Goal: Task Accomplishment & Management: Manage account settings

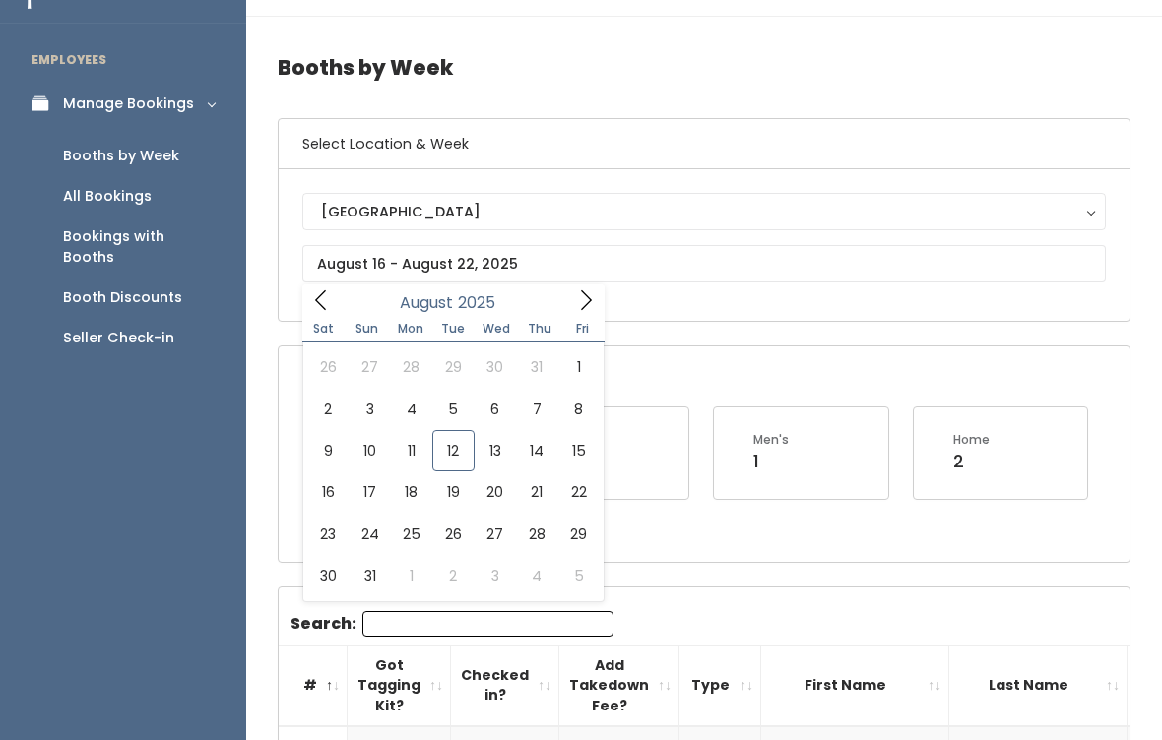
type input "[DATE] to [DATE]"
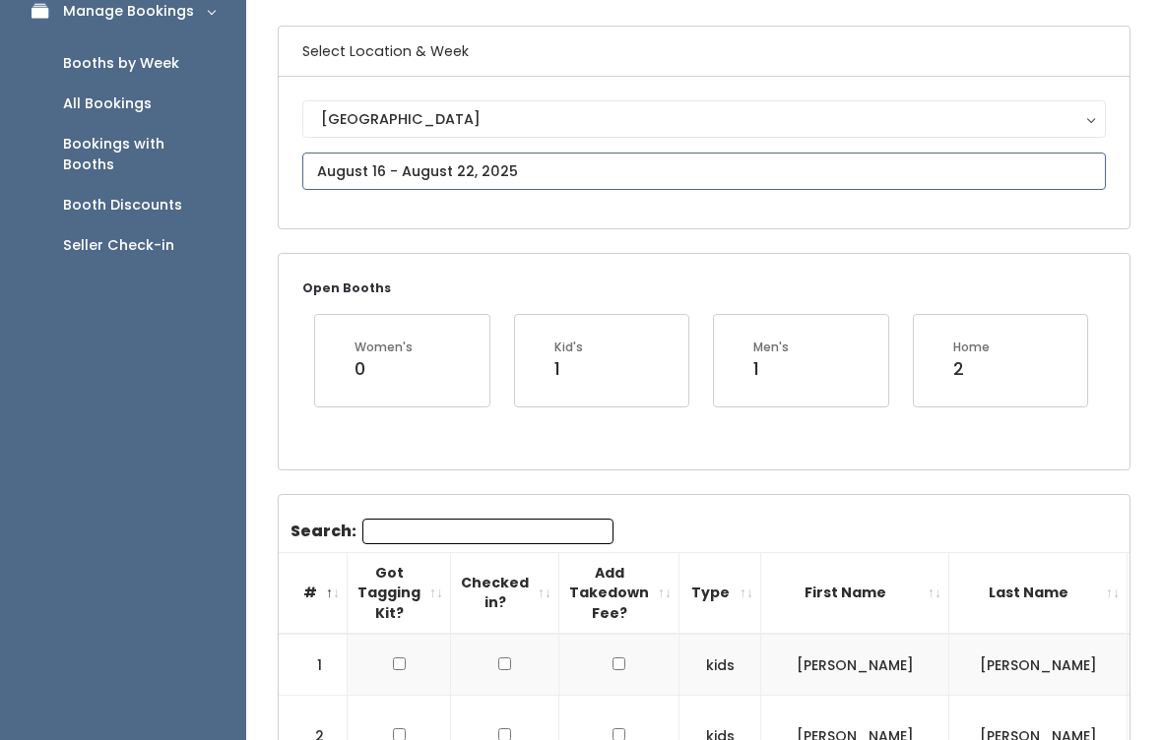
click at [724, 164] on input "text" at bounding box center [704, 171] width 804 height 37
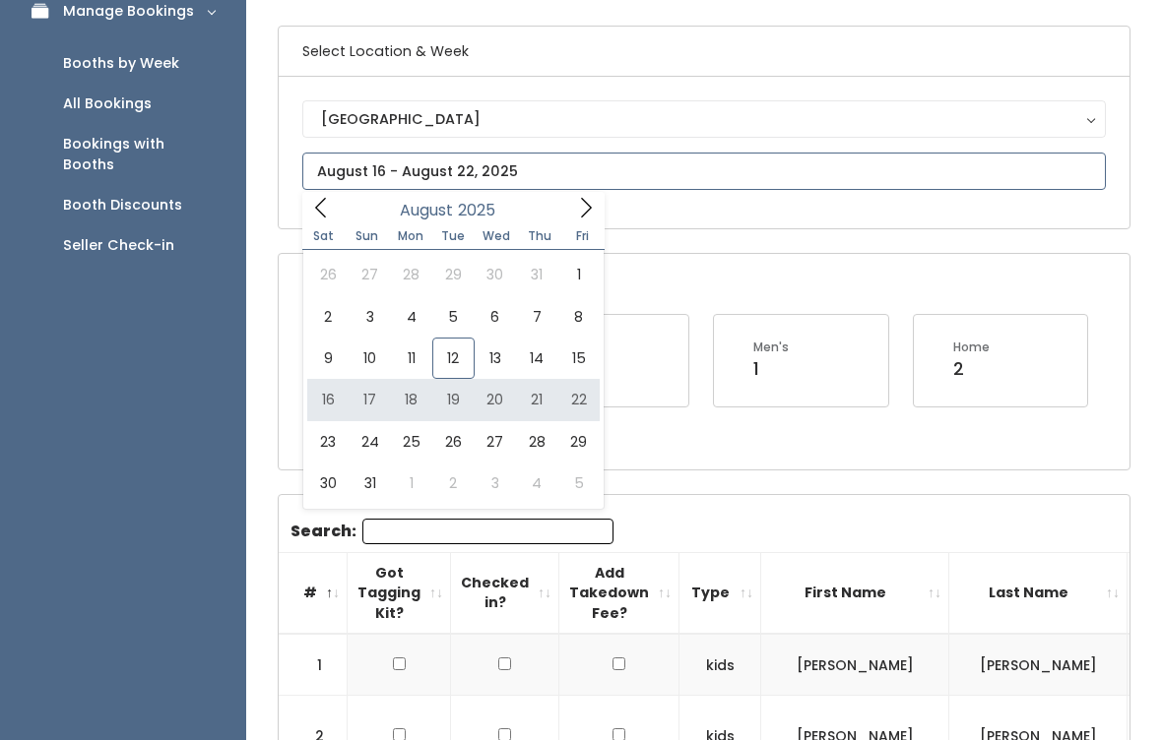
type input "[DATE] to [DATE]"
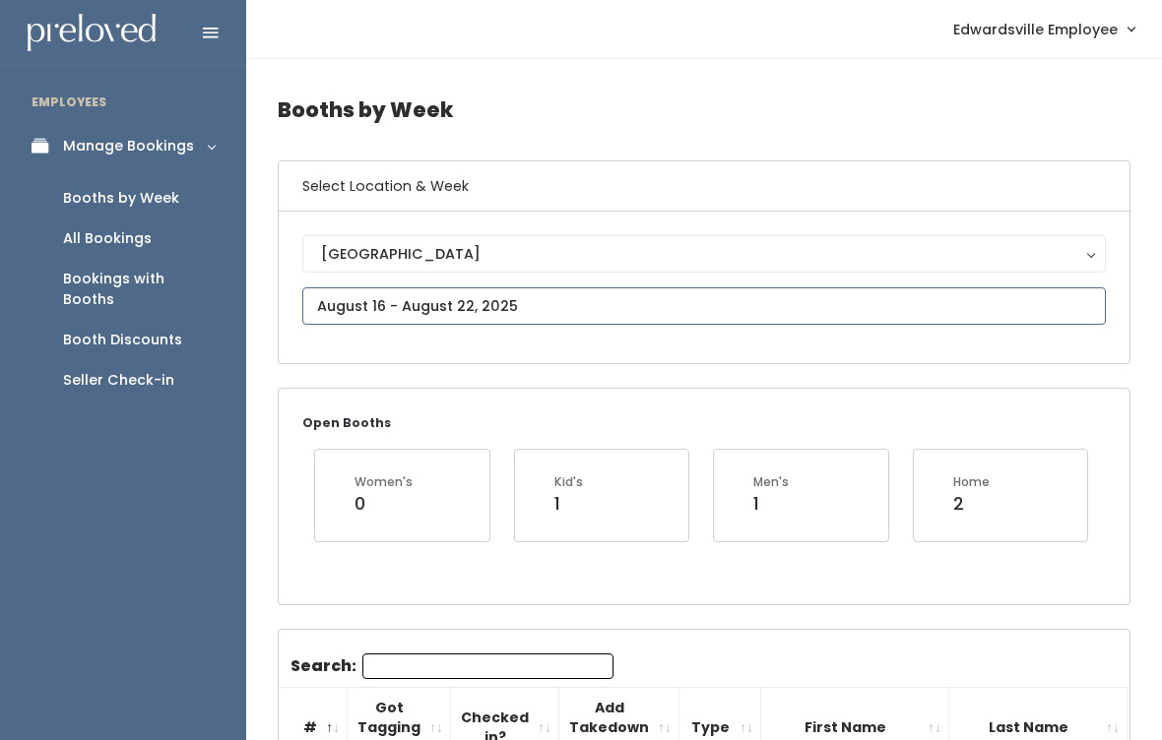
click at [615, 289] on input "text" at bounding box center [704, 306] width 804 height 37
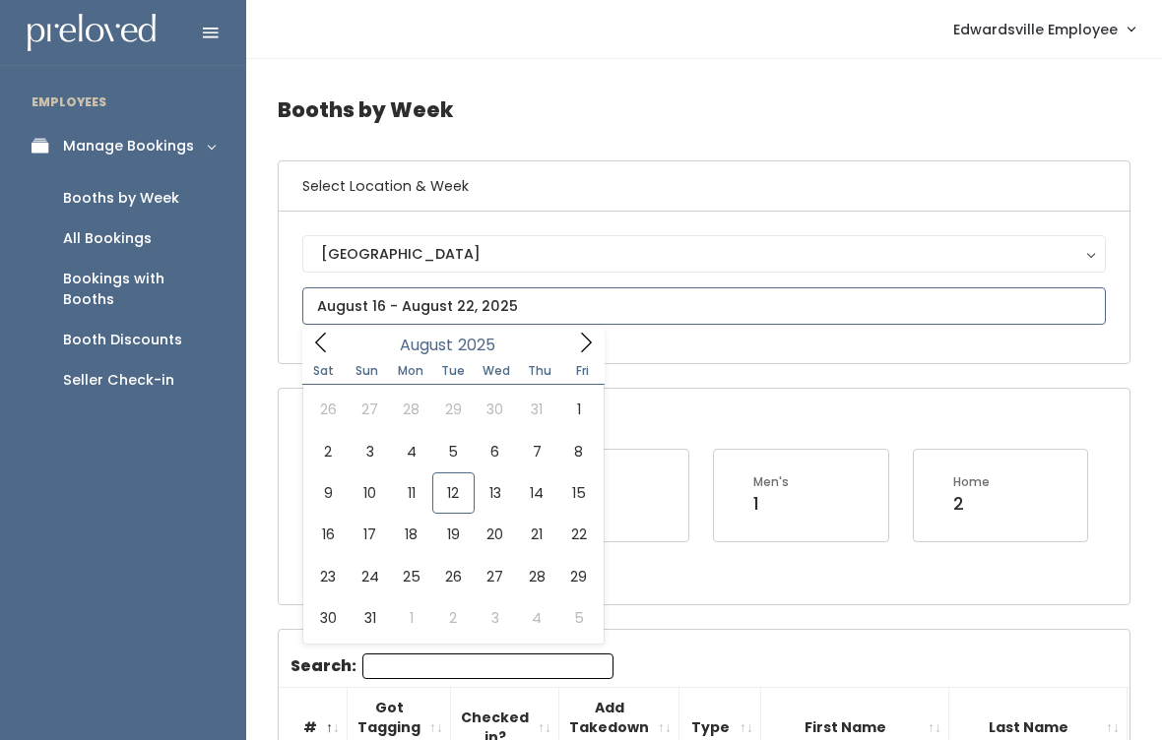
type input "August 16 to August 22"
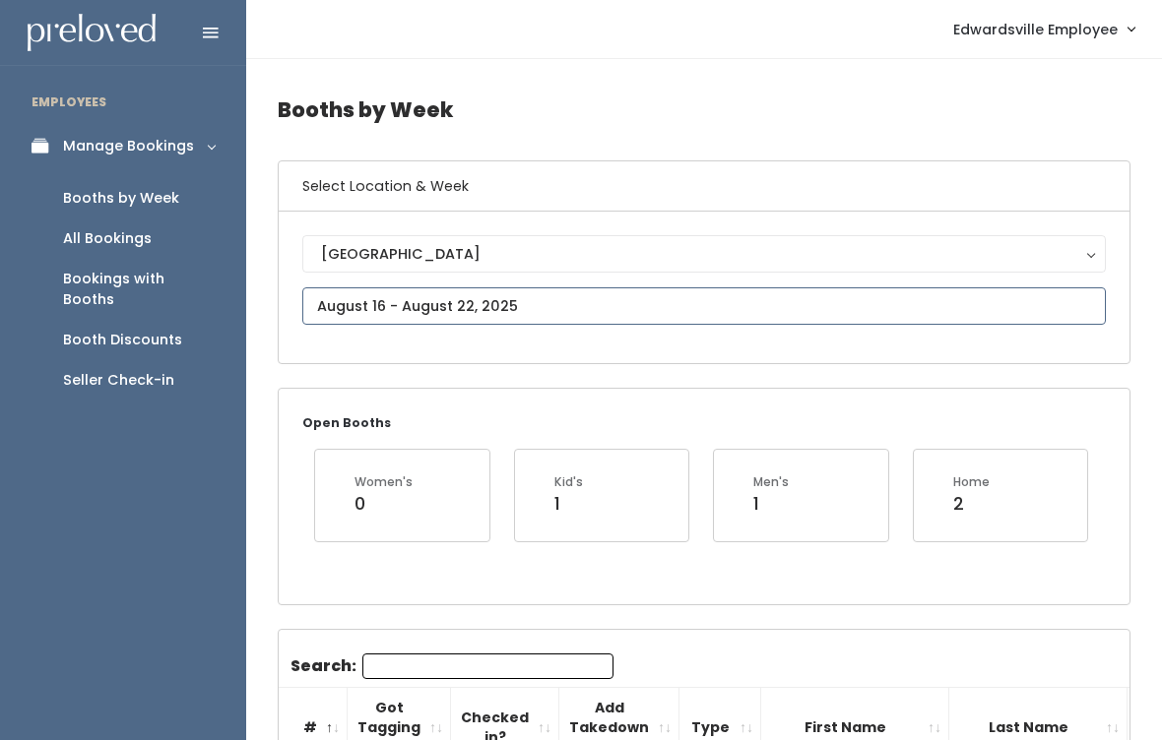
click at [475, 289] on input "text" at bounding box center [704, 306] width 804 height 37
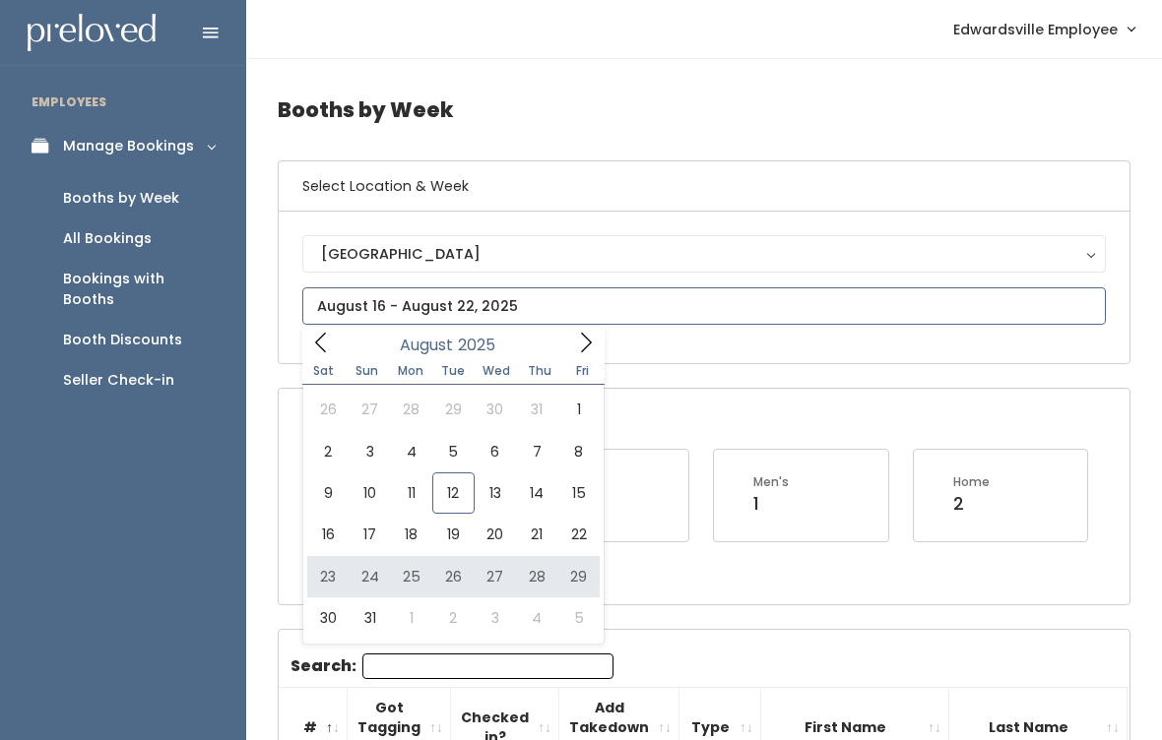
type input "August 23 to August 29"
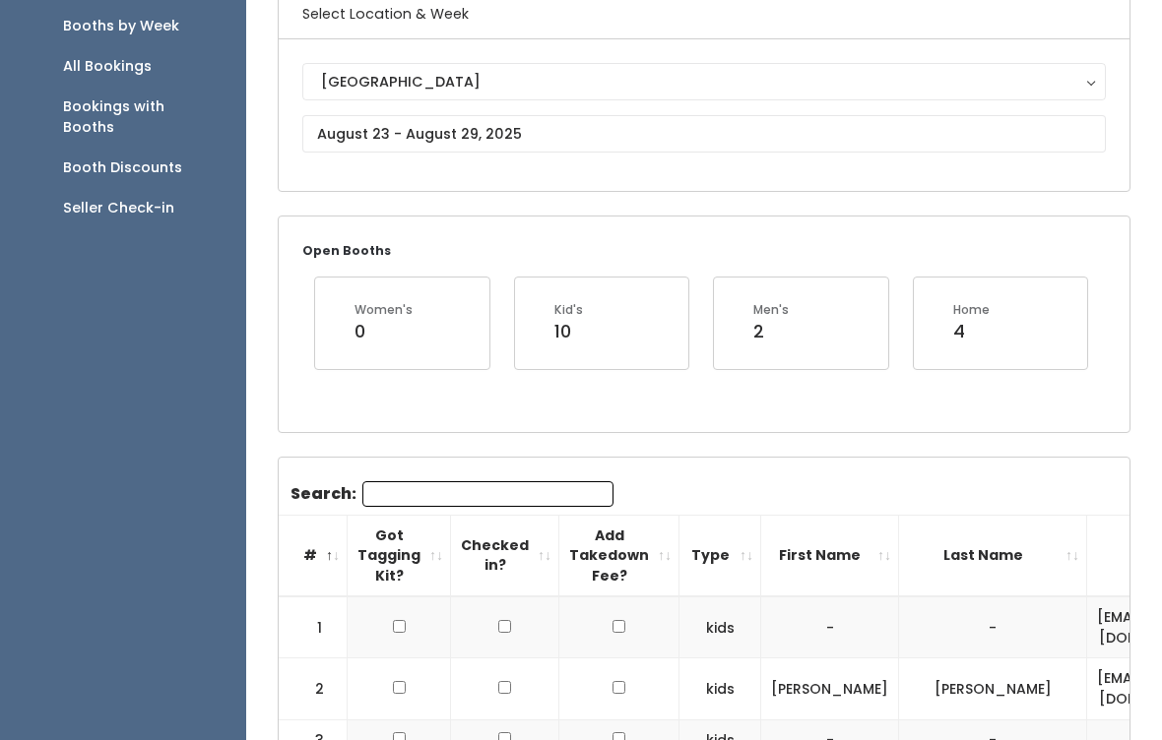
scroll to position [172, 0]
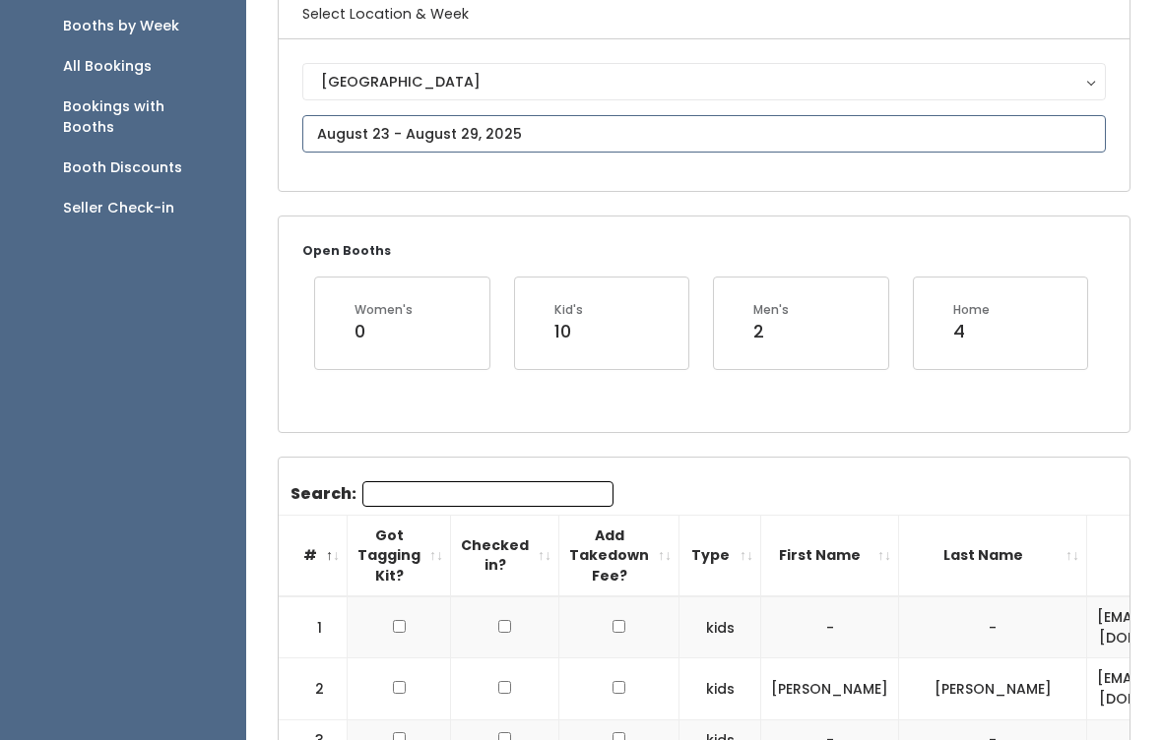
click at [842, 127] on input "text" at bounding box center [704, 133] width 804 height 37
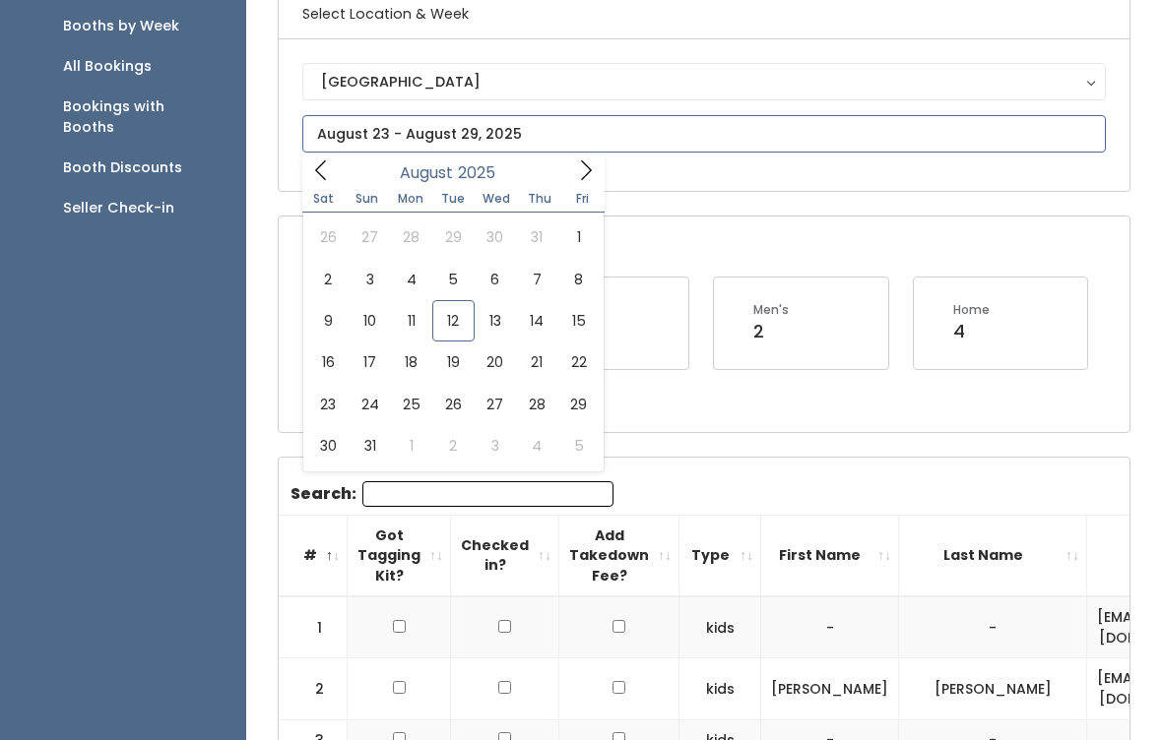
click at [572, 165] on span at bounding box center [585, 170] width 37 height 31
click at [328, 181] on icon at bounding box center [321, 171] width 22 height 22
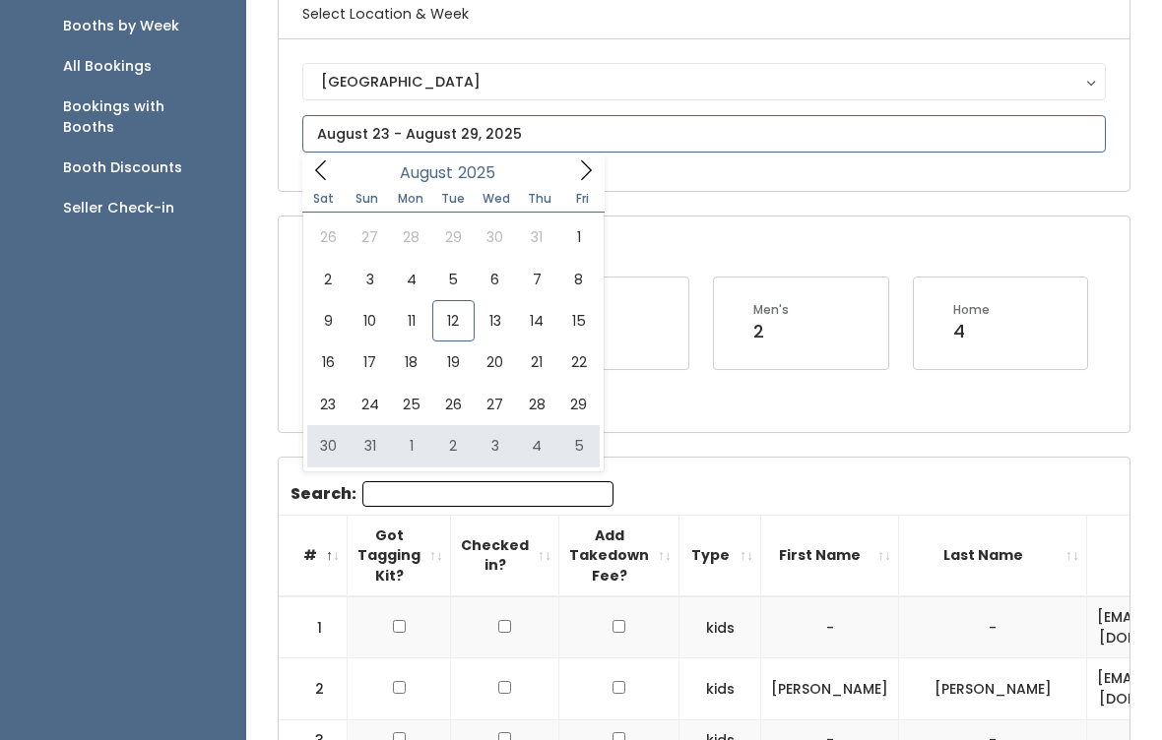
type input "August 30 to September 5"
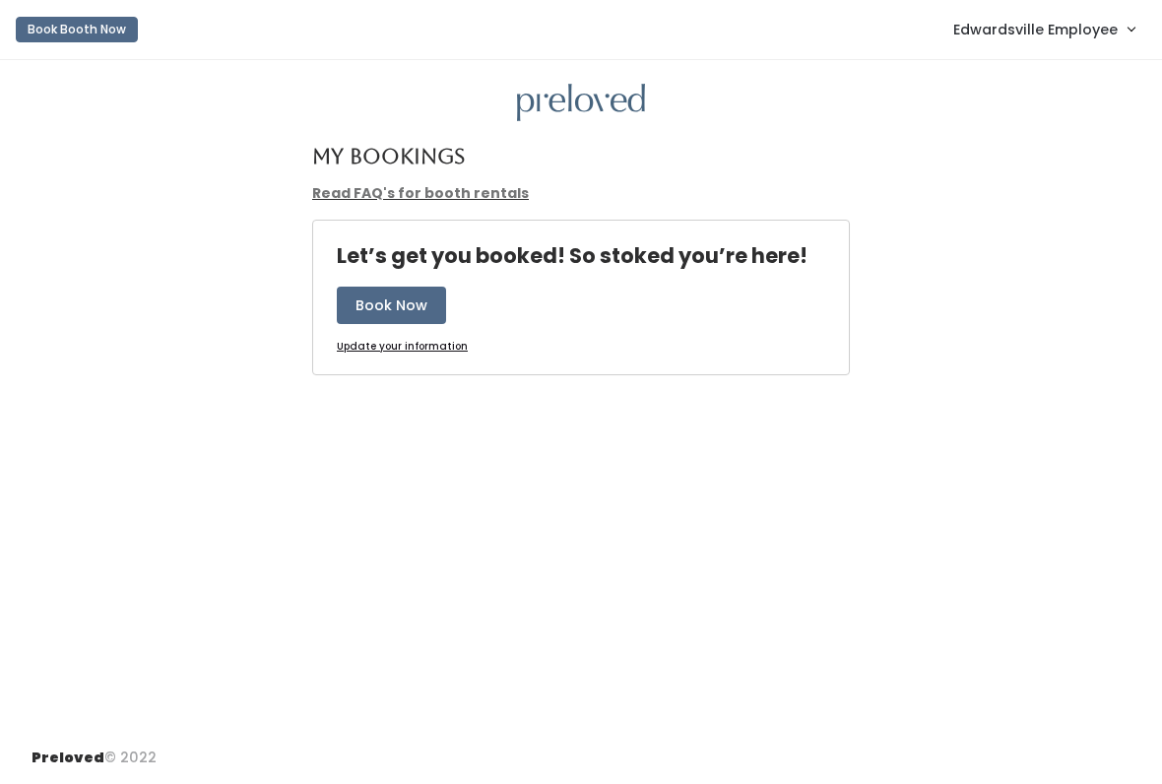
click at [1129, 47] on link "Edwardsville Employee" at bounding box center [1043, 29] width 221 height 42
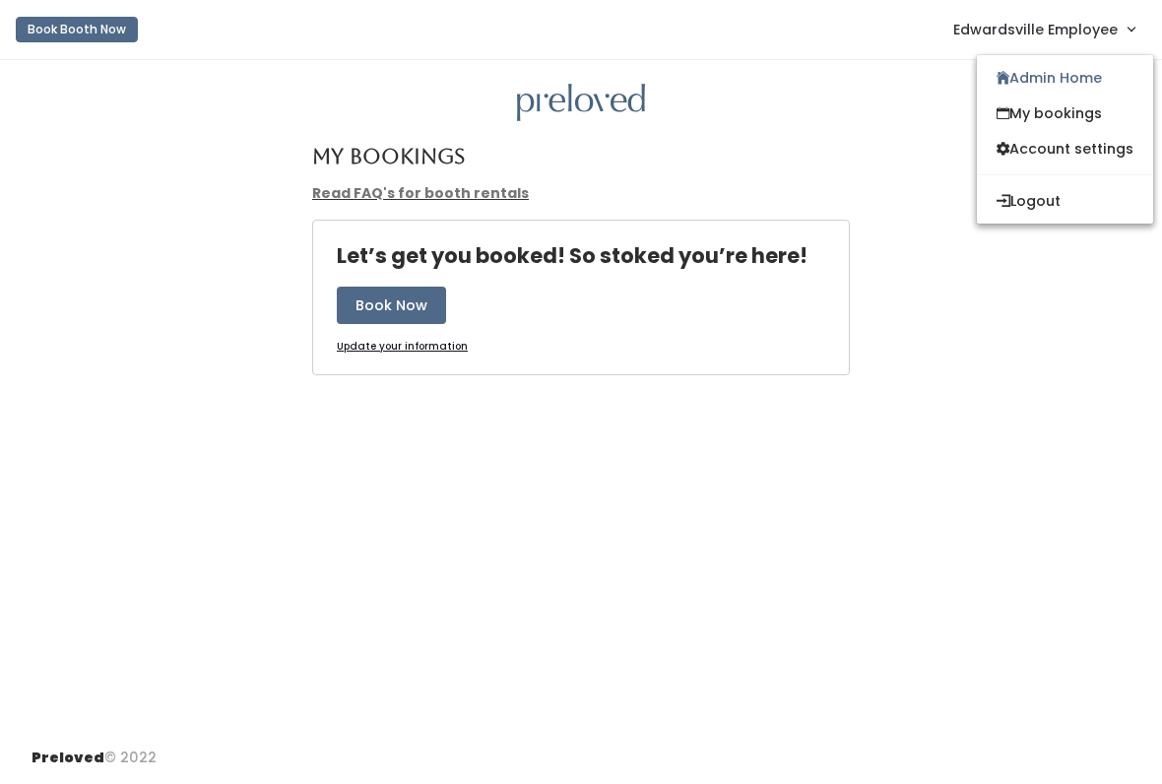
click at [1110, 121] on link "My bookings" at bounding box center [1065, 113] width 176 height 35
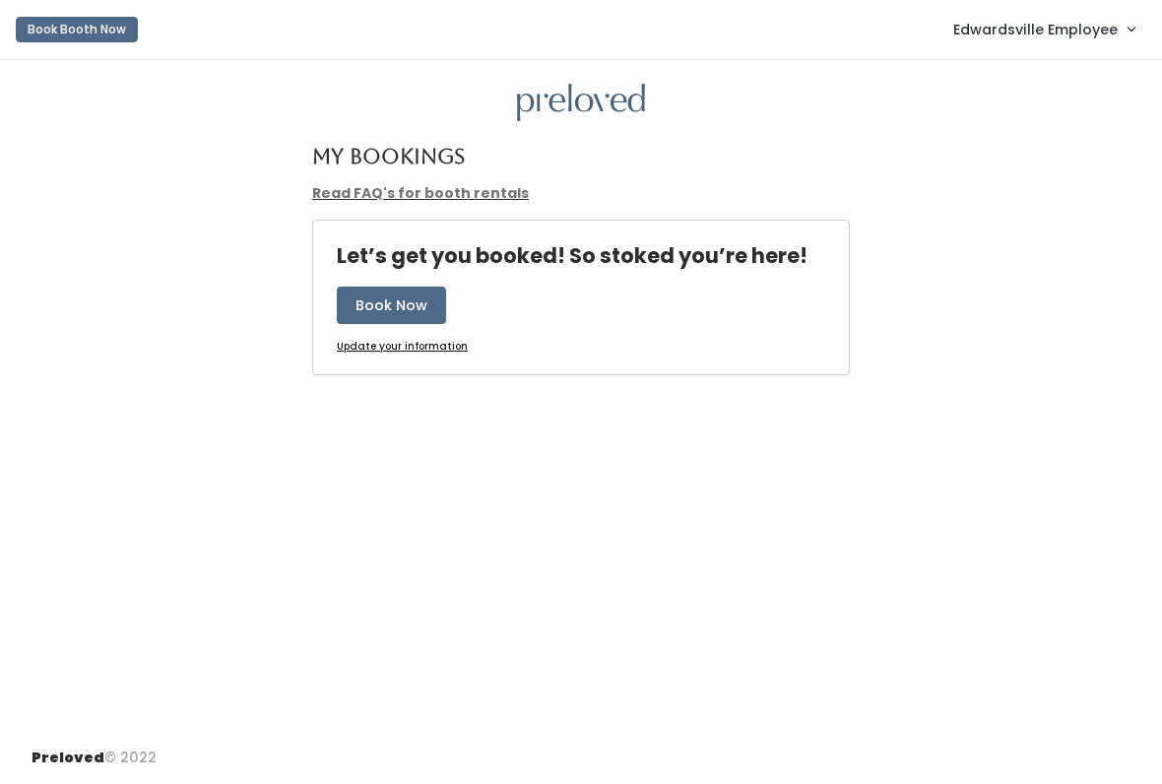
click at [1111, 39] on span "Edwardsville Employee" at bounding box center [1035, 30] width 164 height 22
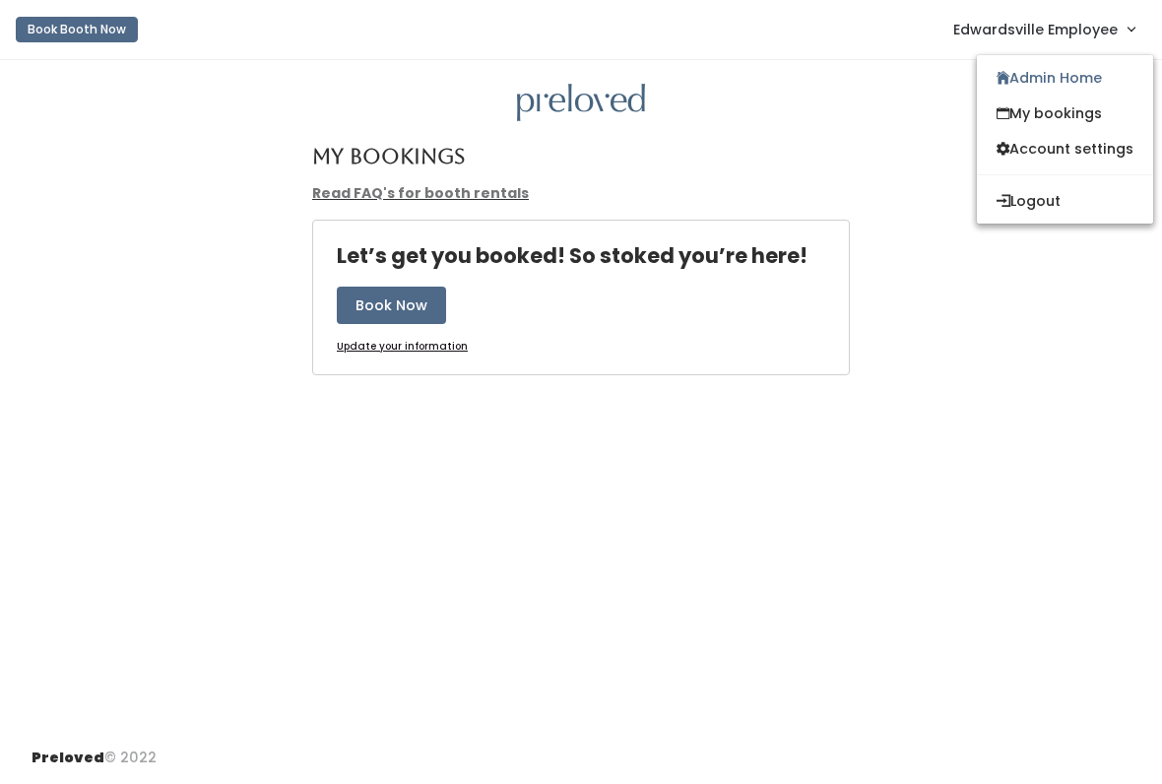
click at [1089, 87] on link "Admin Home" at bounding box center [1065, 77] width 176 height 35
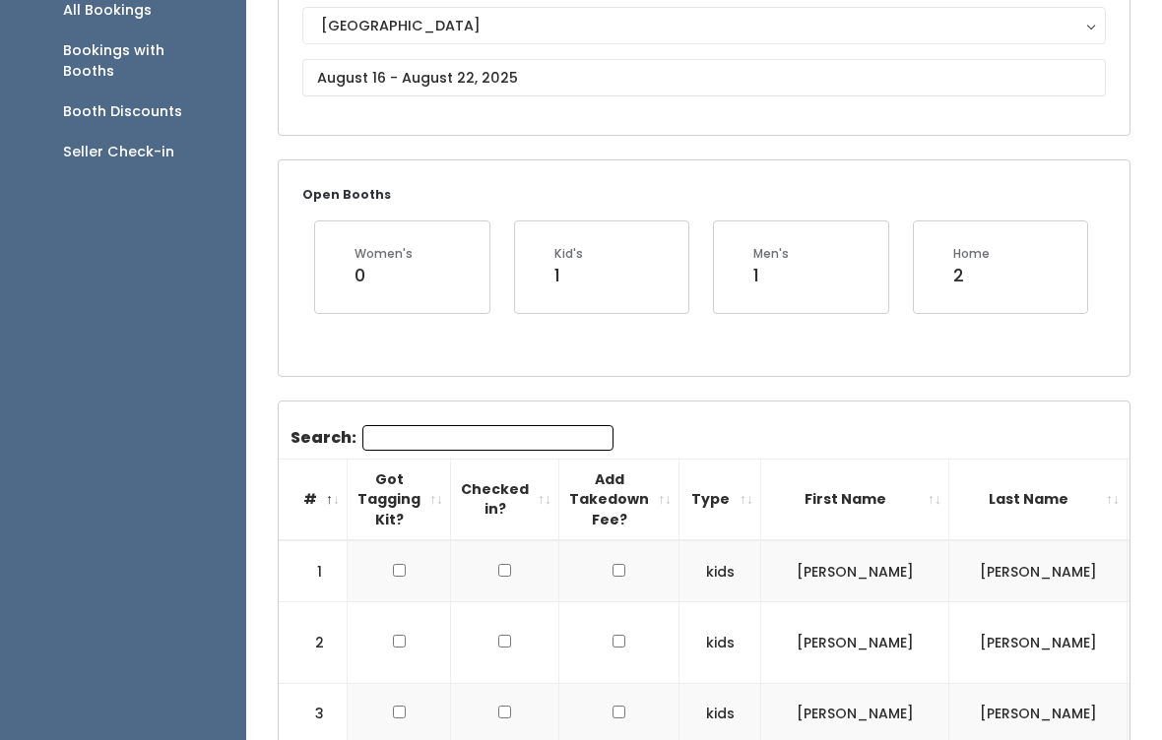
scroll to position [228, 0]
click at [1054, 73] on input "text" at bounding box center [704, 77] width 804 height 37
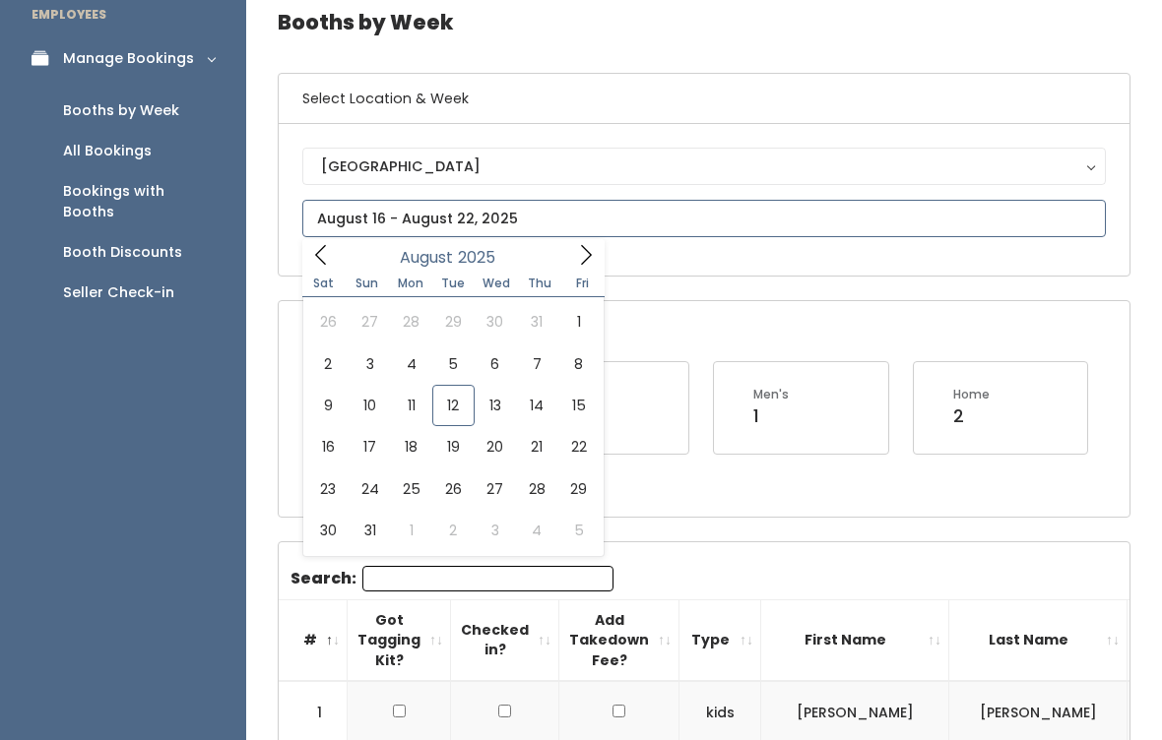
scroll to position [0, 0]
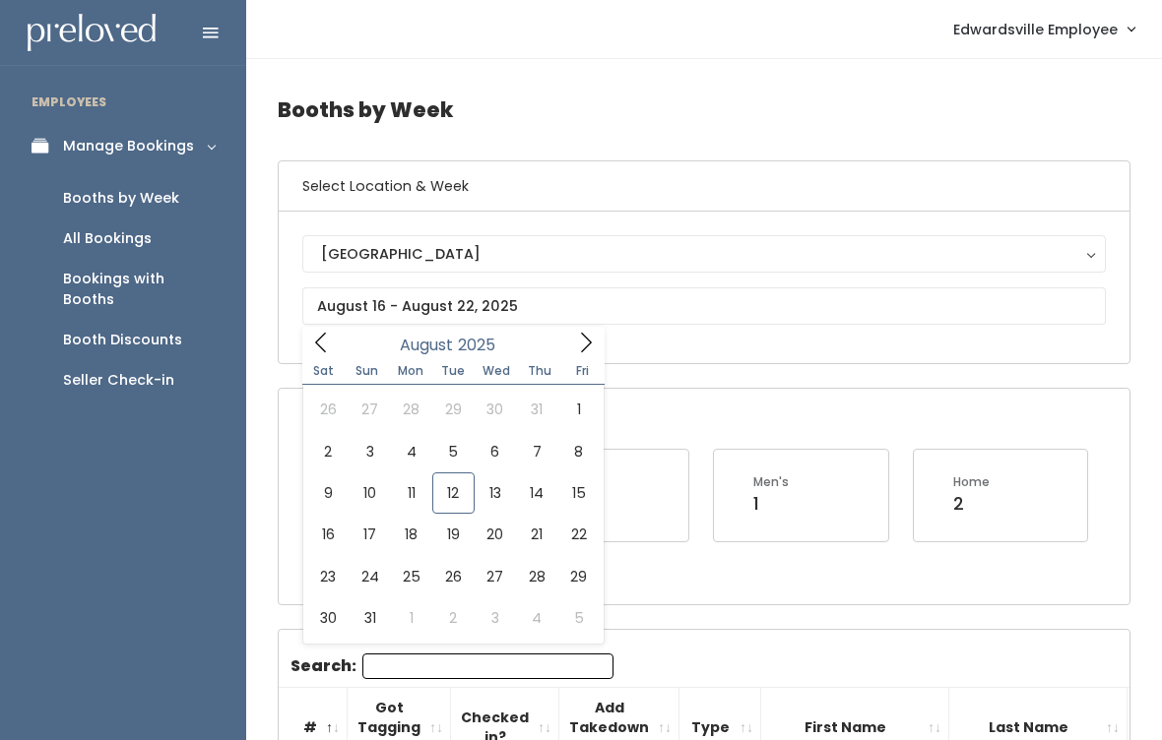
click at [162, 330] on div "Booth Discounts" at bounding box center [122, 340] width 119 height 21
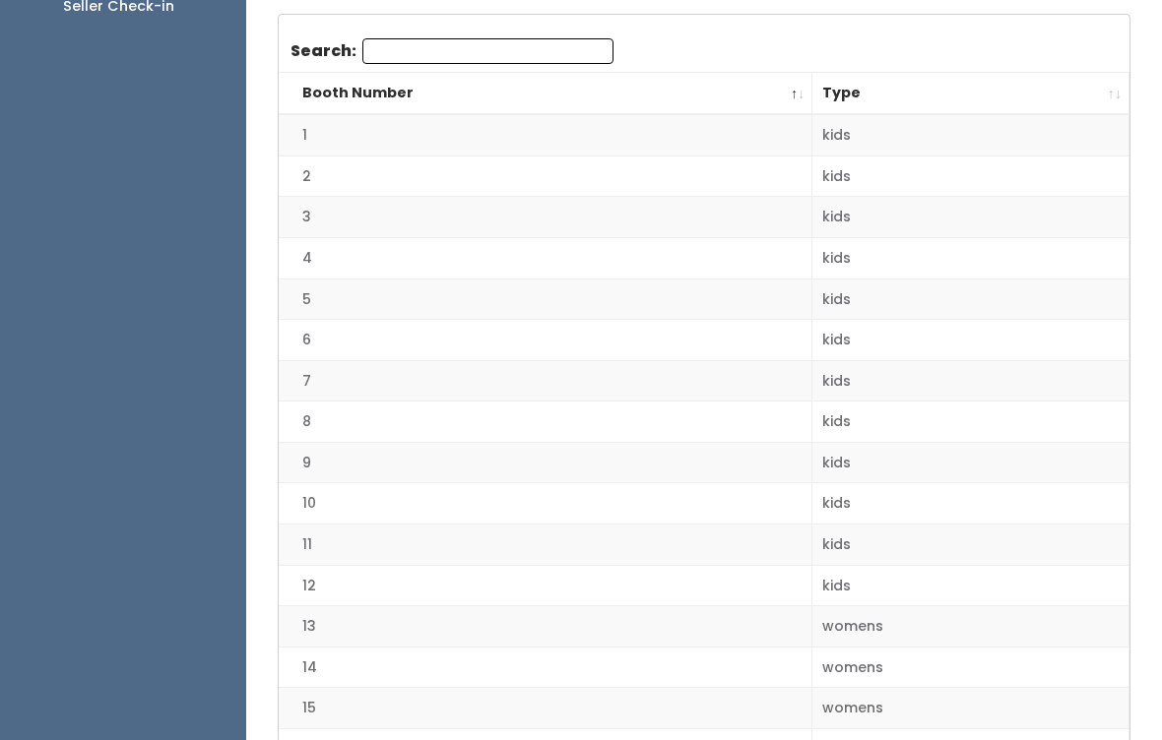
scroll to position [289, 0]
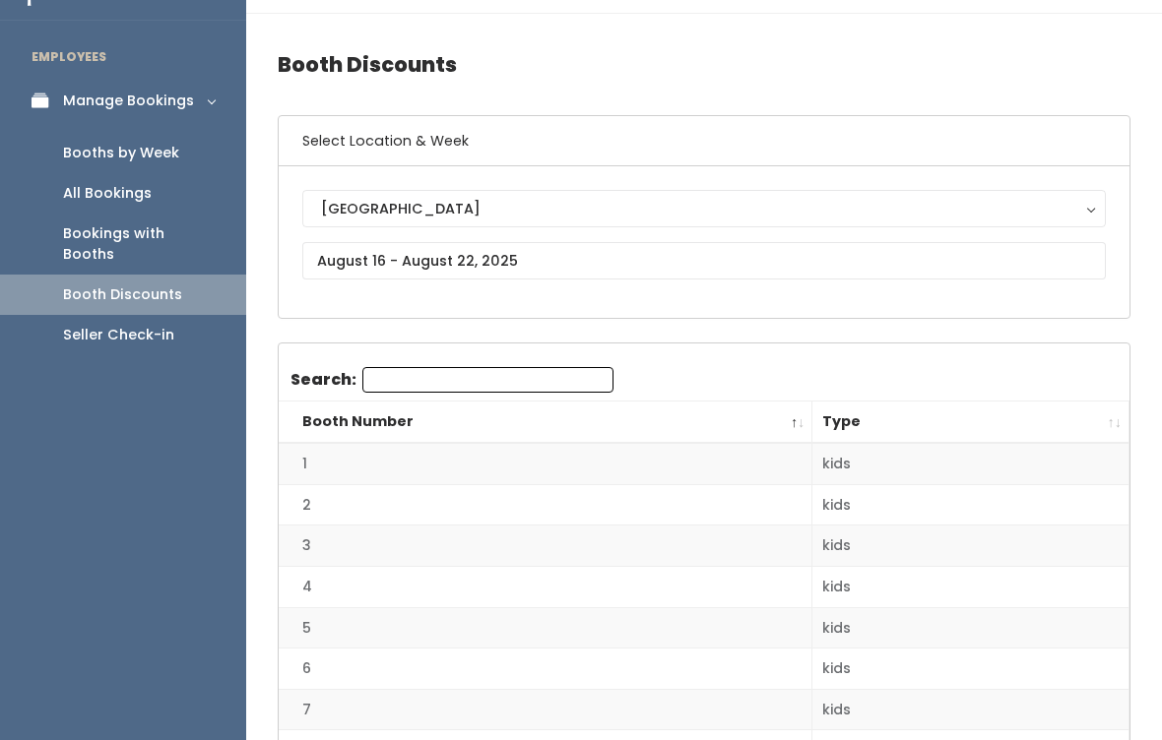
click at [566, 443] on th "Booth Number" at bounding box center [546, 424] width 534 height 42
click at [783, 423] on th "Booth Number" at bounding box center [546, 423] width 534 height 42
click at [178, 277] on link "Booth Discounts" at bounding box center [123, 295] width 246 height 40
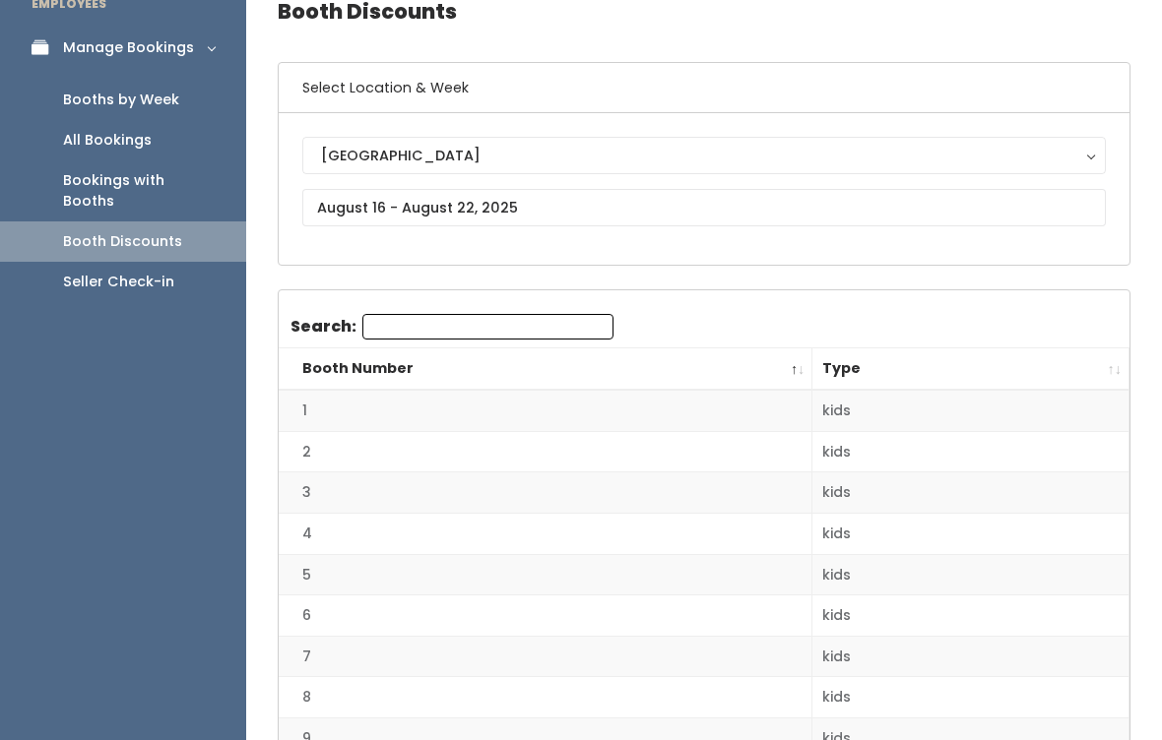
scroll to position [96, 0]
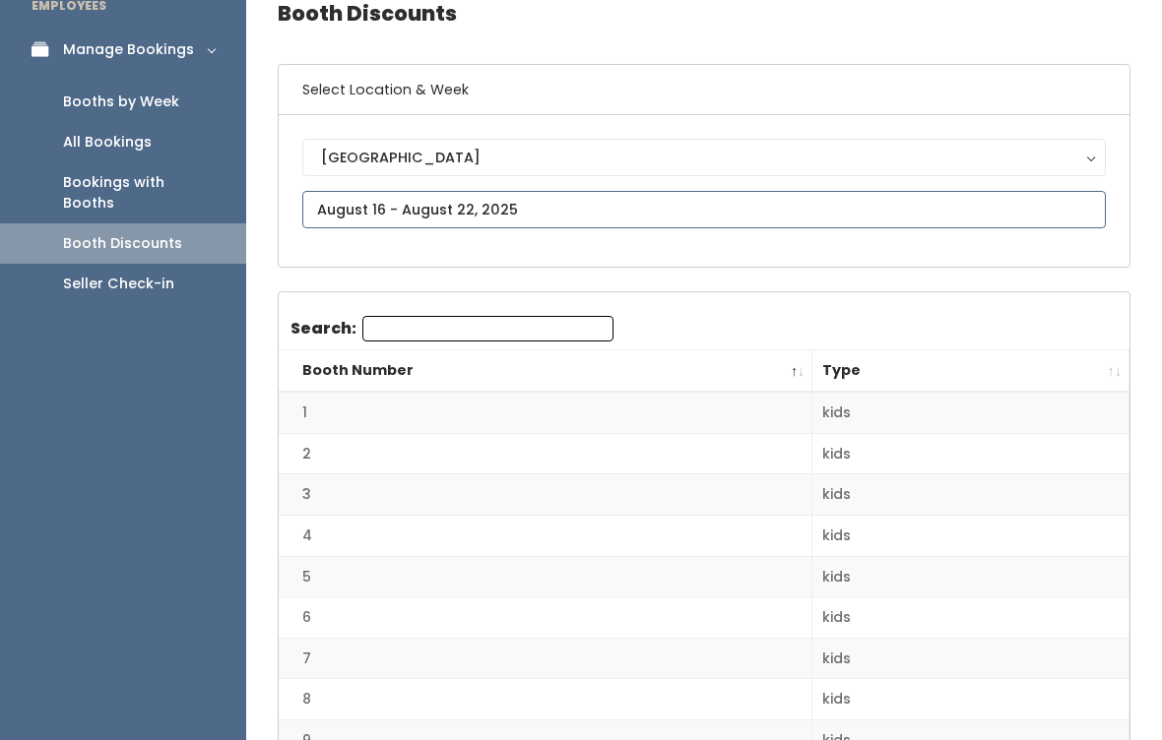
click at [675, 220] on input "text" at bounding box center [704, 209] width 804 height 37
type input "[DATE] to [DATE]"
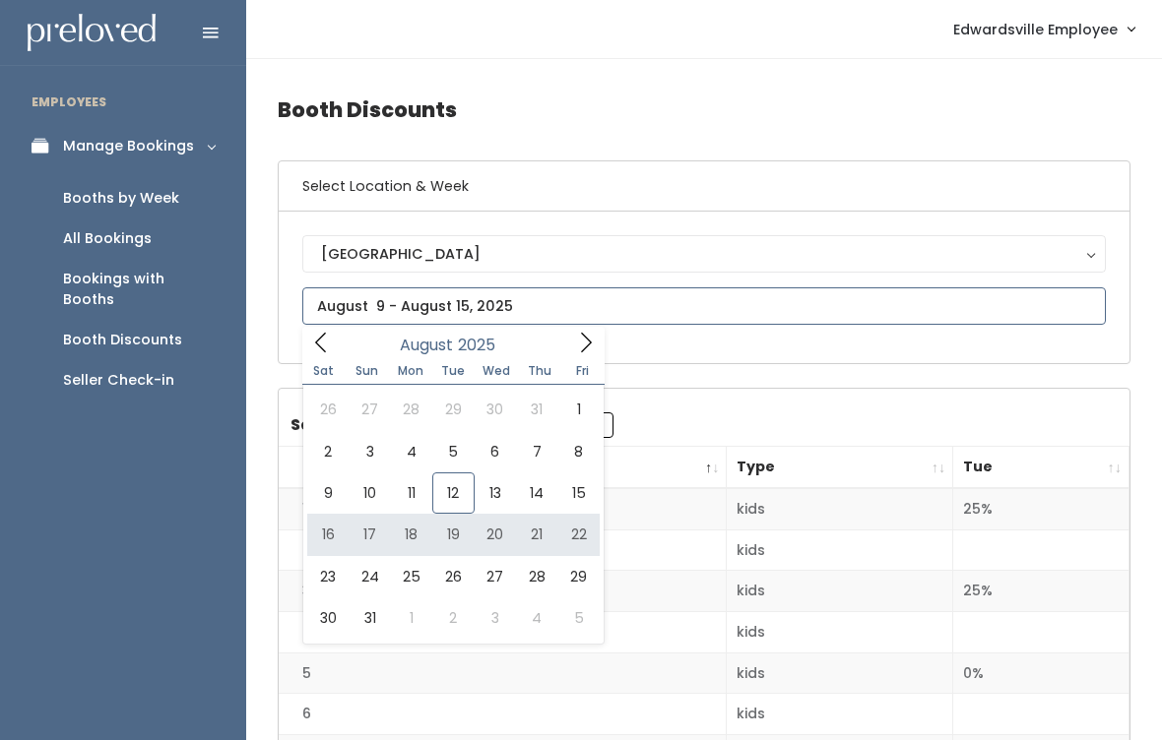
type input "[DATE] to [DATE]"
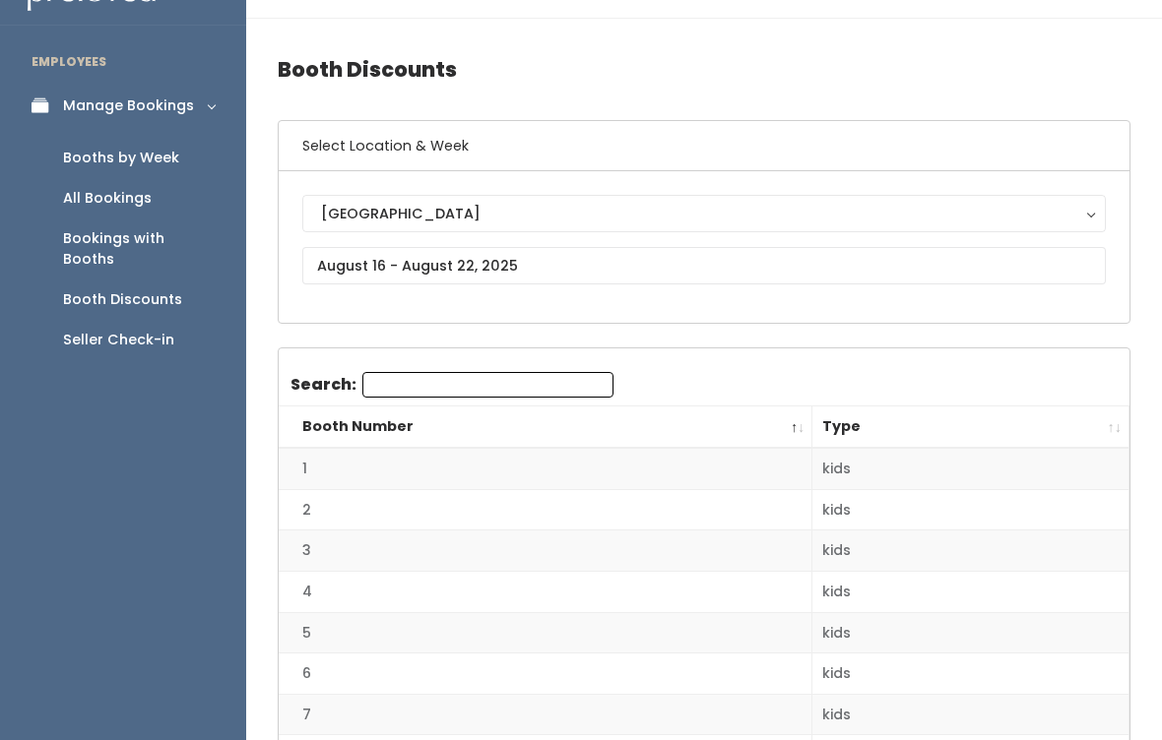
scroll to position [40, 0]
click at [113, 292] on link "Booth Discounts" at bounding box center [123, 300] width 246 height 40
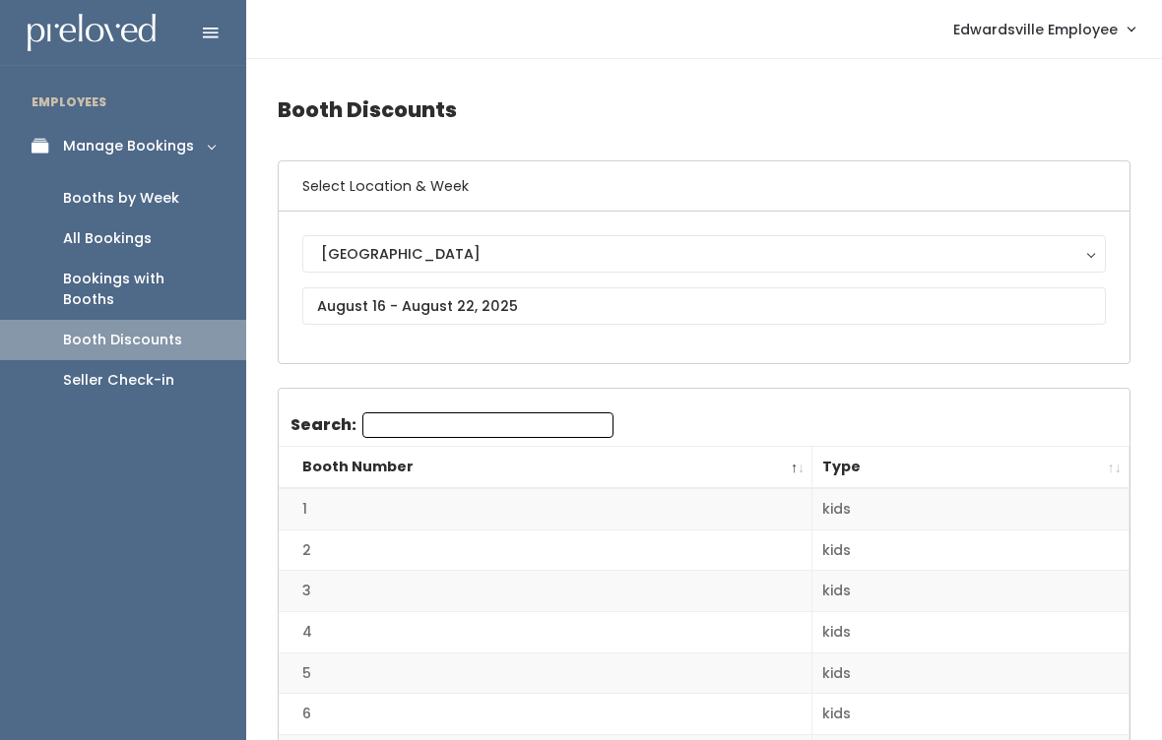
click at [102, 146] on div "Manage Bookings" at bounding box center [128, 146] width 131 height 21
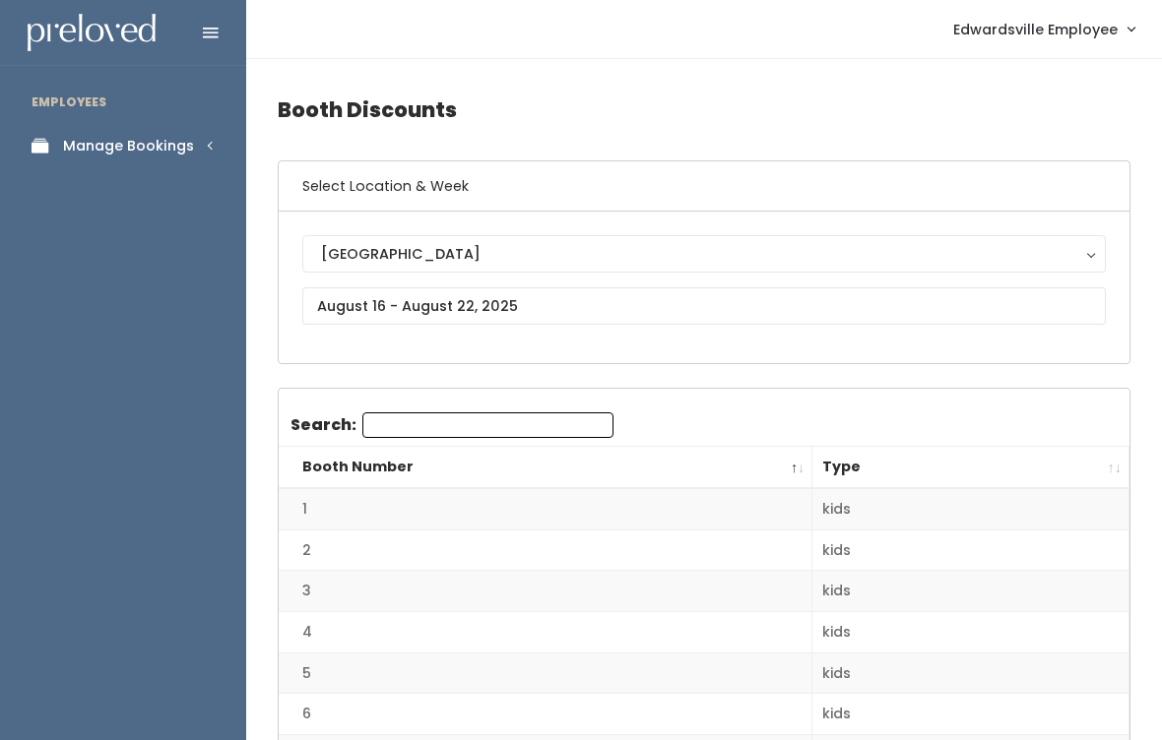
click at [125, 154] on div "Manage Bookings" at bounding box center [128, 146] width 131 height 21
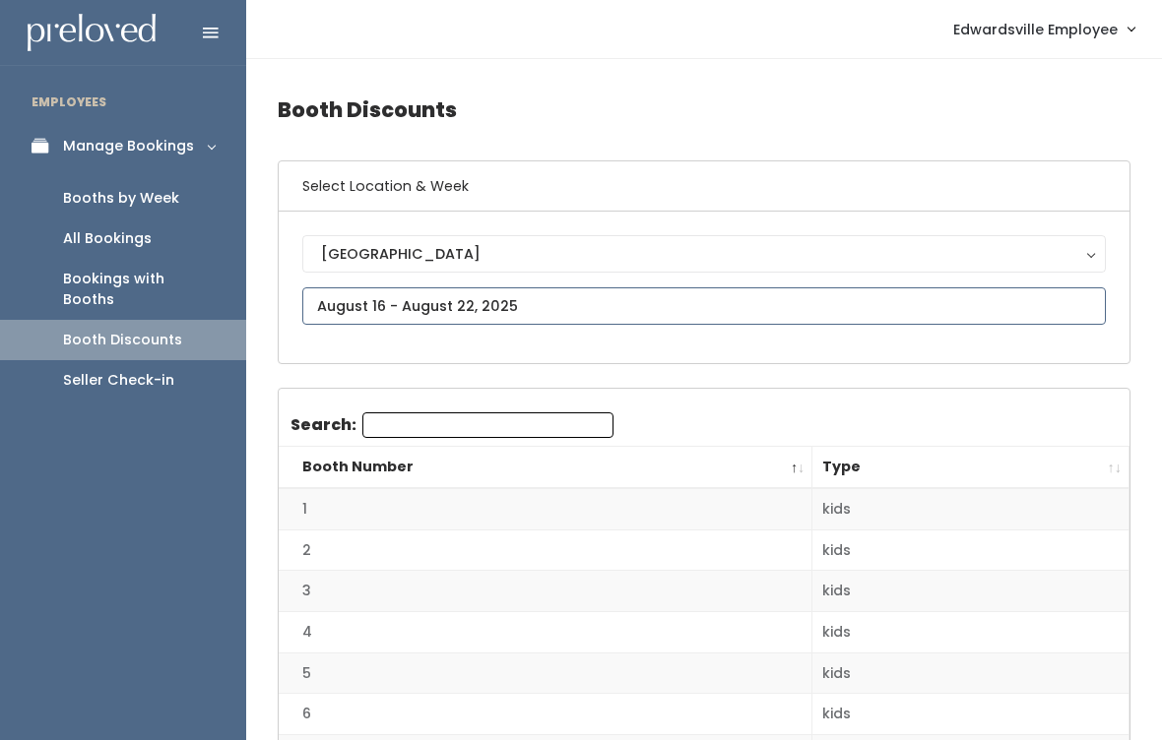
click at [360, 296] on input "text" at bounding box center [704, 306] width 804 height 37
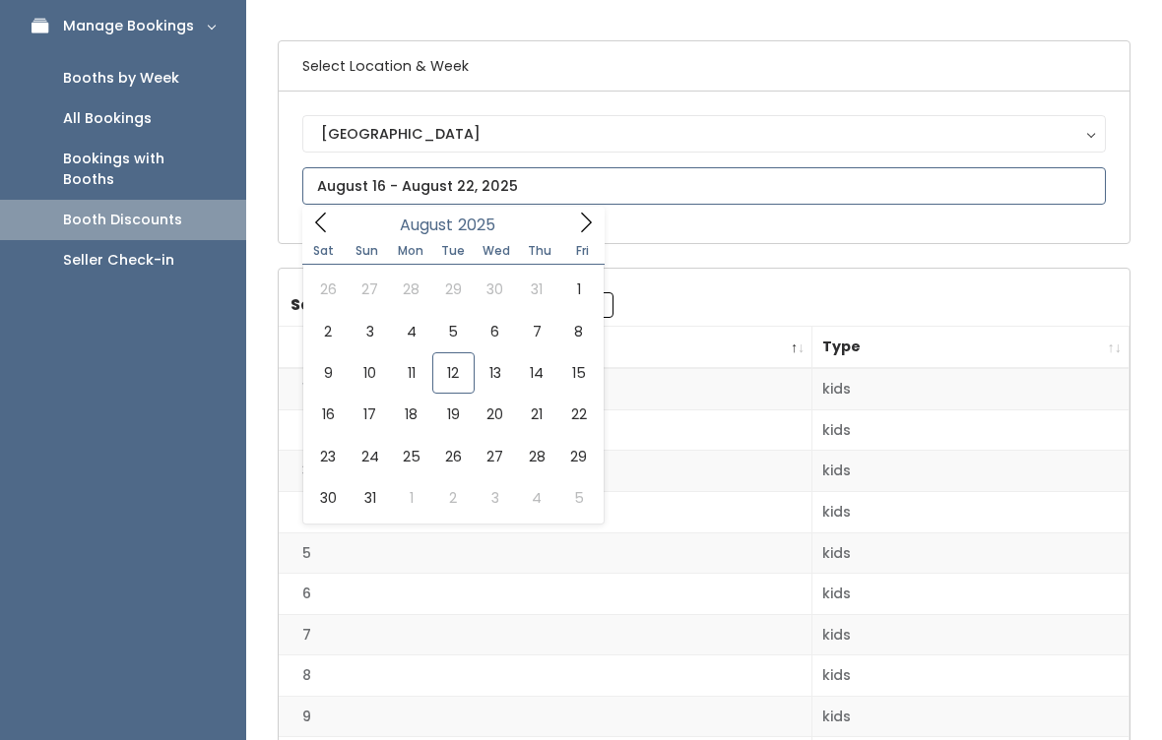
scroll to position [118, 0]
click at [79, 161] on div "Bookings with Booths" at bounding box center [139, 171] width 152 height 41
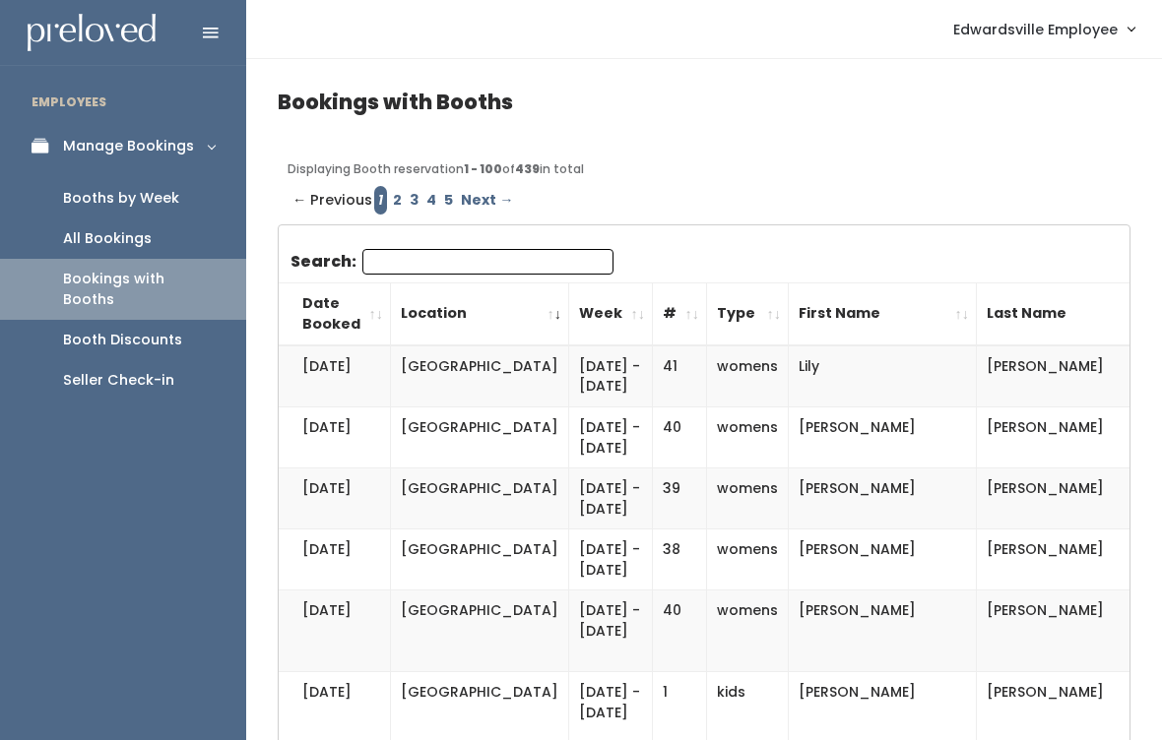
click at [81, 330] on div "Booth Discounts" at bounding box center [122, 340] width 119 height 21
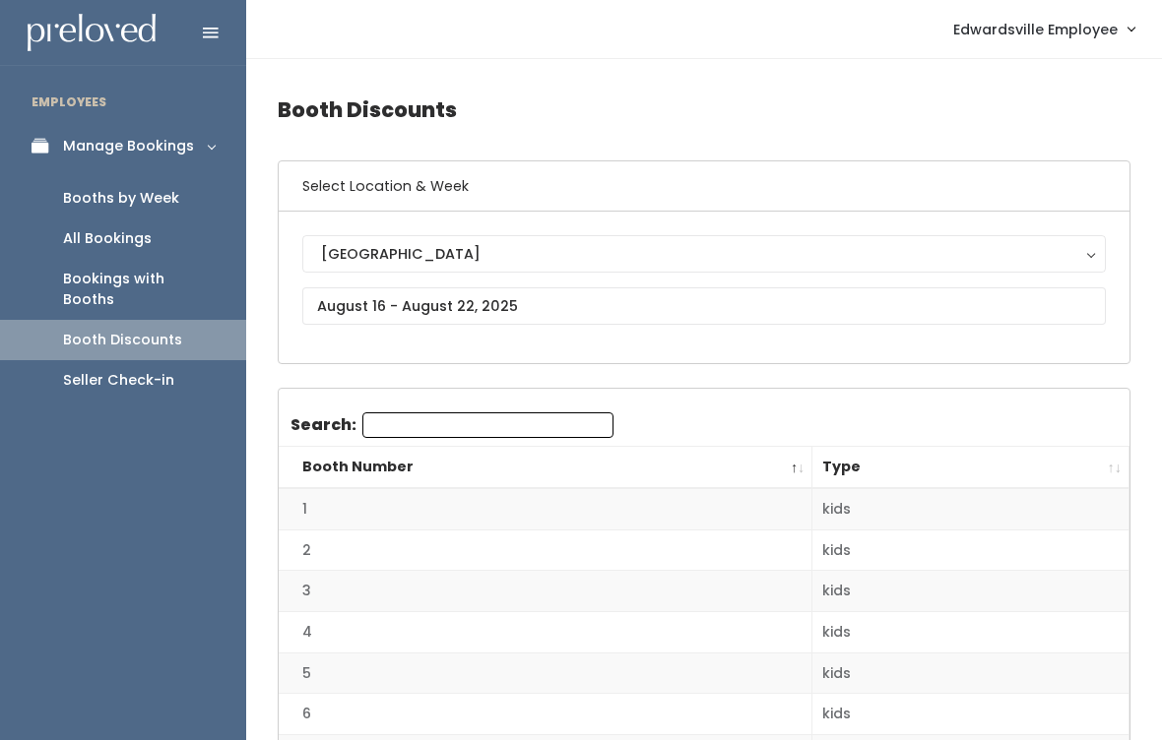
click at [84, 240] on div "All Bookings" at bounding box center [107, 238] width 89 height 21
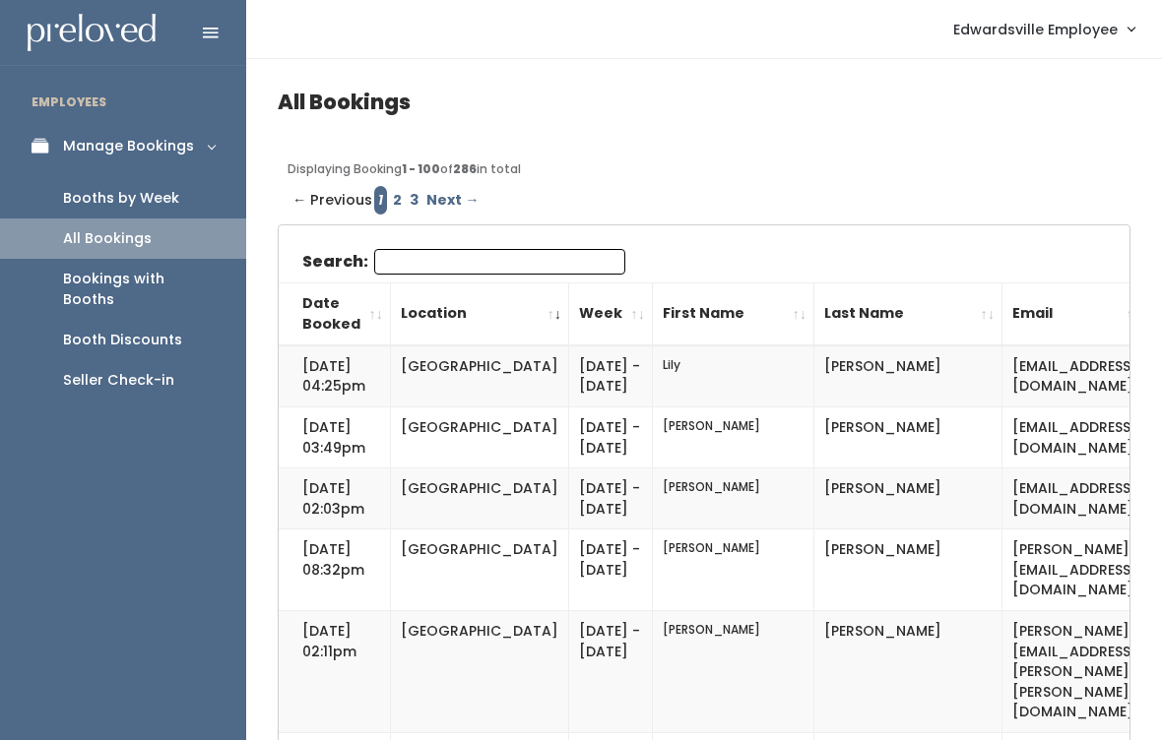
click at [75, 165] on link "Manage Bookings" at bounding box center [123, 146] width 246 height 44
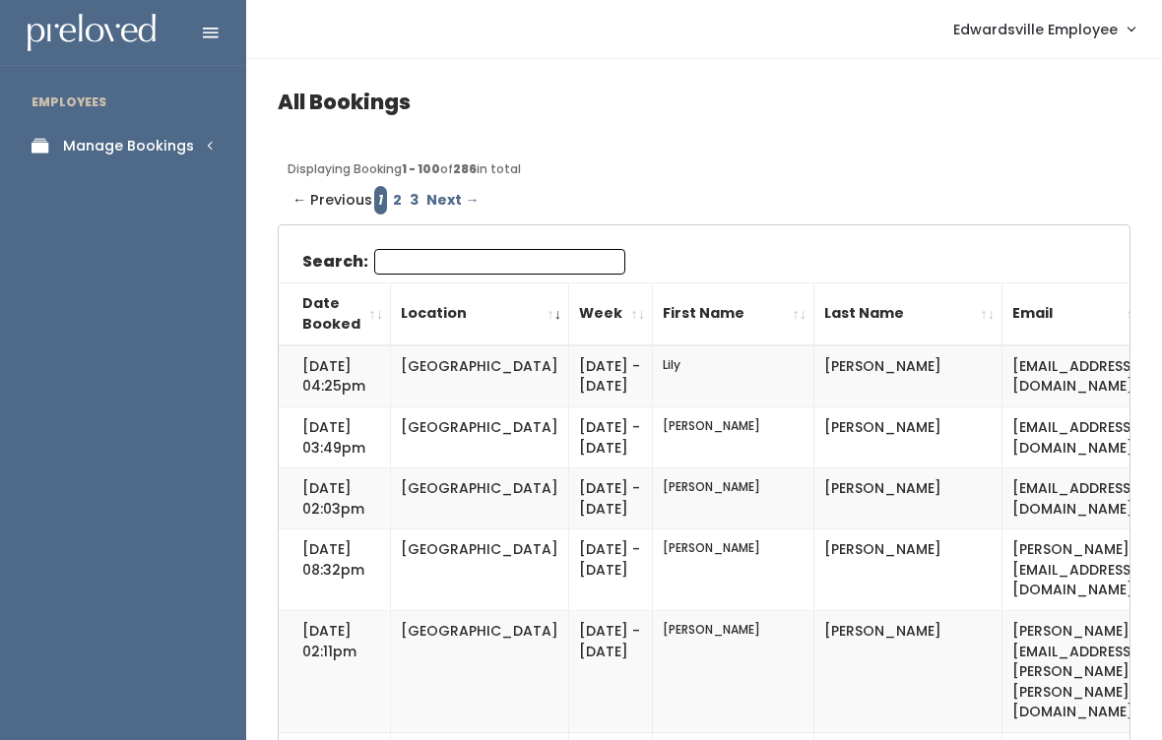
click at [115, 136] on div "Manage Bookings" at bounding box center [128, 146] width 131 height 21
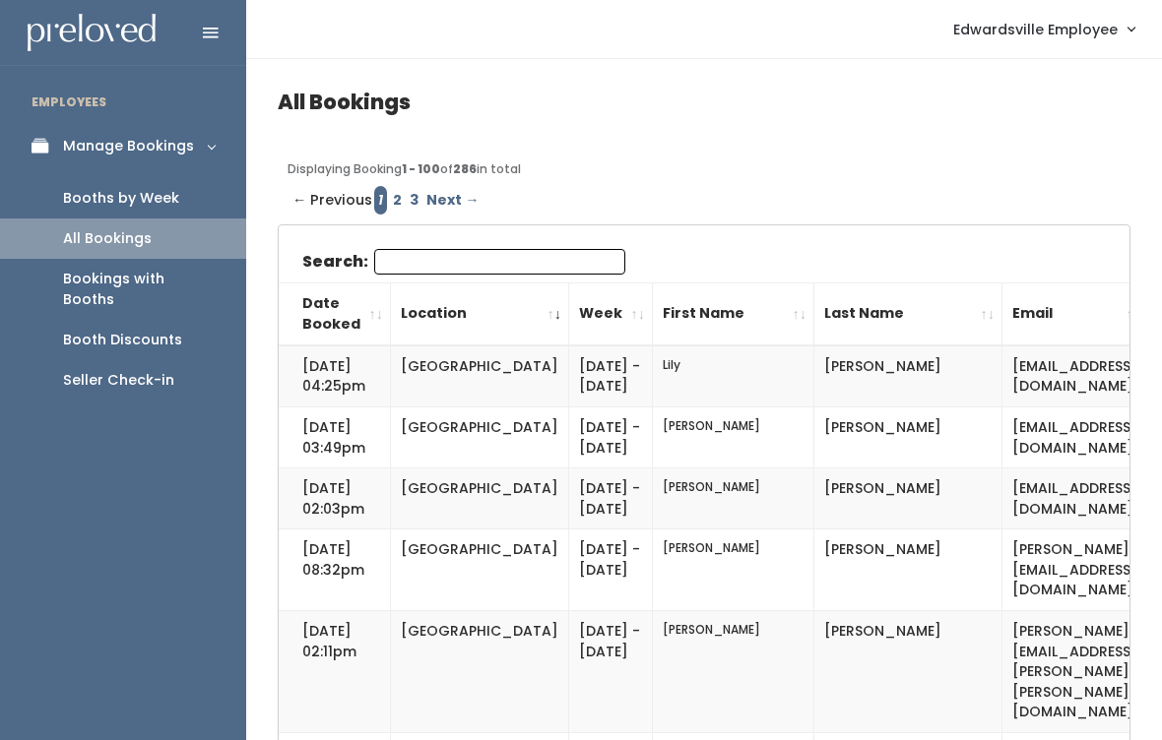
click at [1024, 24] on span "Edwardsville Employee" at bounding box center [1035, 30] width 164 height 22
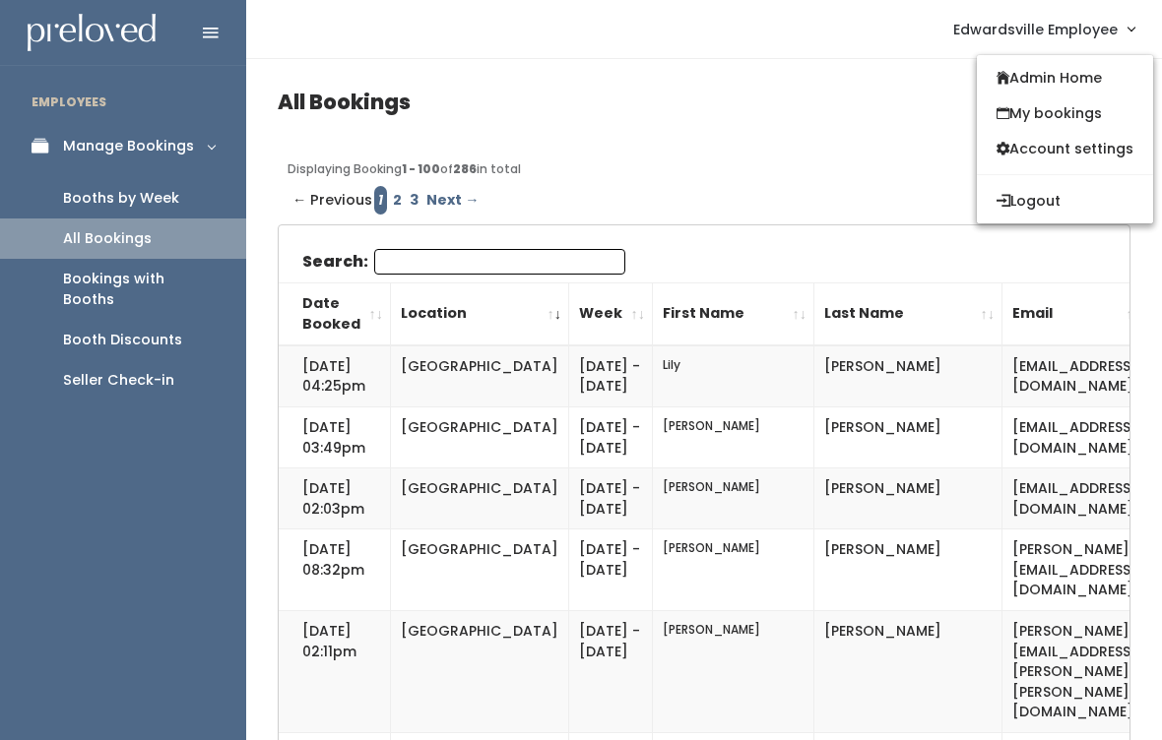
click at [1015, 110] on link "My bookings" at bounding box center [1065, 113] width 176 height 35
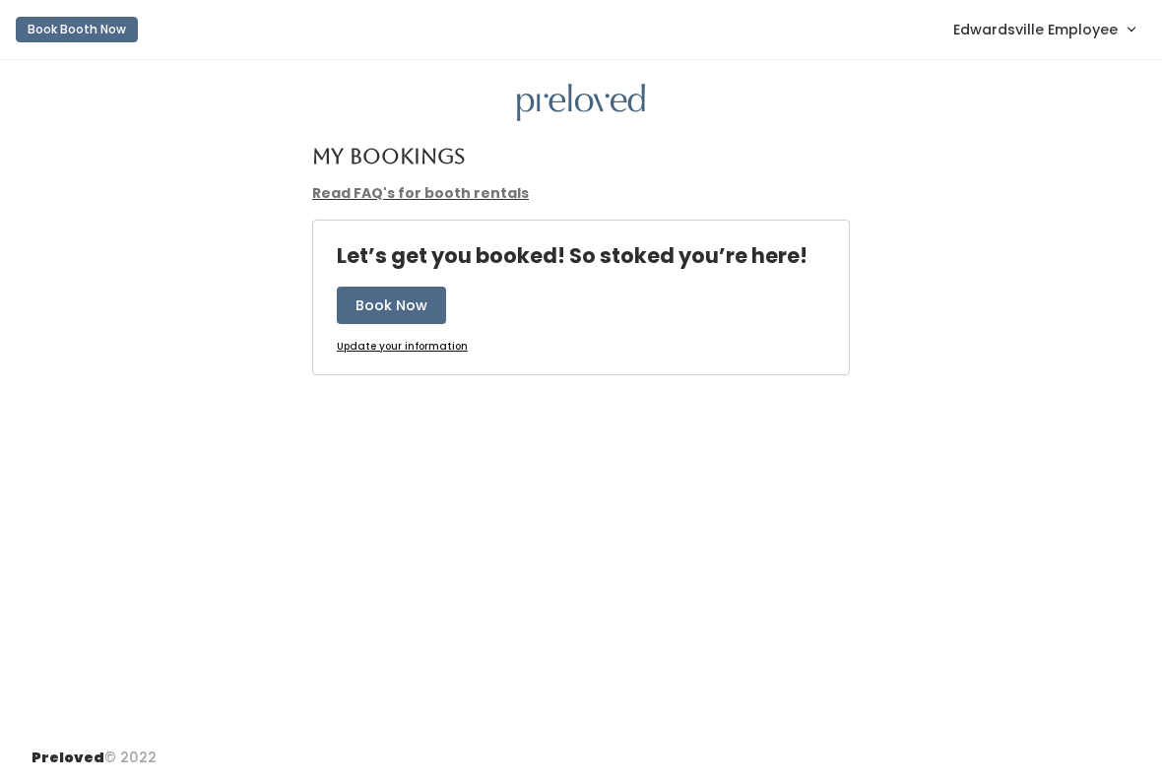
click at [997, 49] on link "Edwardsville Employee" at bounding box center [1043, 29] width 221 height 42
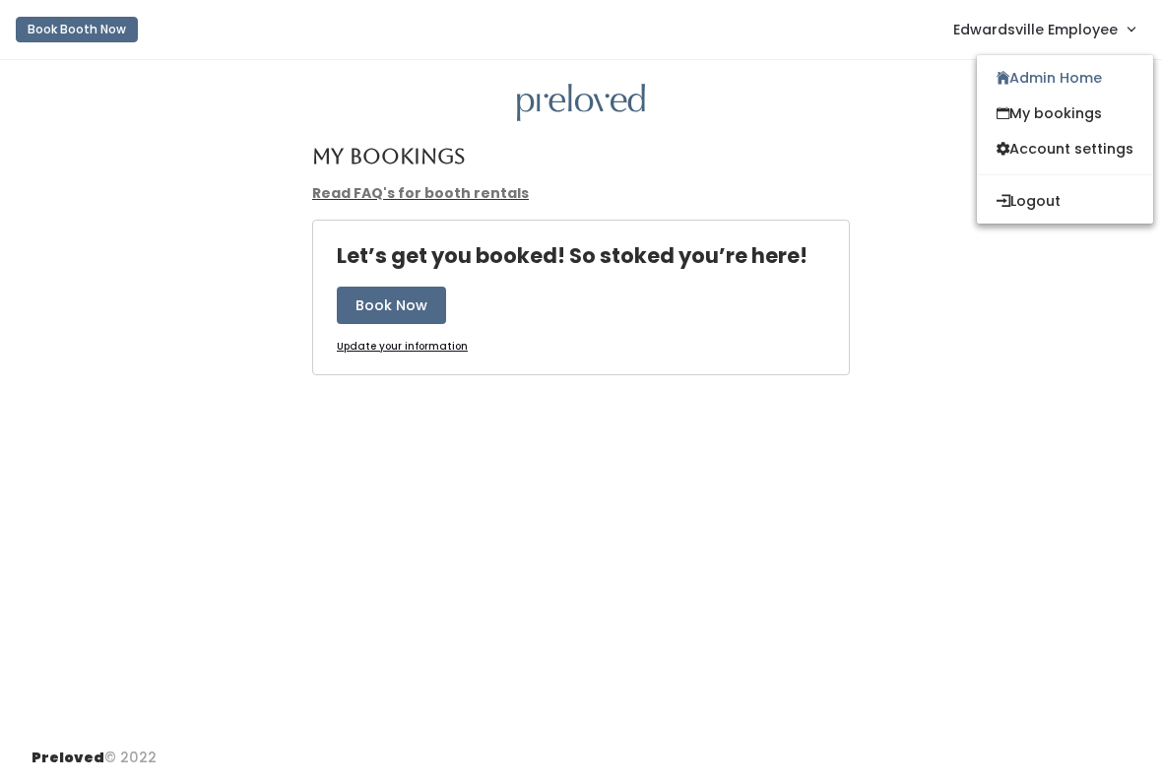
click at [1014, 70] on link "Admin Home" at bounding box center [1065, 77] width 176 height 35
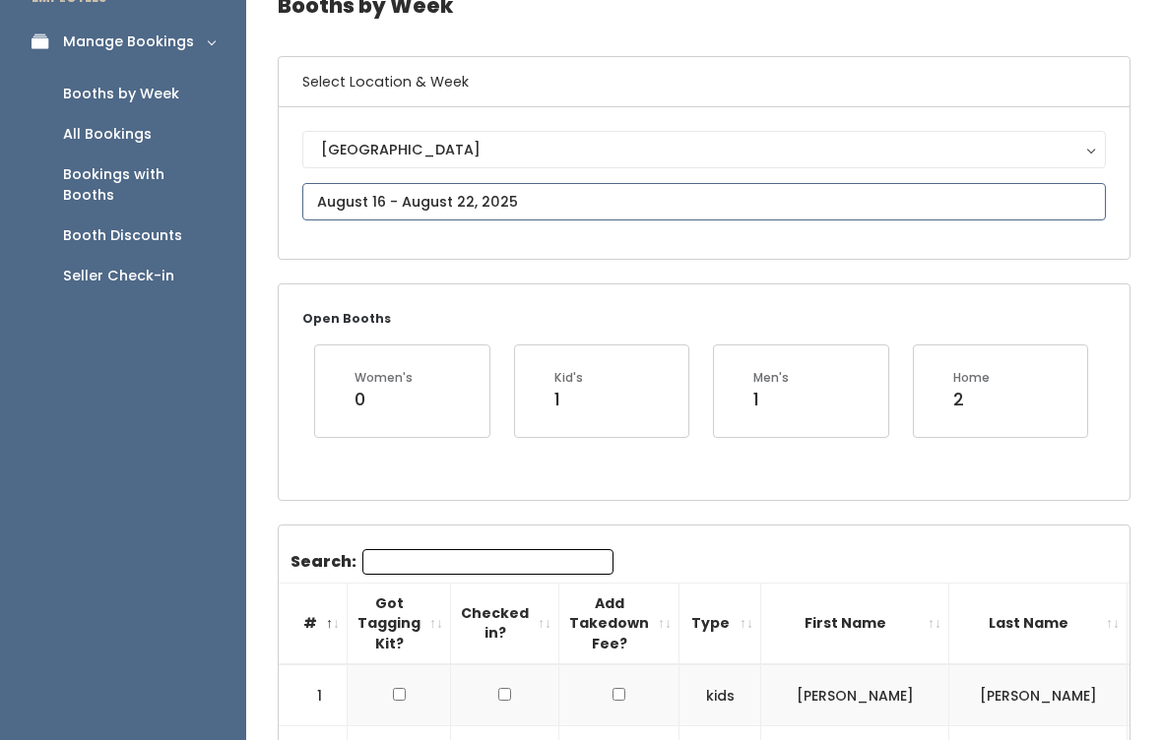
click at [352, 201] on input "text" at bounding box center [704, 202] width 804 height 37
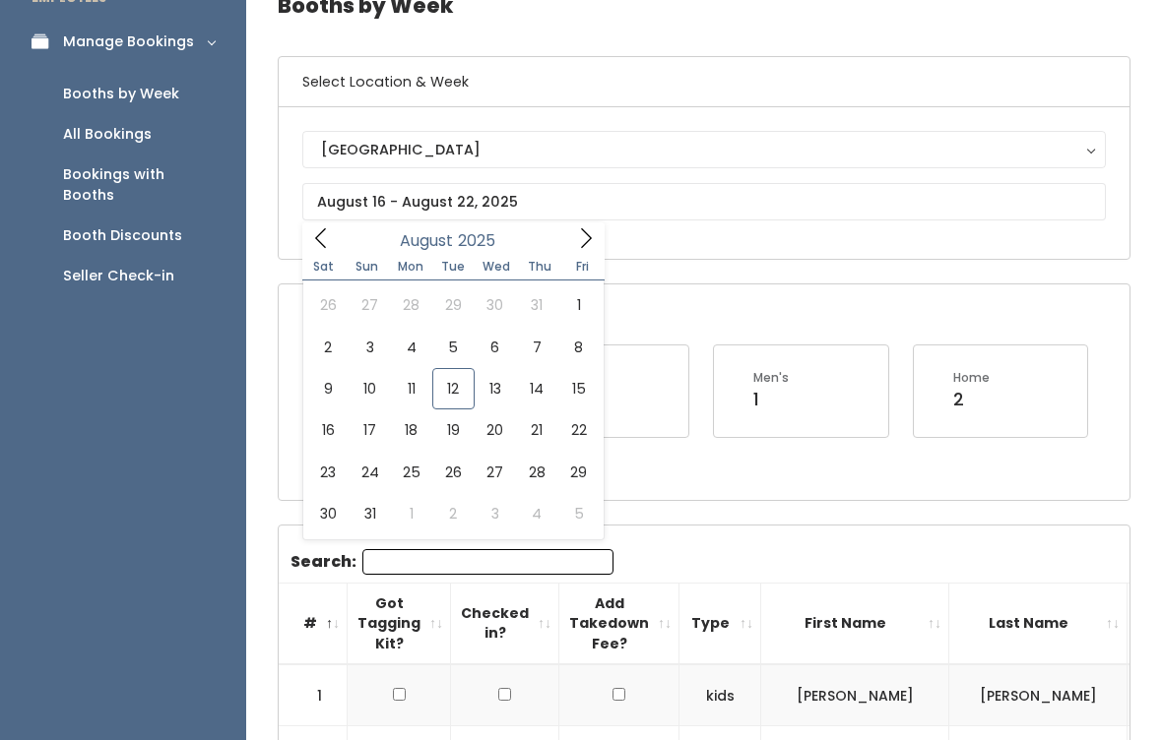
click at [689, 241] on div "Edwardsville Edwardsville" at bounding box center [704, 183] width 851 height 152
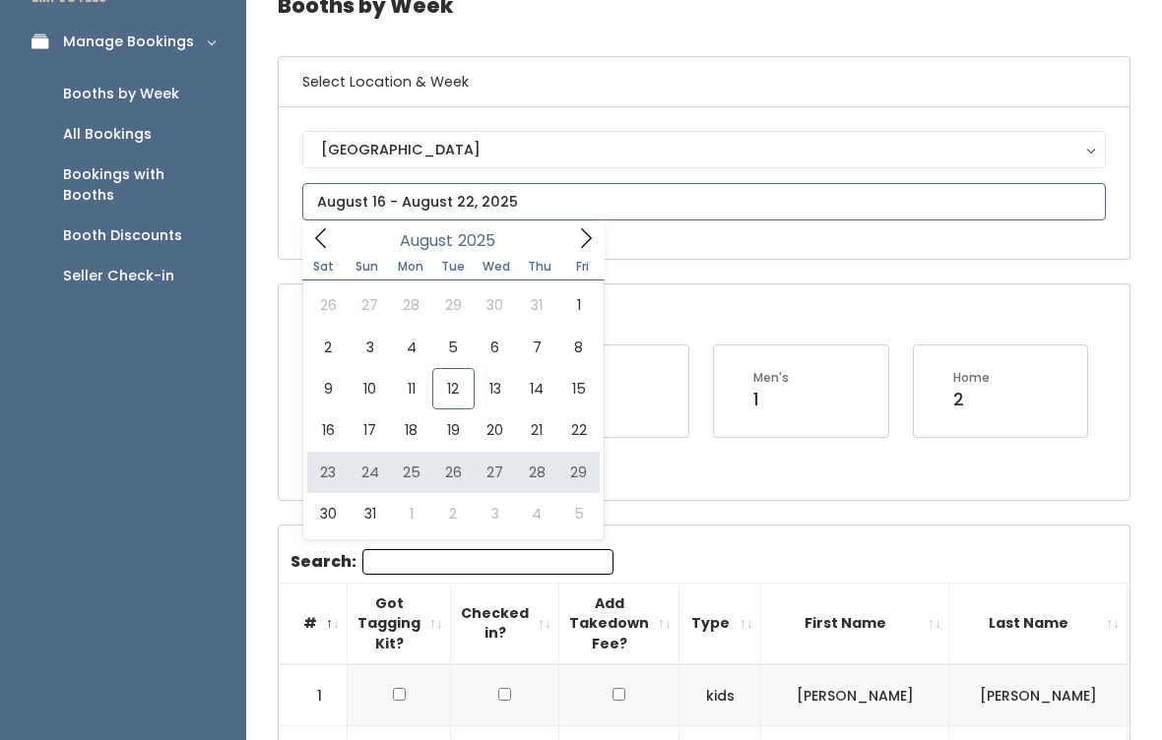
type input "August 23 to August 29"
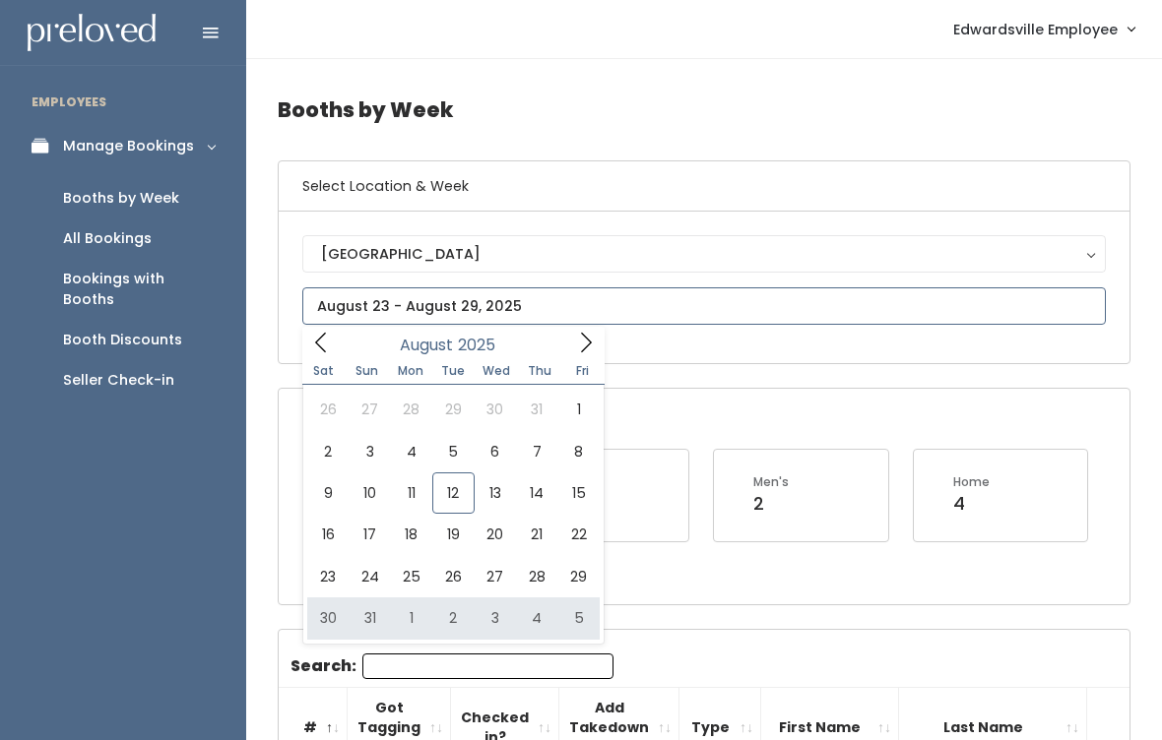
type input "August 30 to September 5"
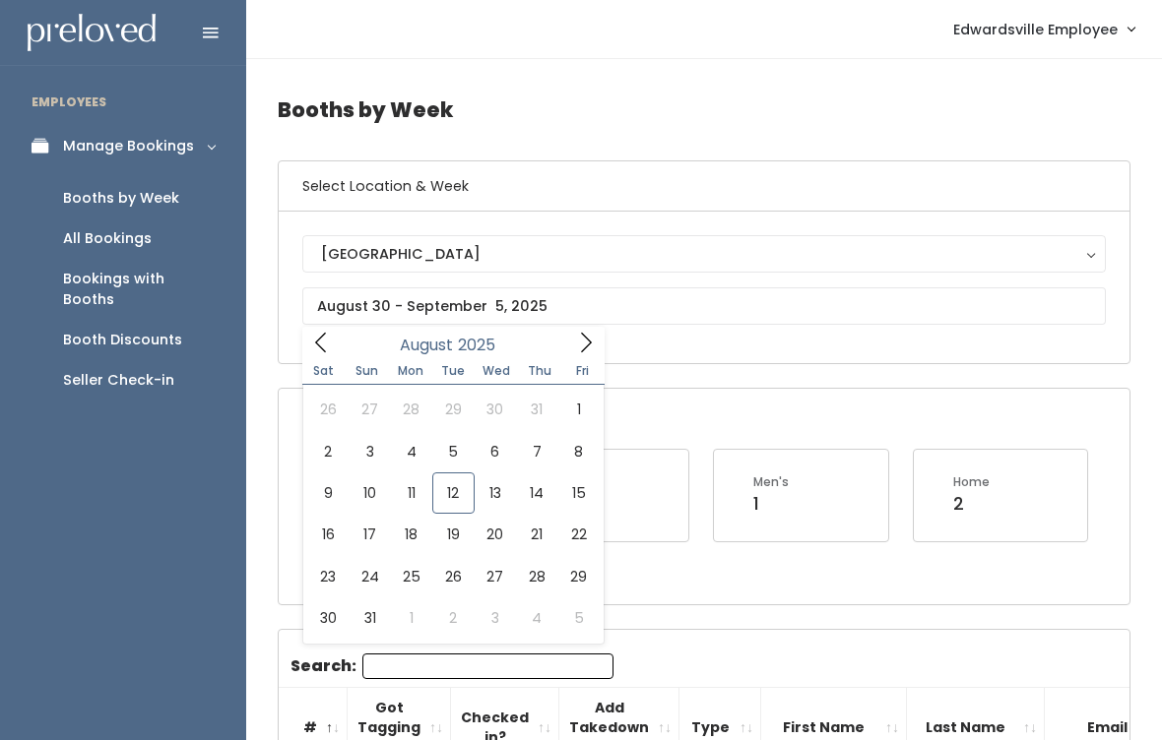
click at [578, 185] on h6 "Select Location & Week" at bounding box center [704, 186] width 851 height 50
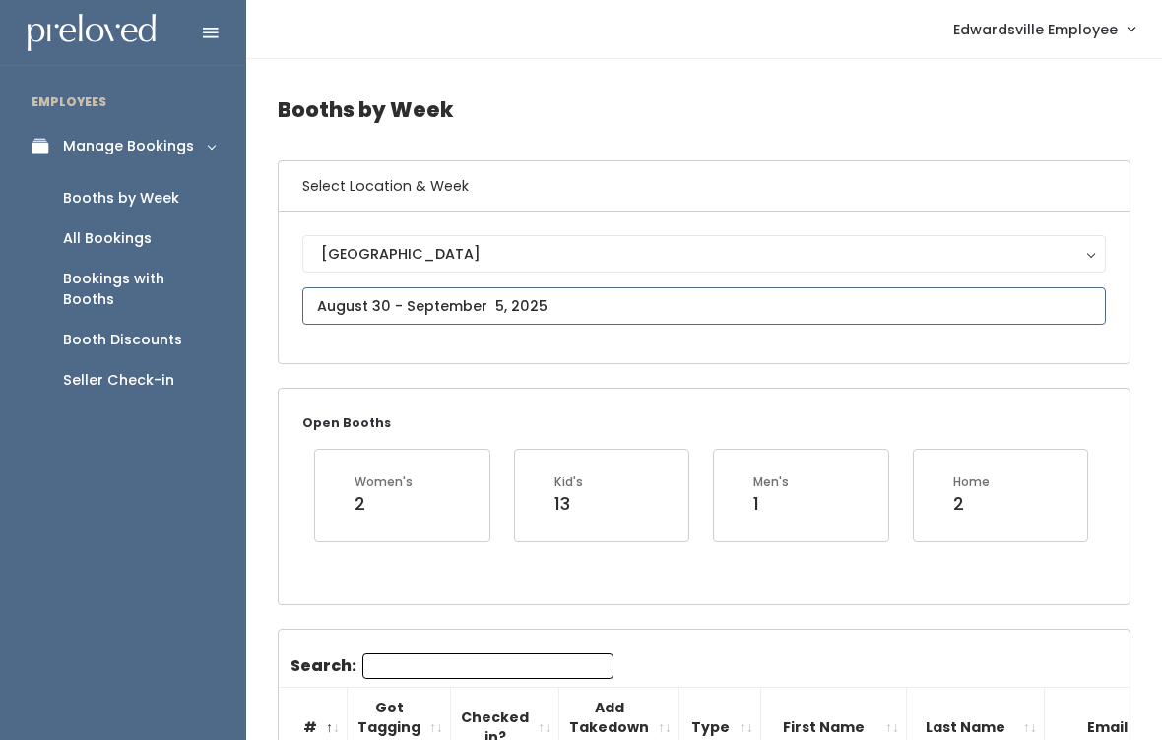
click at [365, 299] on input "text" at bounding box center [704, 306] width 804 height 37
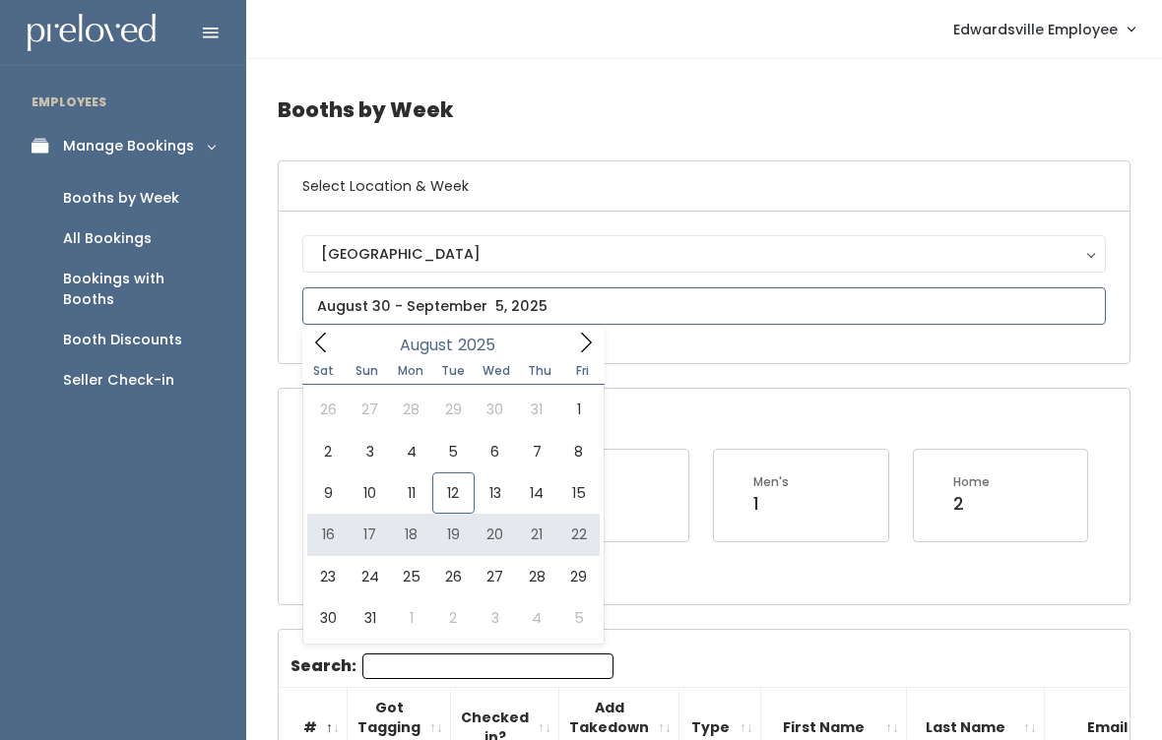
type input "[DATE] to [DATE]"
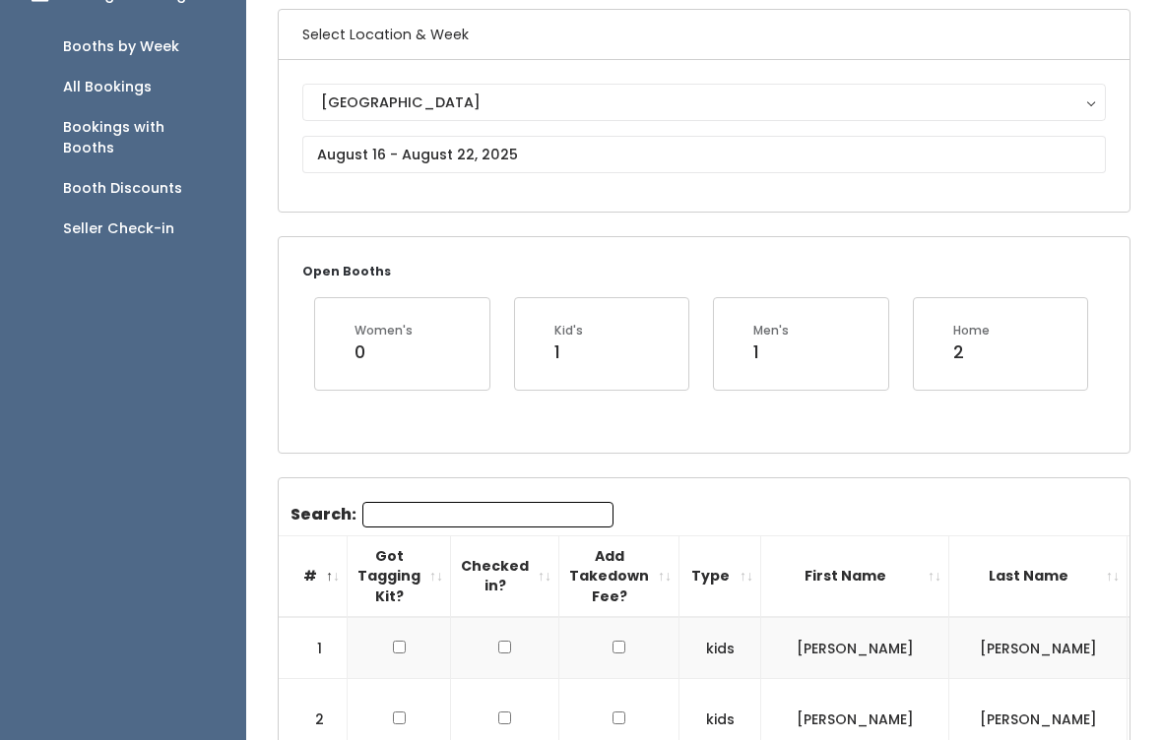
scroll to position [161, 0]
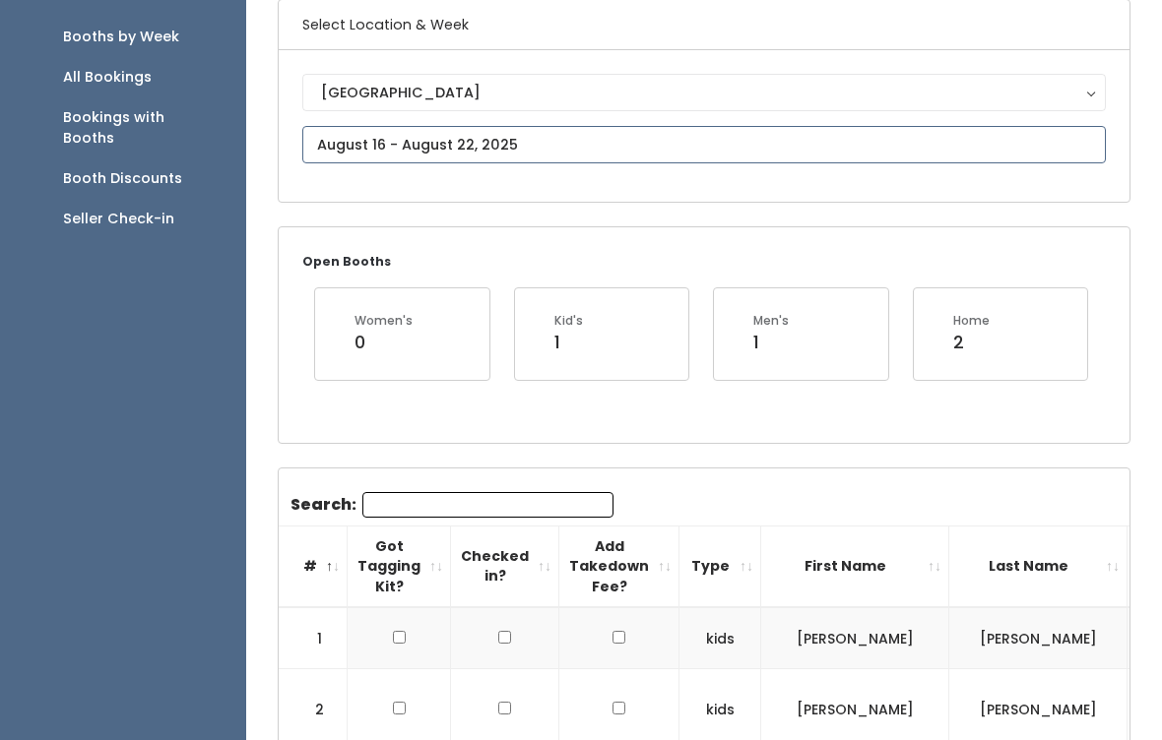
click at [352, 127] on input "text" at bounding box center [704, 144] width 804 height 37
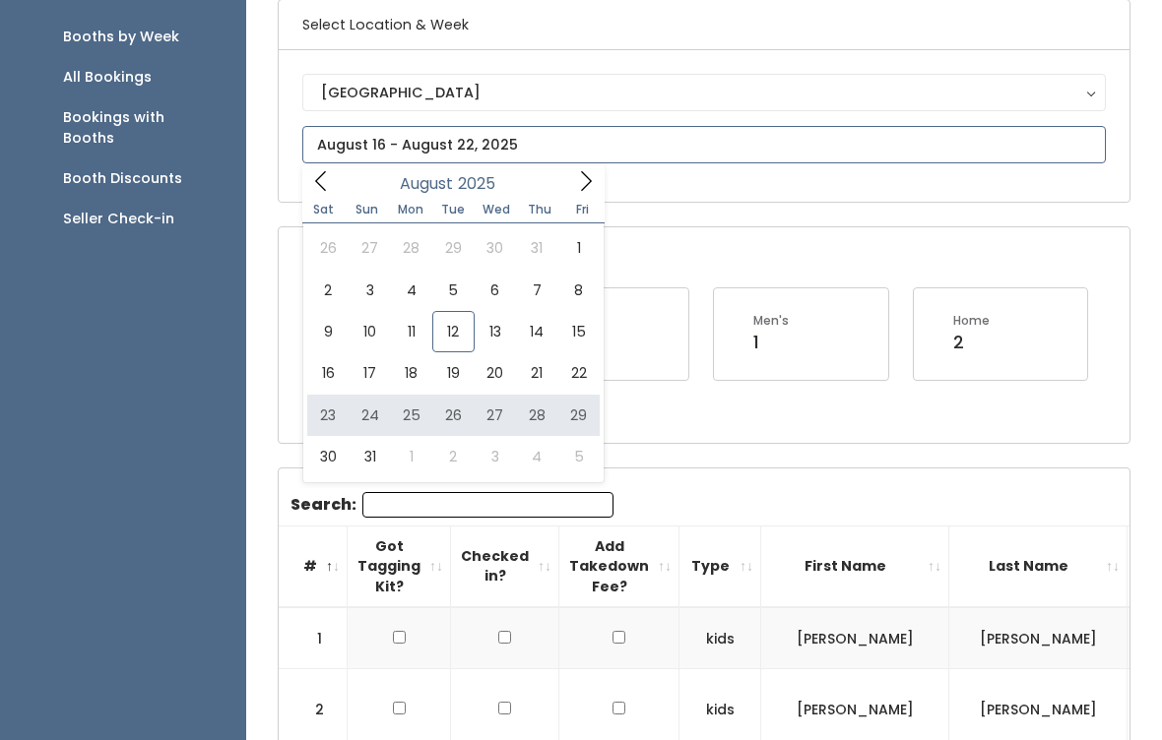
type input "August 23 to August 29"
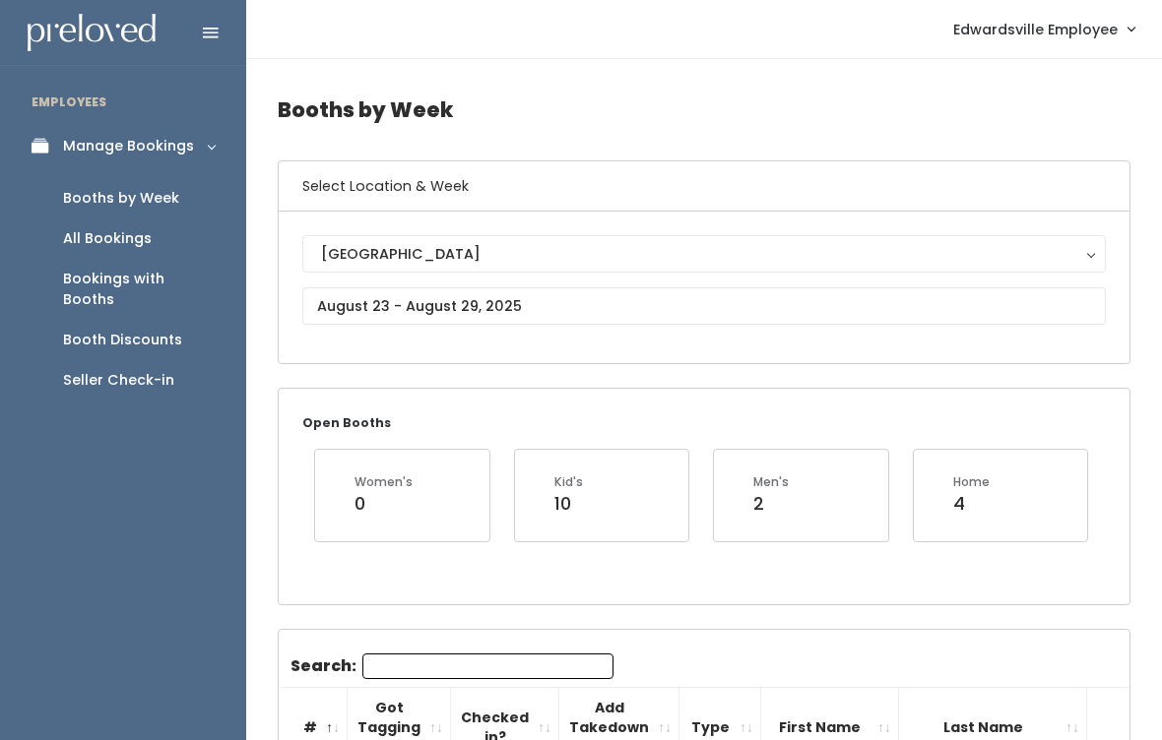
click at [330, 161] on div "Select Location & Week [GEOGRAPHIC_DATA] [GEOGRAPHIC_DATA]" at bounding box center [704, 263] width 853 height 204
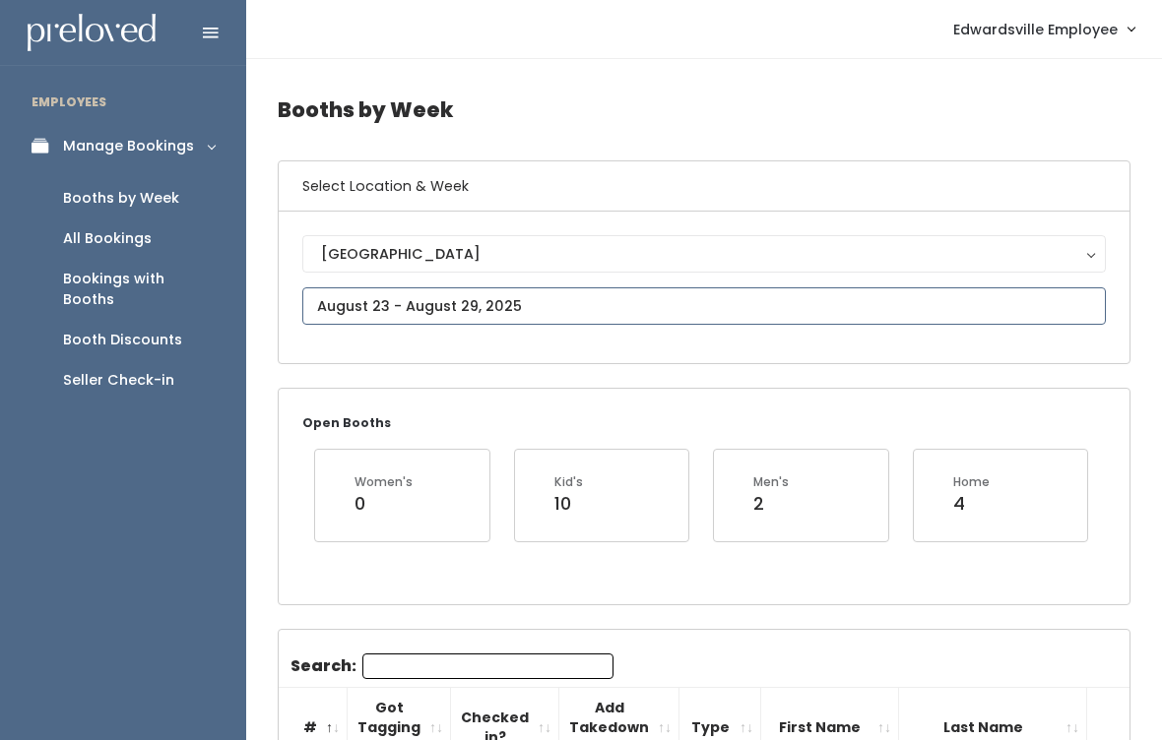
click at [357, 289] on input "text" at bounding box center [704, 306] width 804 height 37
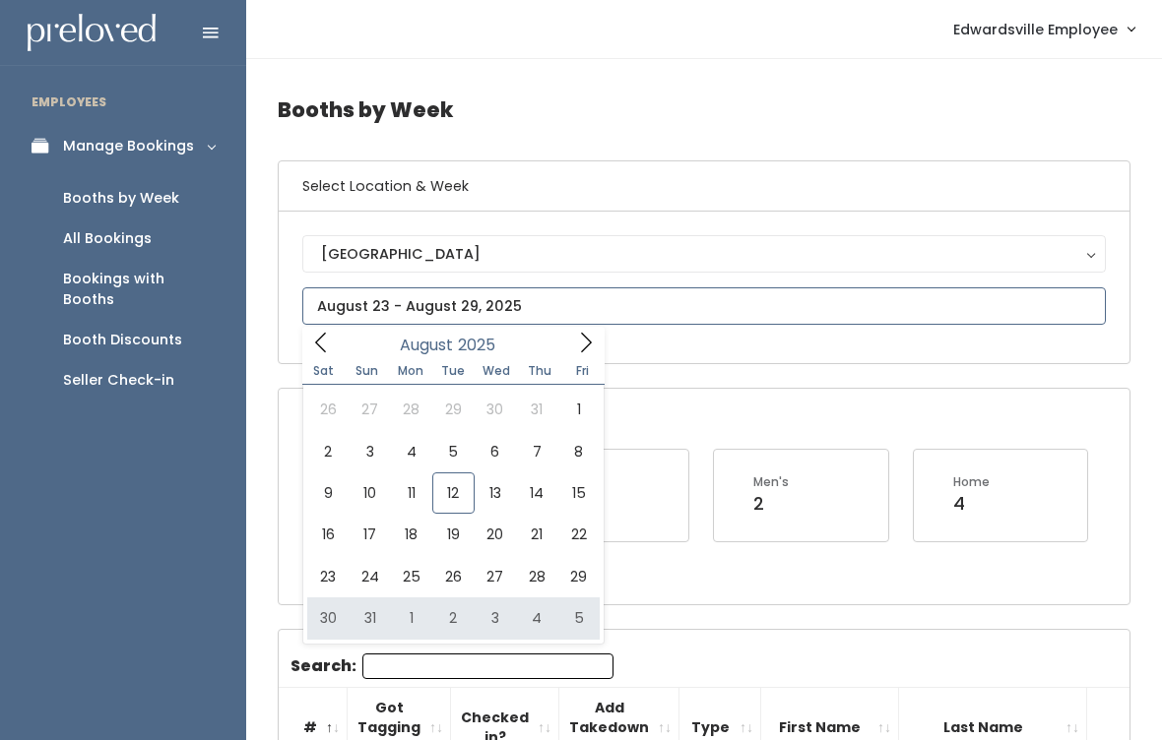
type input "[DATE] to [DATE]"
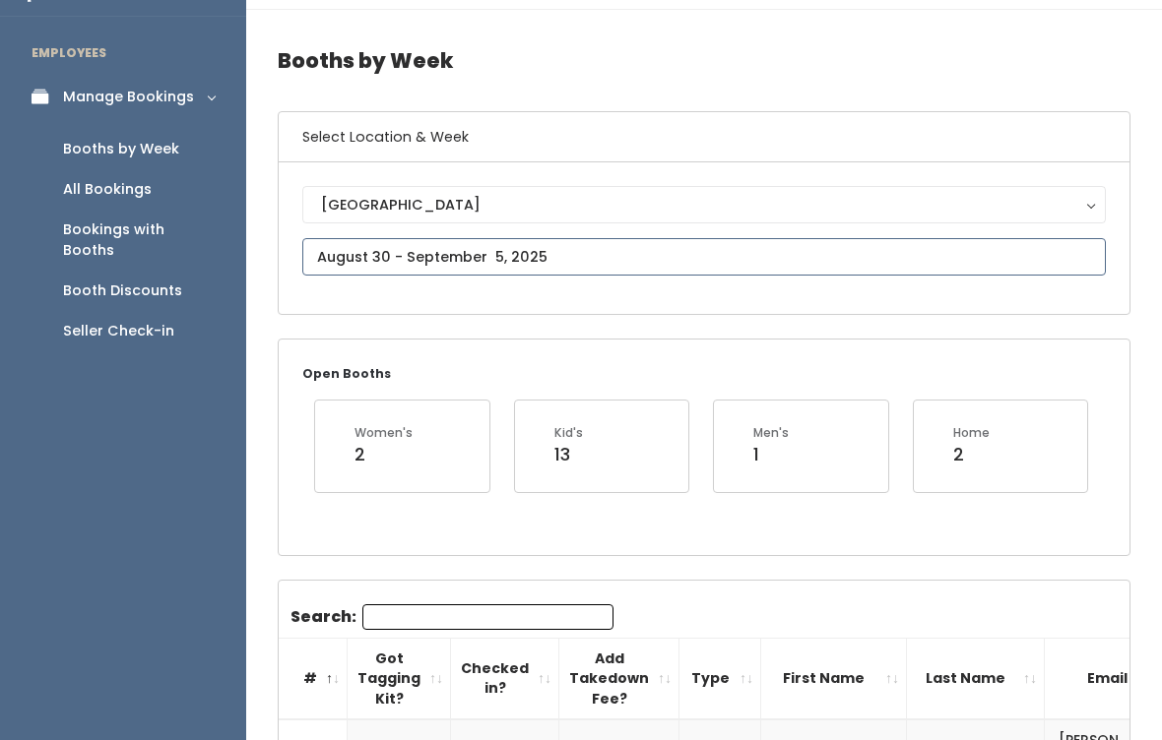
click at [843, 246] on input "text" at bounding box center [704, 257] width 804 height 37
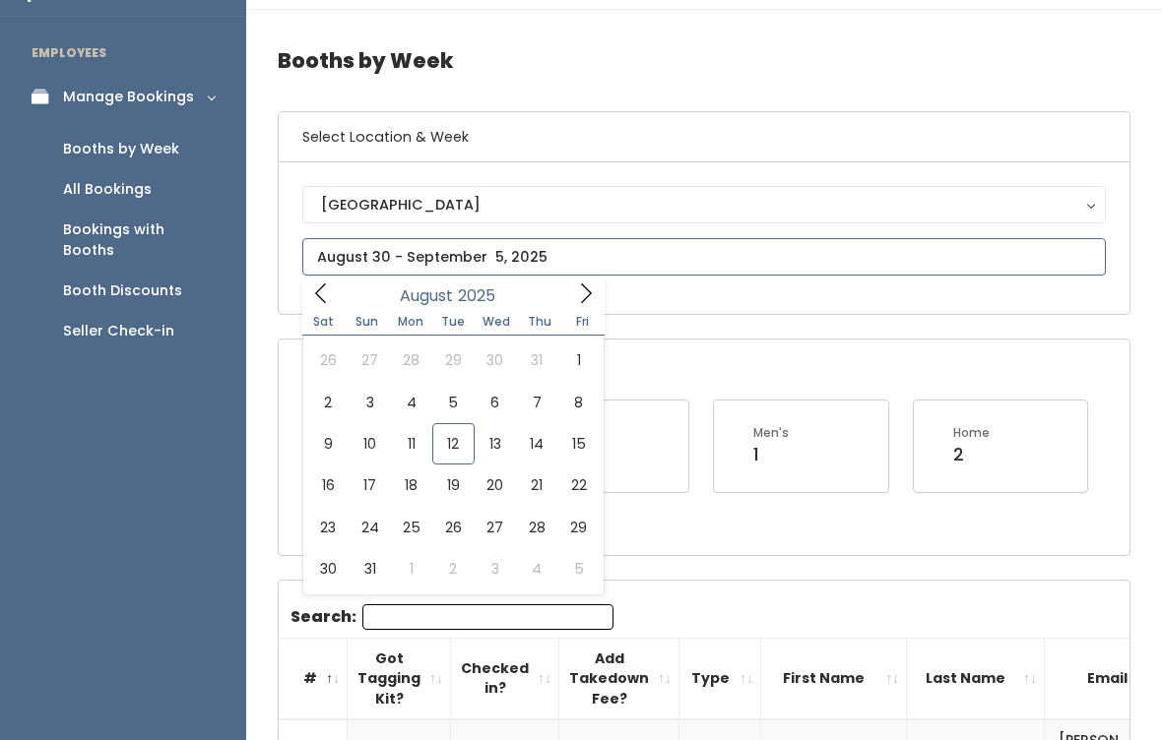
click at [557, 287] on div "August 2025" at bounding box center [453, 293] width 226 height 31
click at [575, 284] on icon at bounding box center [586, 294] width 22 height 22
type input "August 30 to September 5"
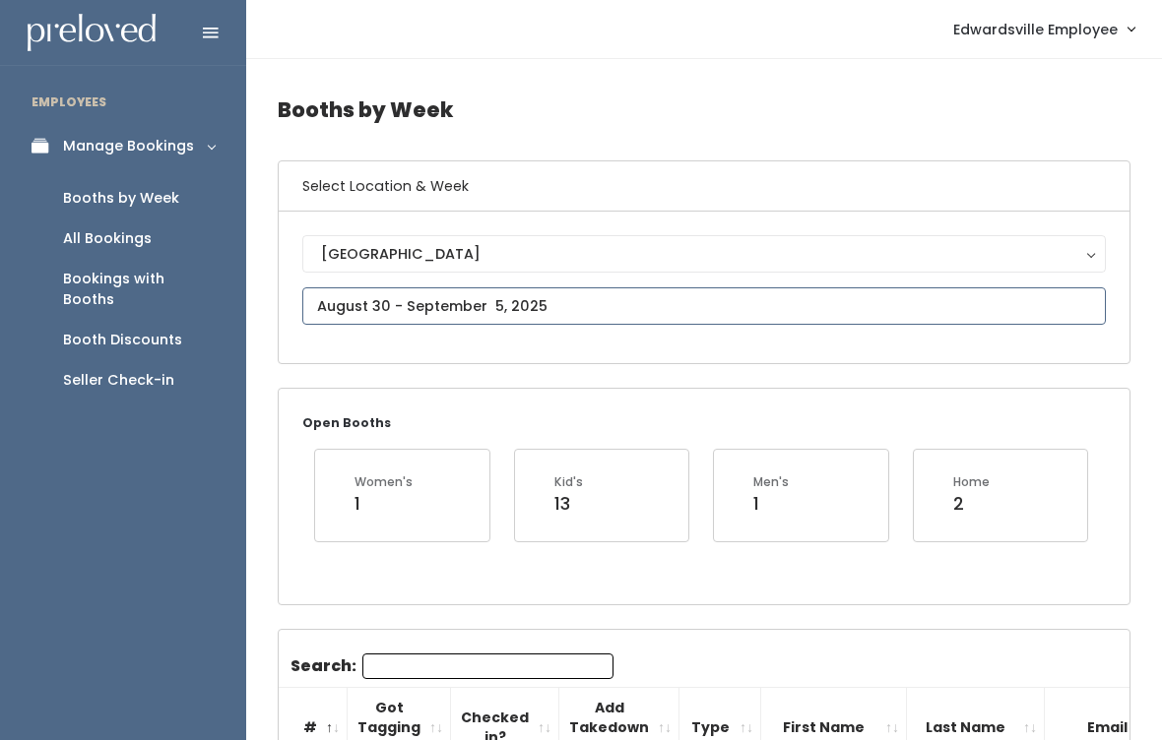
click at [316, 303] on input "text" at bounding box center [704, 306] width 804 height 37
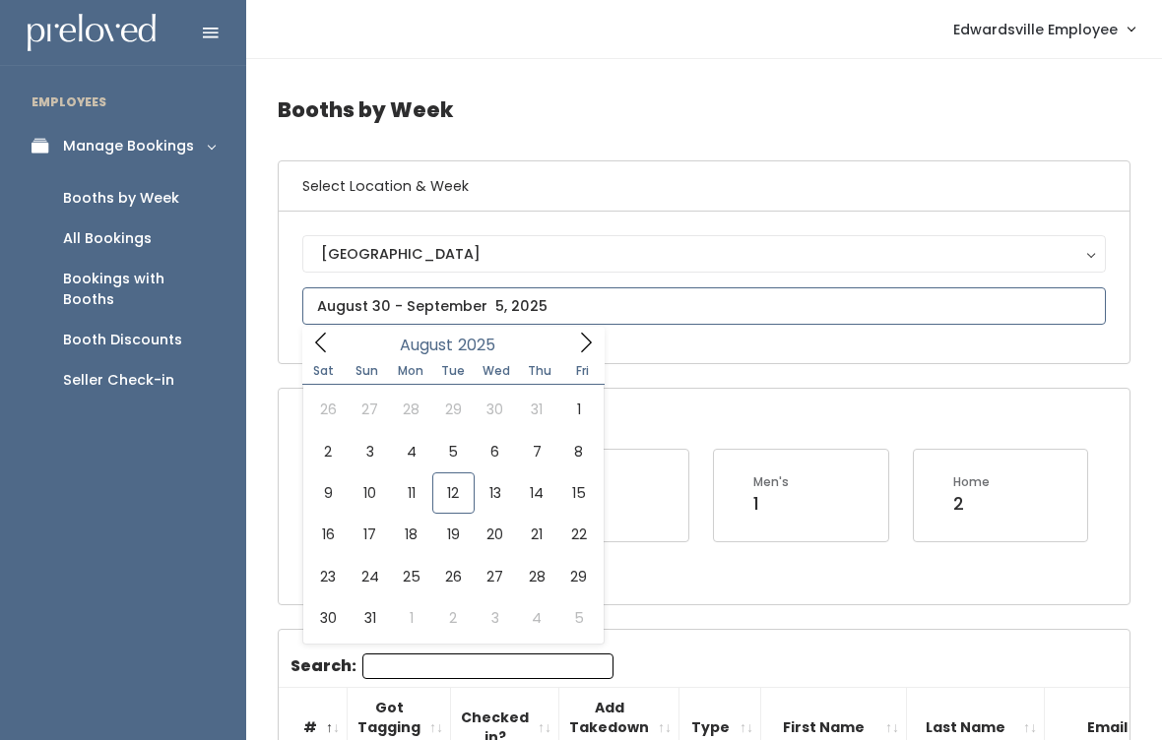
click at [570, 331] on span at bounding box center [585, 342] width 37 height 31
type input "September 6 to September 12"
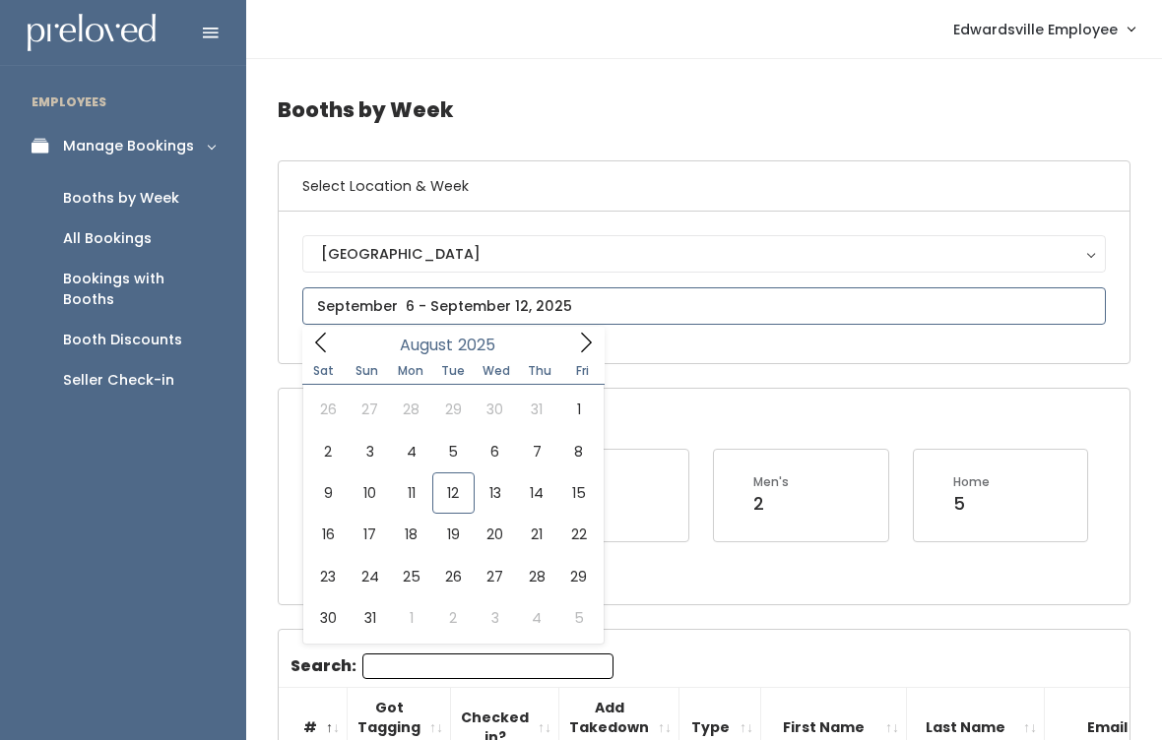
click at [574, 329] on span at bounding box center [585, 342] width 37 height 31
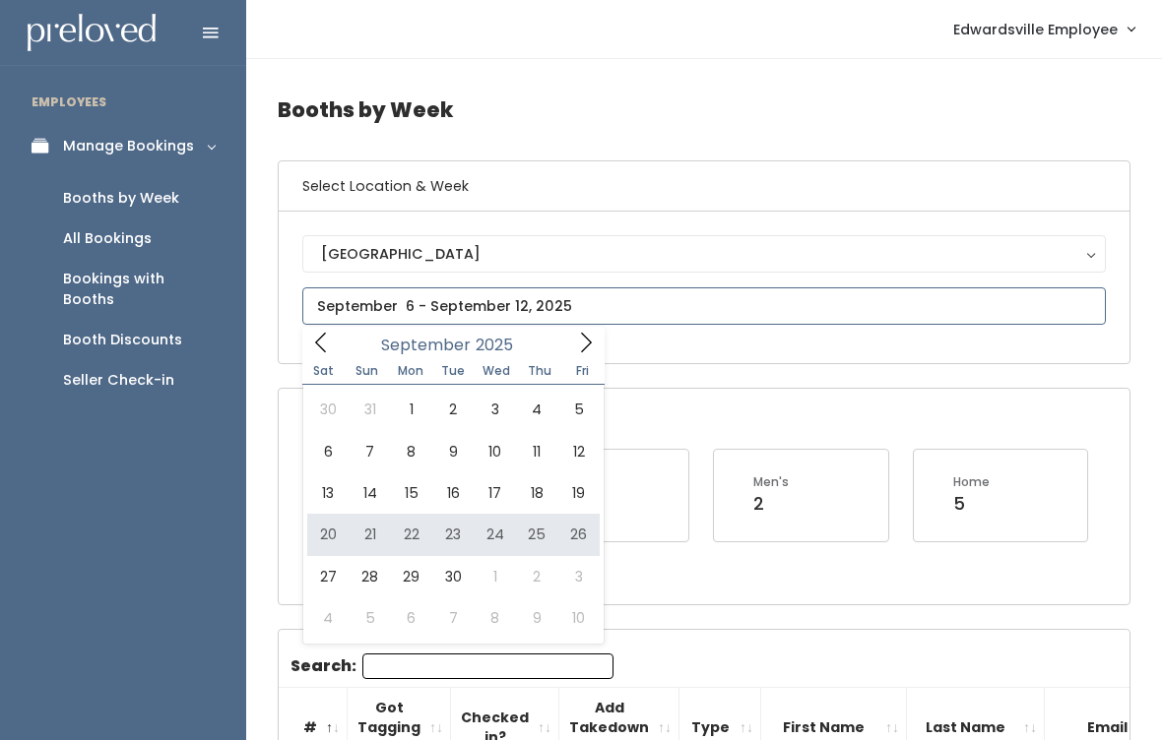
type input "[DATE] to [DATE]"
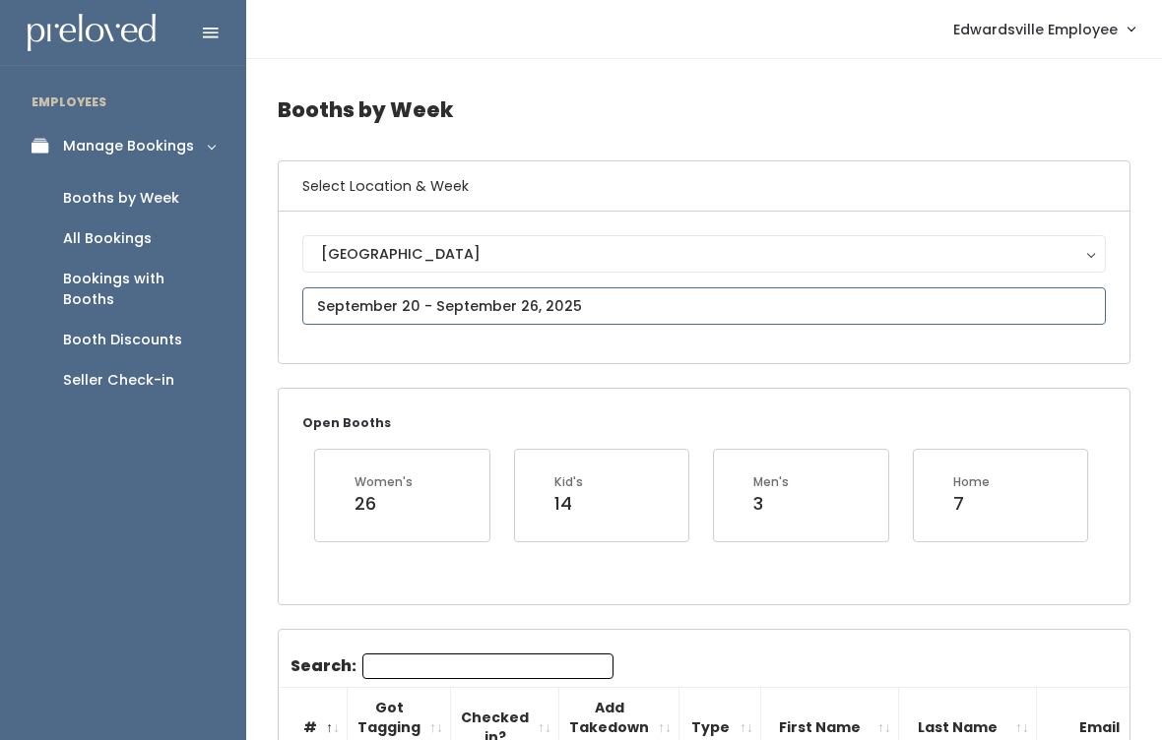
click at [804, 308] on input "text" at bounding box center [704, 306] width 804 height 37
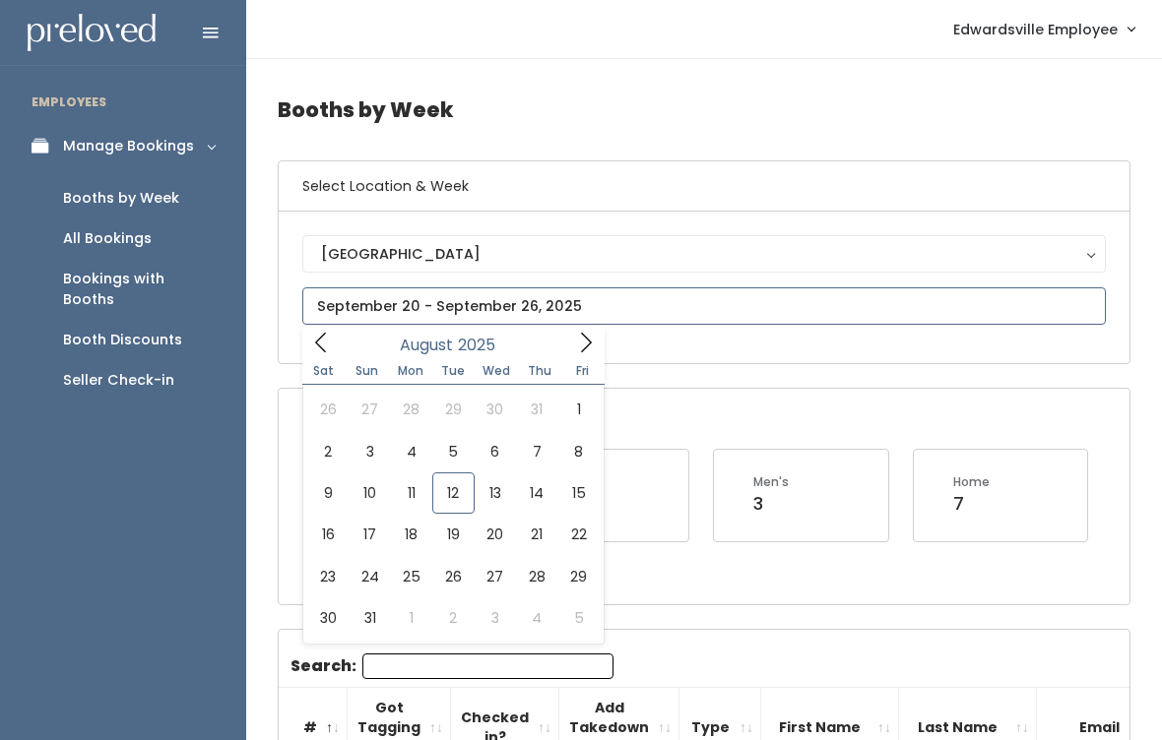
click at [345, 350] on div "August 2025" at bounding box center [453, 342] width 226 height 31
type input "August 16 to August 22"
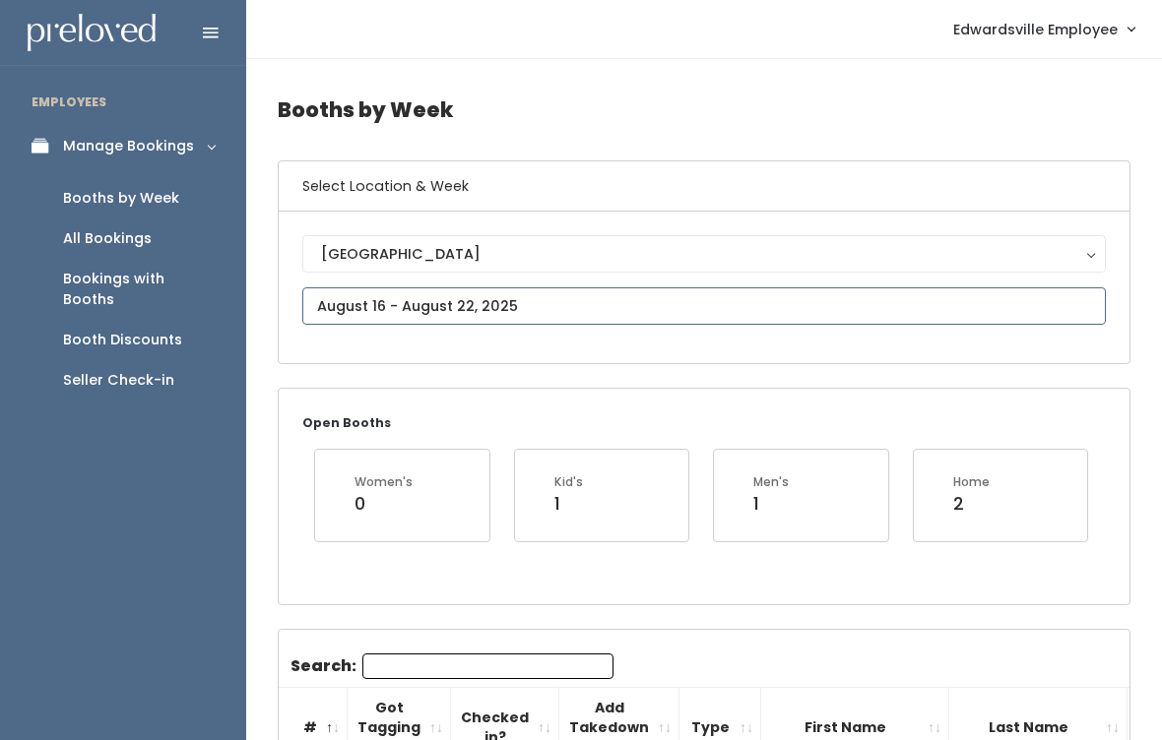
click at [813, 314] on input "text" at bounding box center [704, 306] width 804 height 37
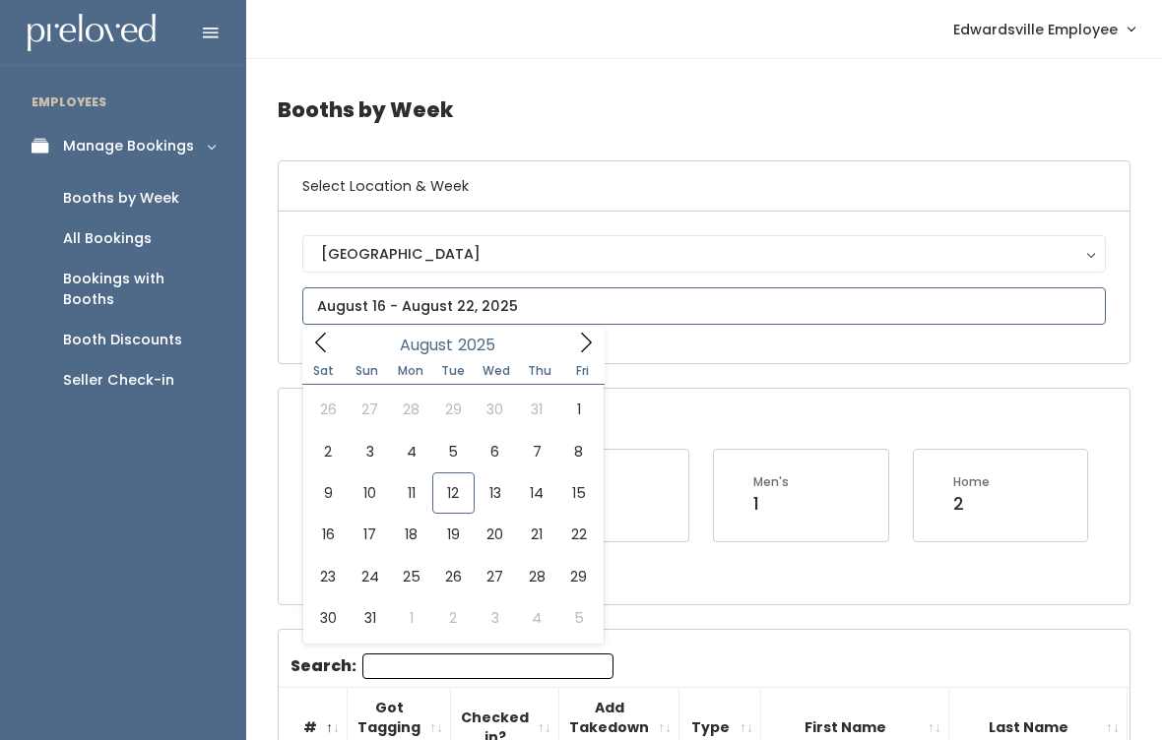
type input "[DATE] to [DATE]"
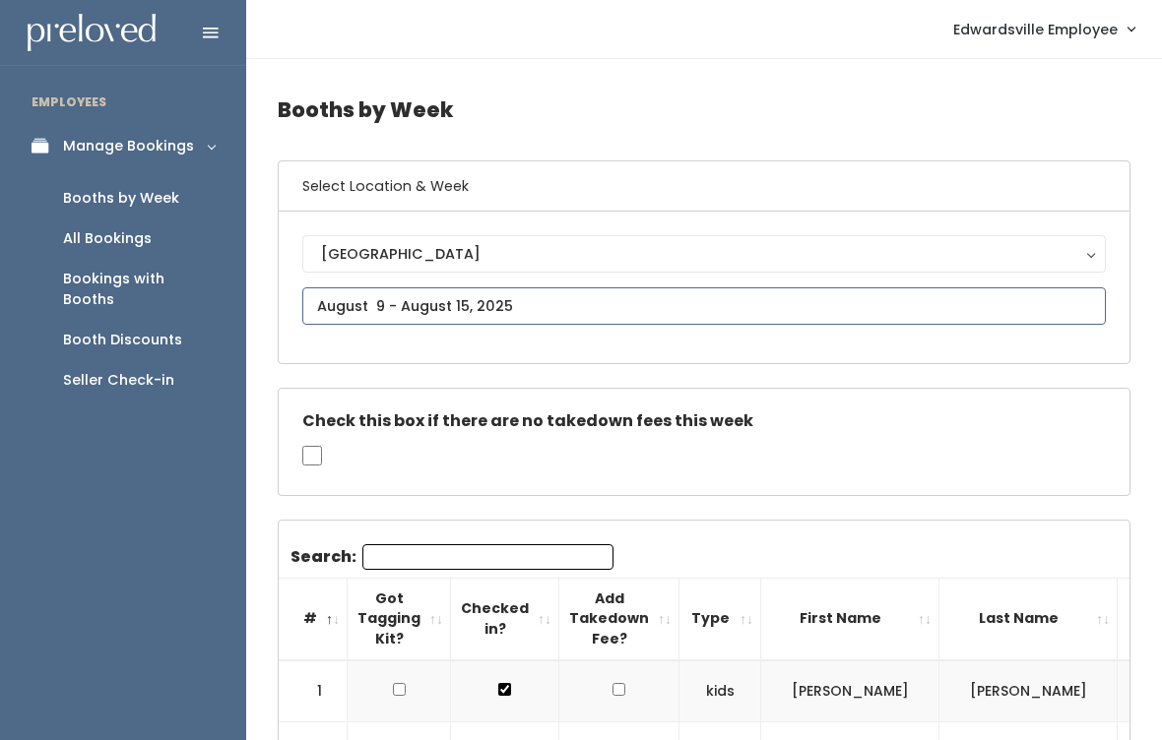
click at [740, 322] on input "text" at bounding box center [704, 306] width 804 height 37
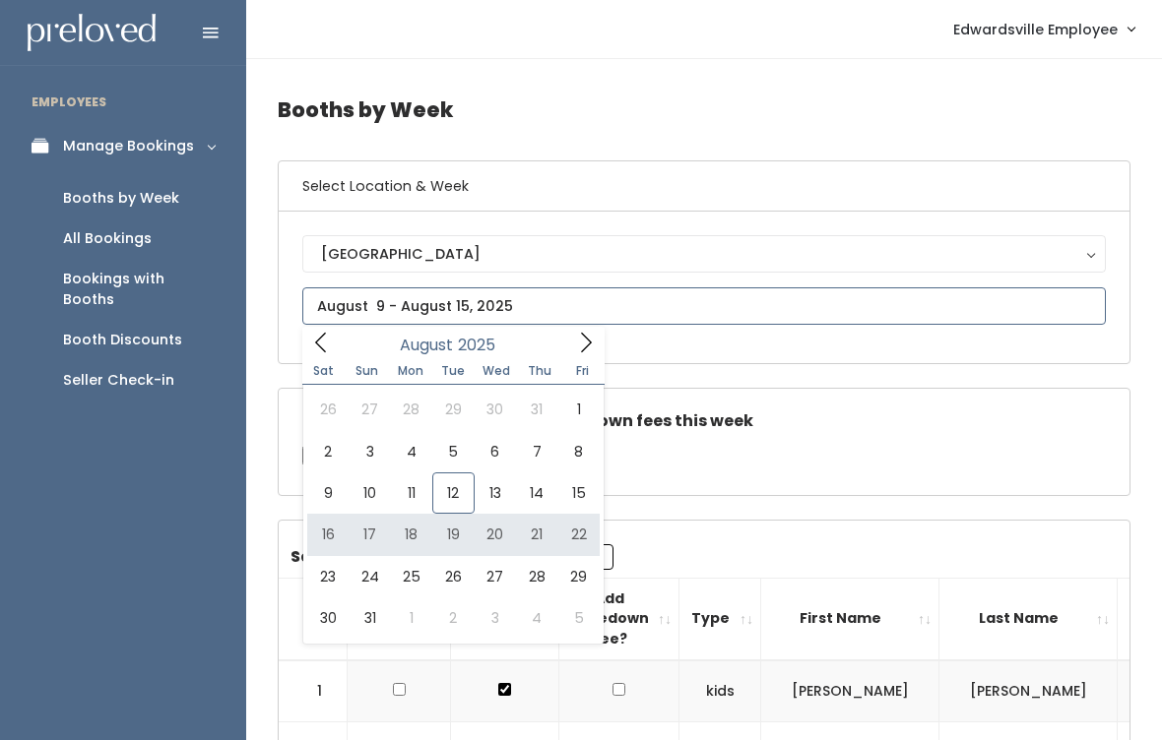
type input "[DATE] to [DATE]"
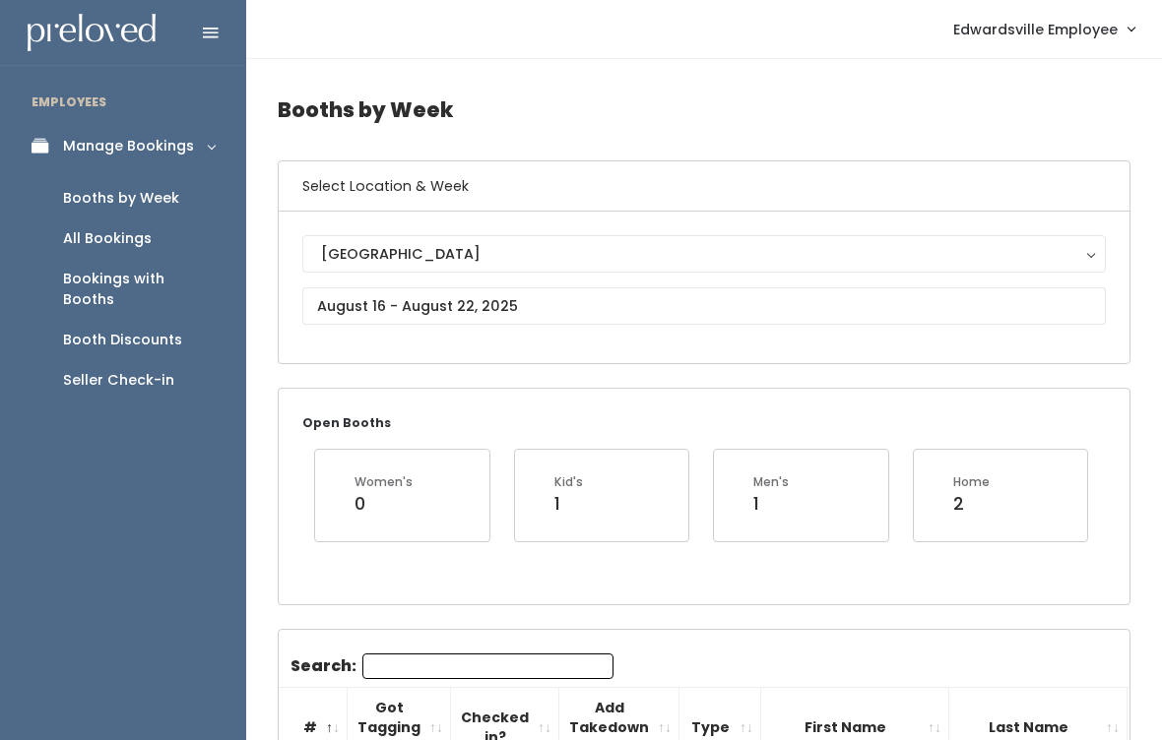
click at [1061, 33] on span "Edwardsville Employee" at bounding box center [1035, 30] width 164 height 22
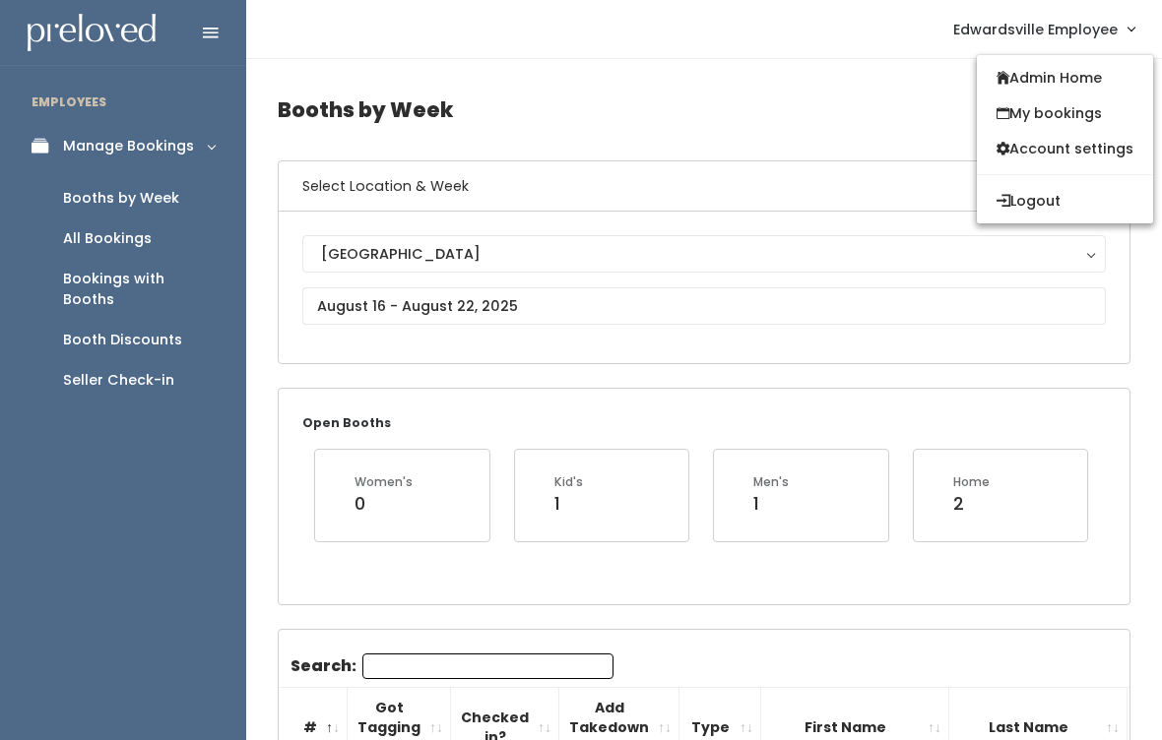
click at [1060, 73] on link "Admin Home" at bounding box center [1065, 77] width 176 height 35
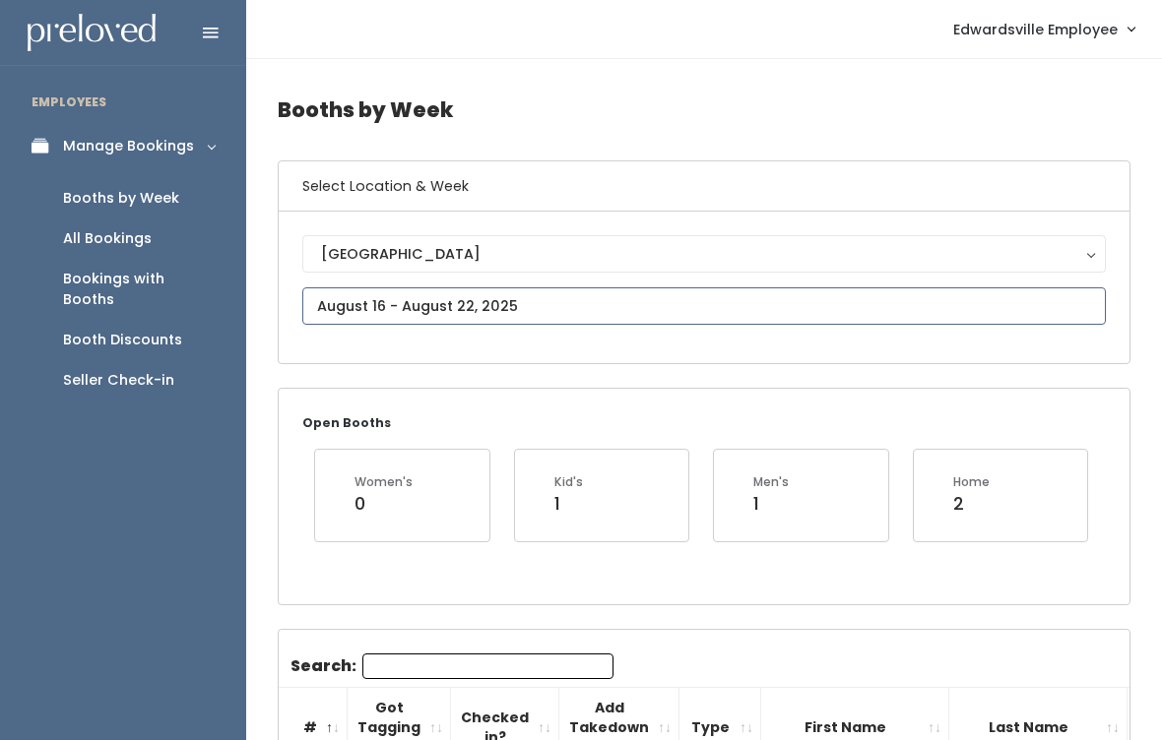
click at [683, 311] on input "text" at bounding box center [704, 306] width 804 height 37
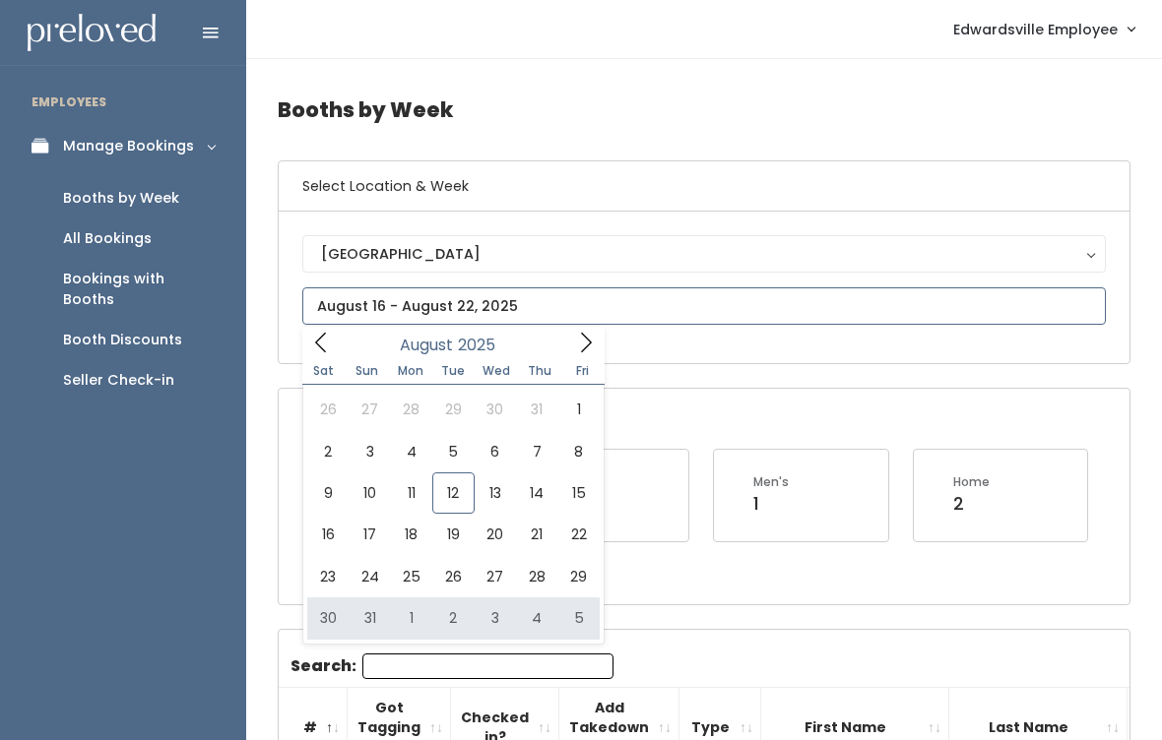
type input "[DATE] to [DATE]"
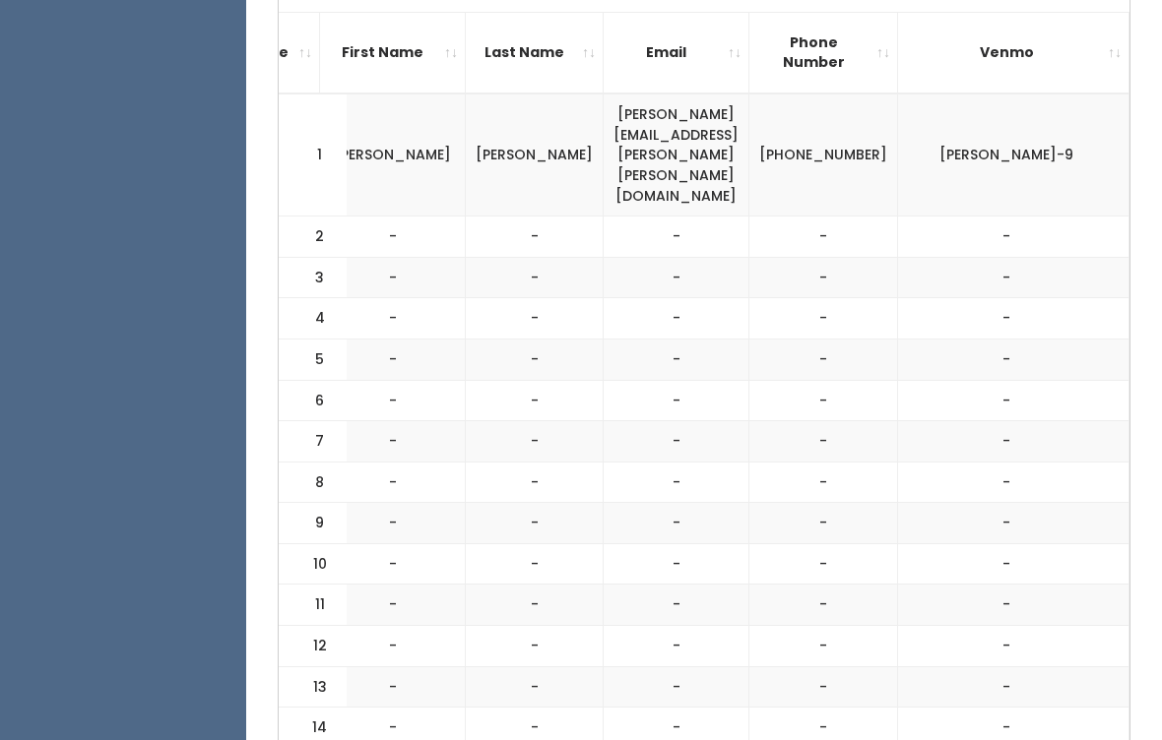
scroll to position [677, 0]
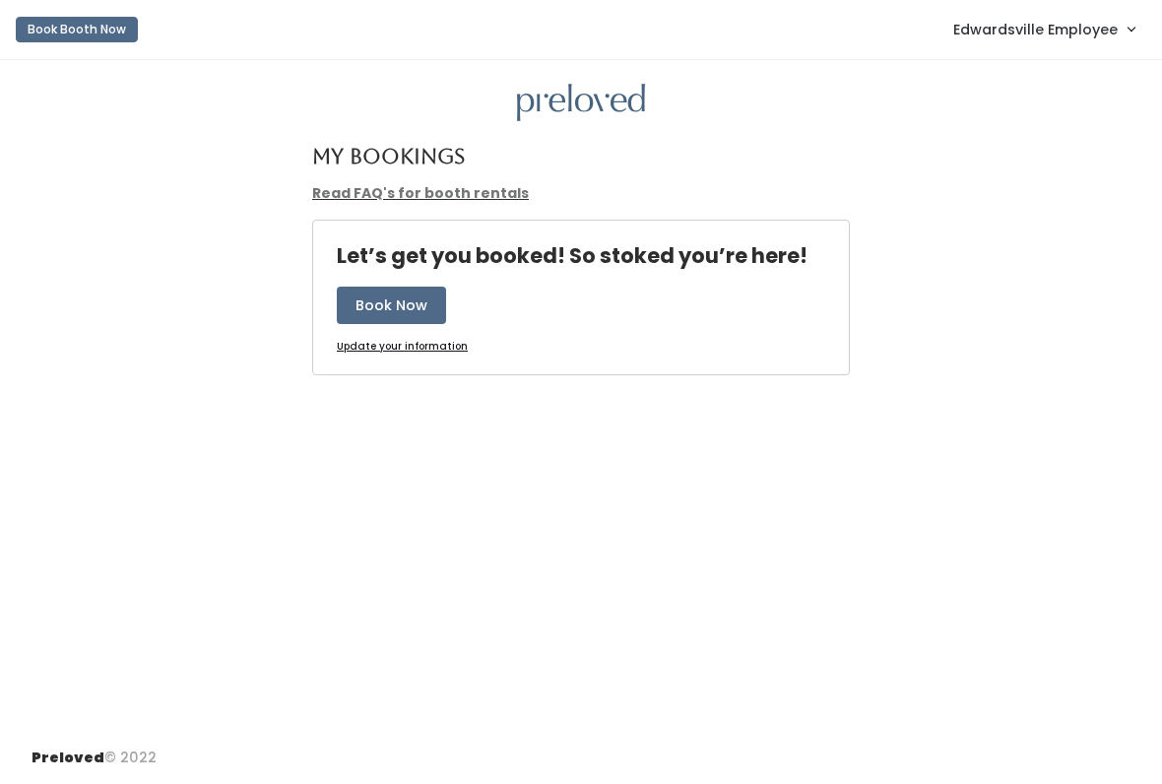
click at [1067, 36] on span "Edwardsville Employee" at bounding box center [1035, 30] width 164 height 22
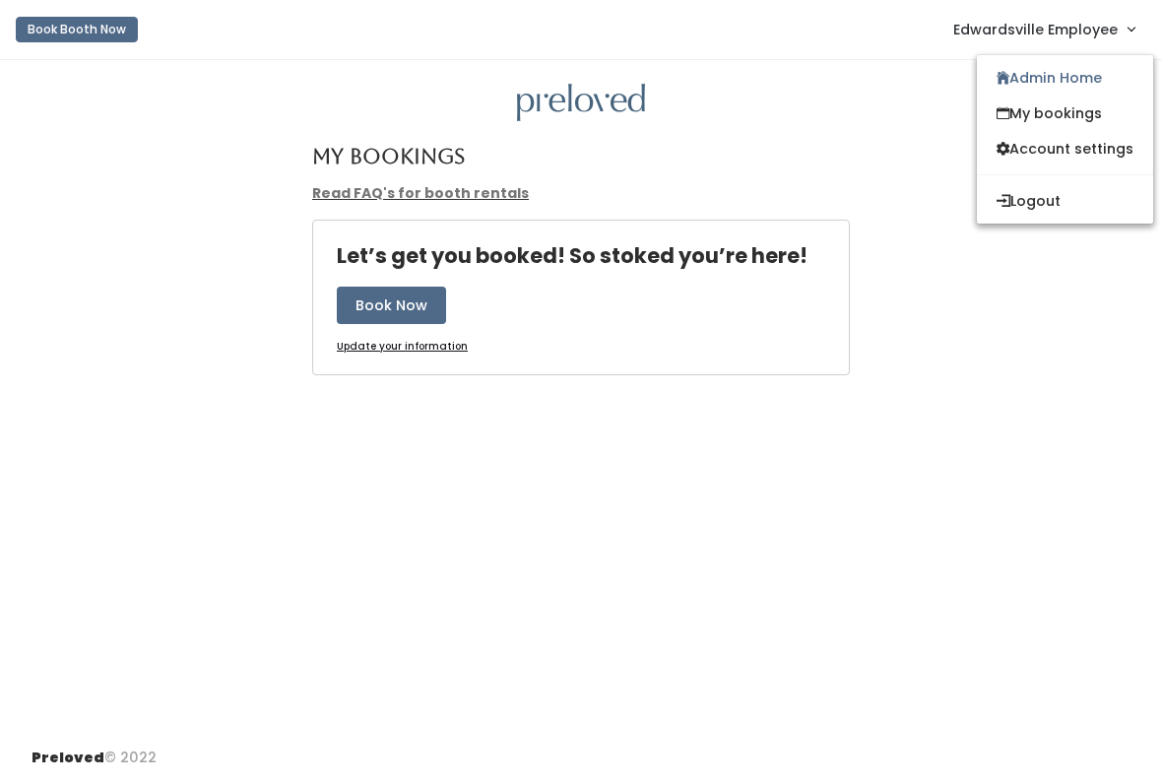
click at [1092, 112] on link "My bookings" at bounding box center [1065, 113] width 176 height 35
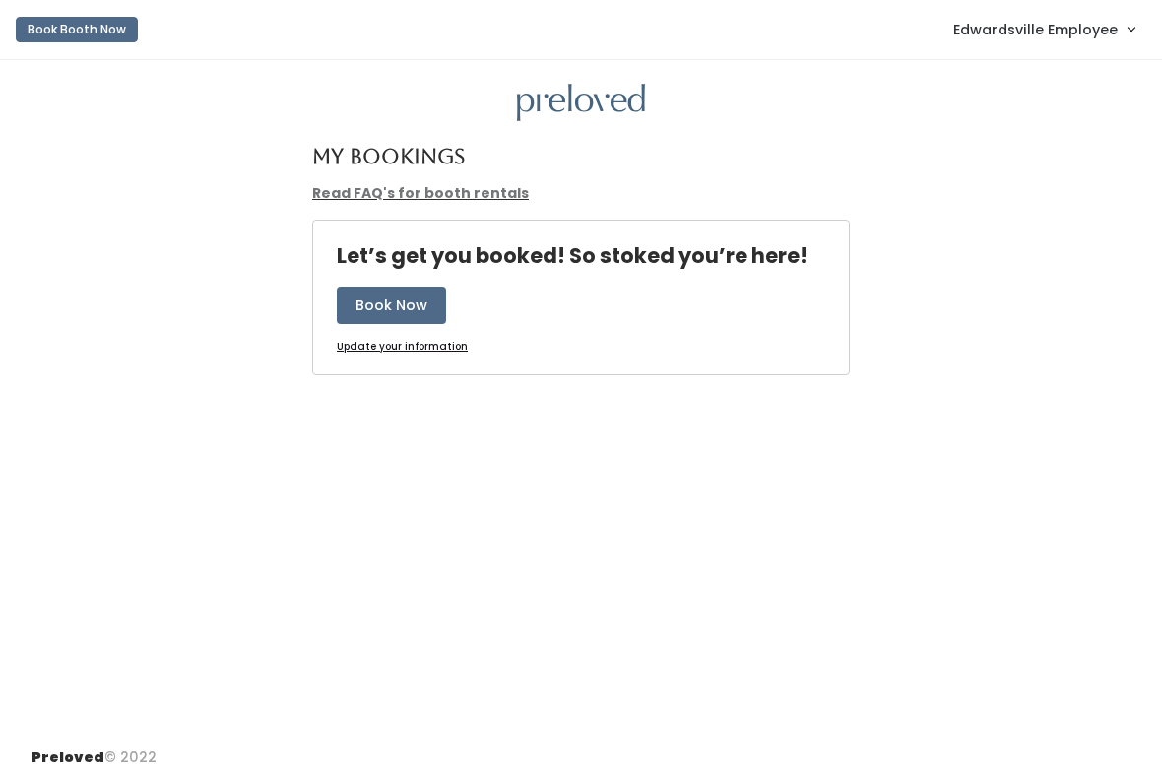
click at [1066, 24] on span "Edwardsville Employee" at bounding box center [1035, 30] width 164 height 22
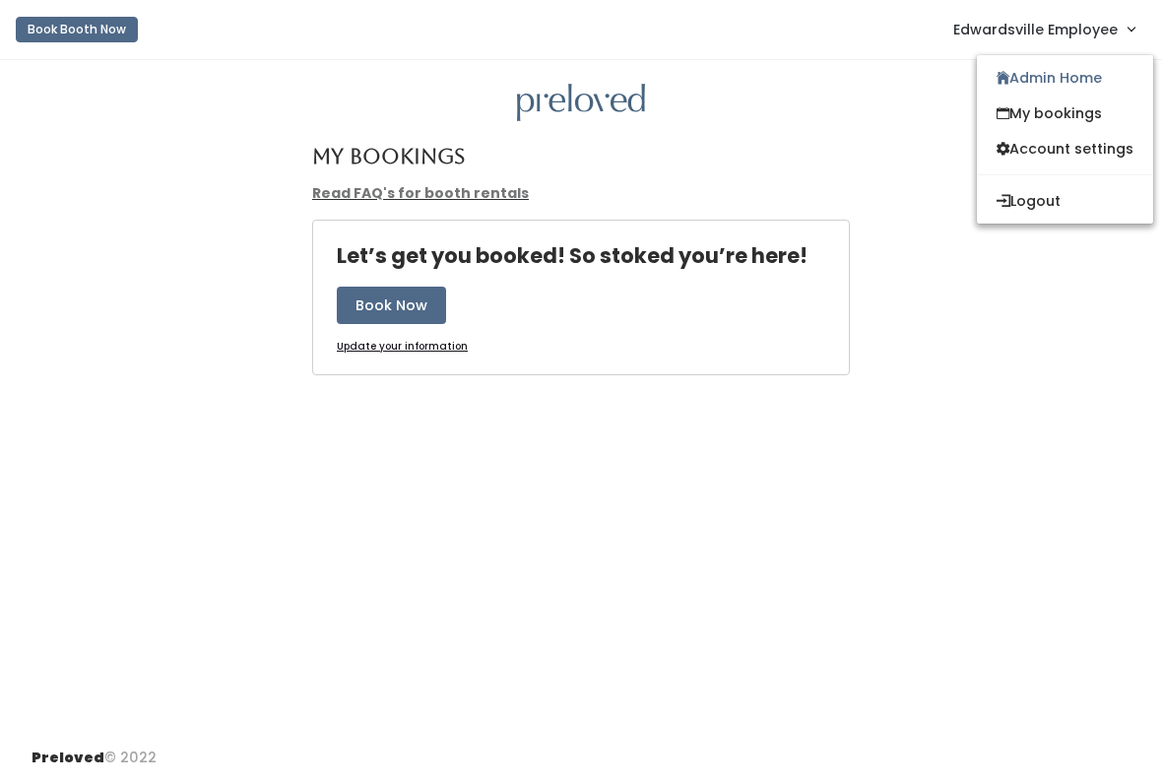
click at [1060, 75] on link "Admin Home" at bounding box center [1065, 77] width 176 height 35
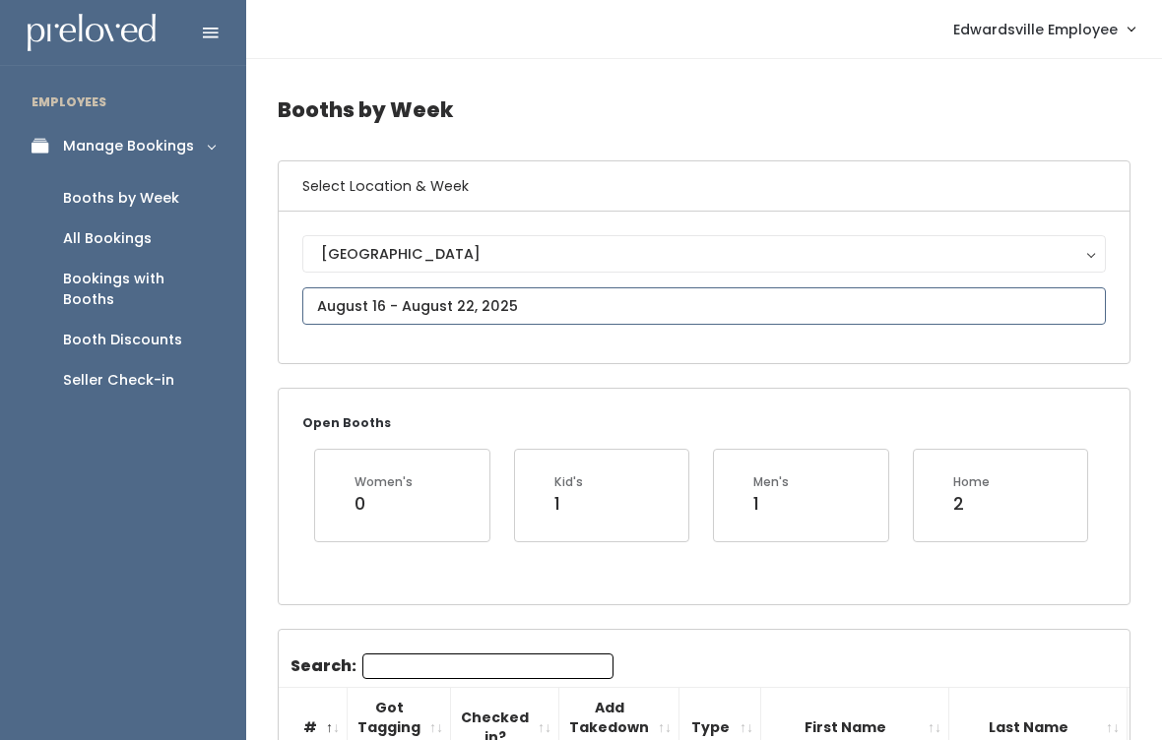
click at [704, 294] on input "text" at bounding box center [704, 306] width 804 height 37
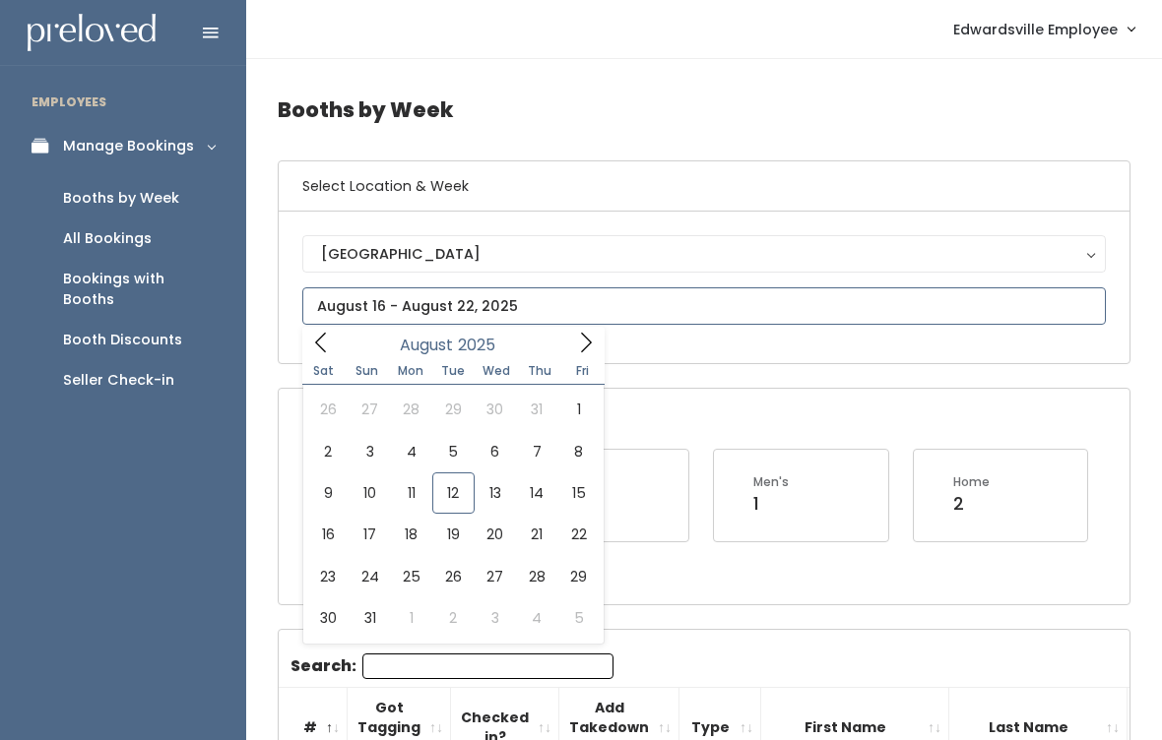
type input "August 30 to September 5"
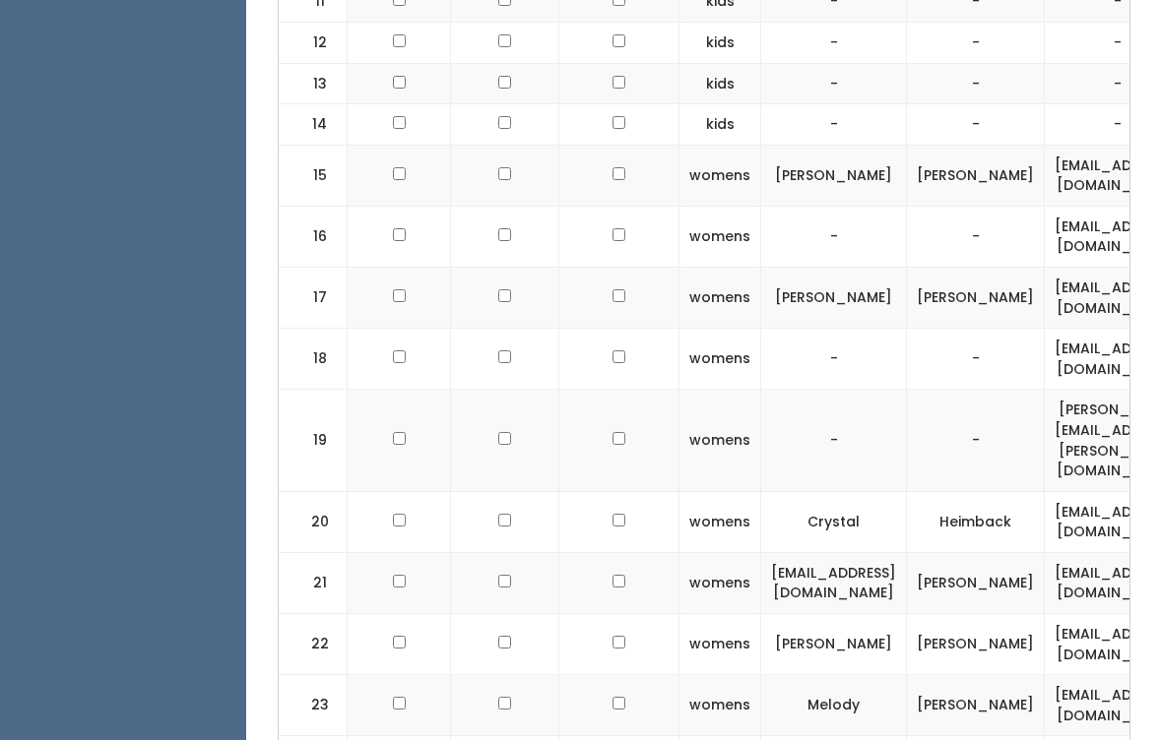
scroll to position [1347, 0]
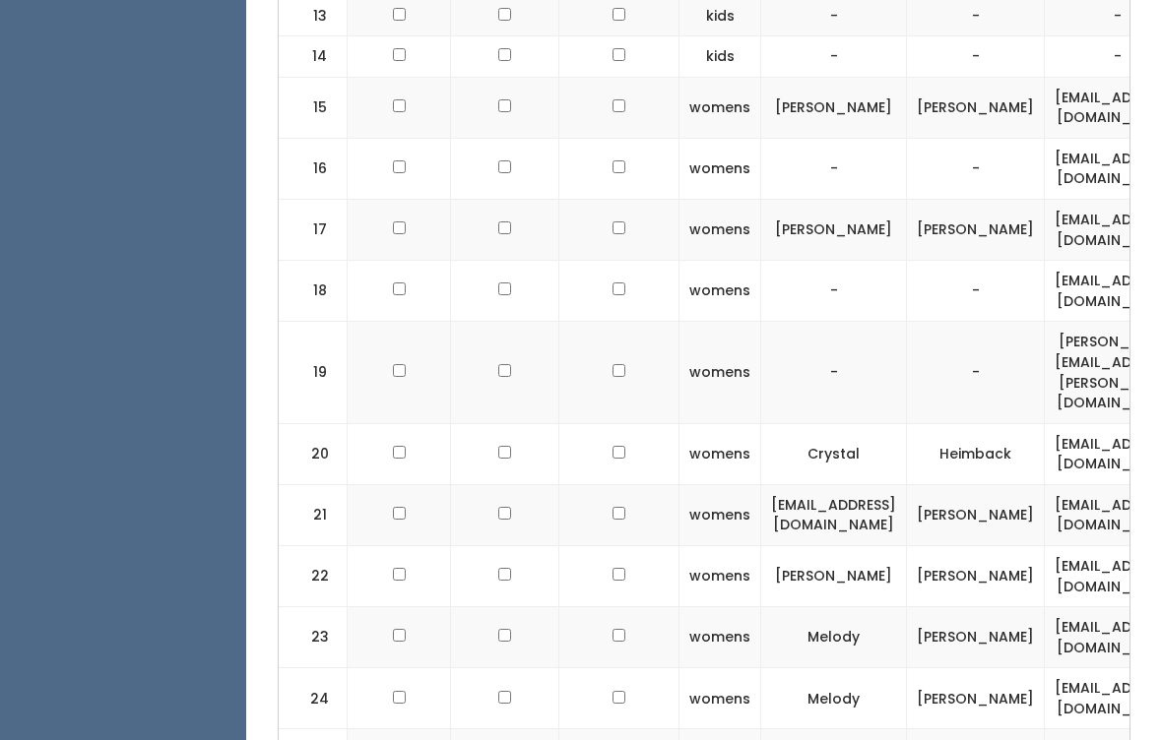
click at [811, 608] on td "Melody" at bounding box center [834, 638] width 146 height 61
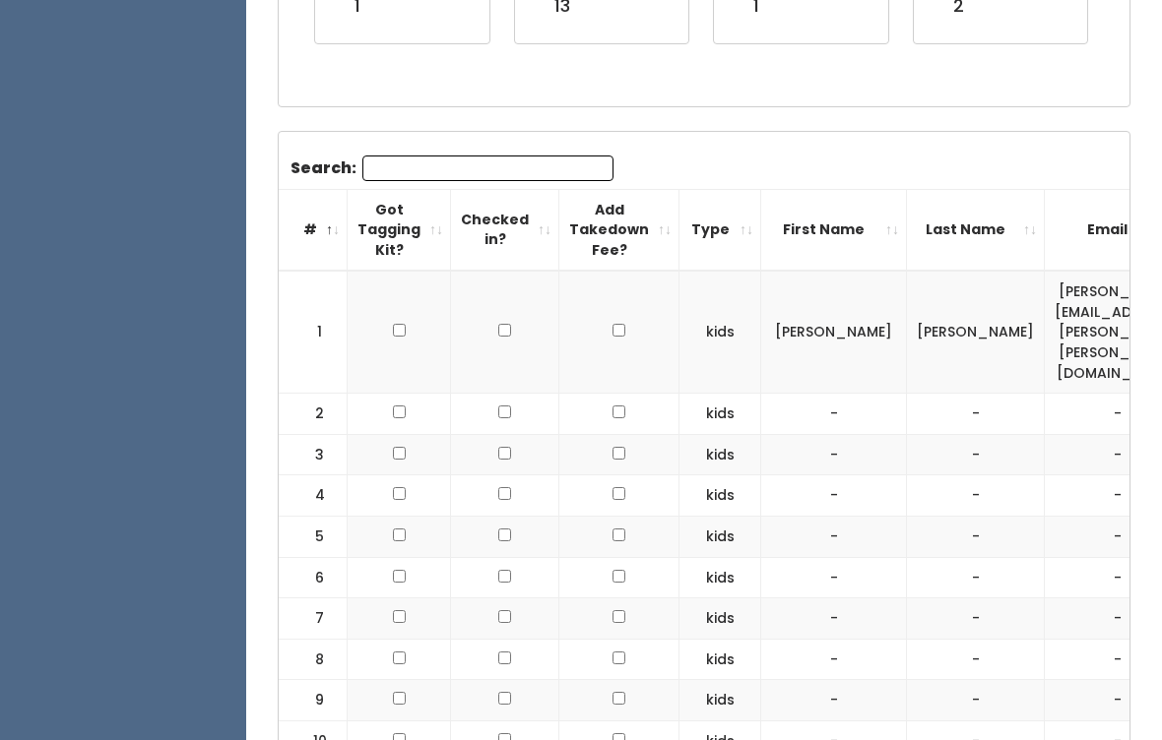
scroll to position [0, 0]
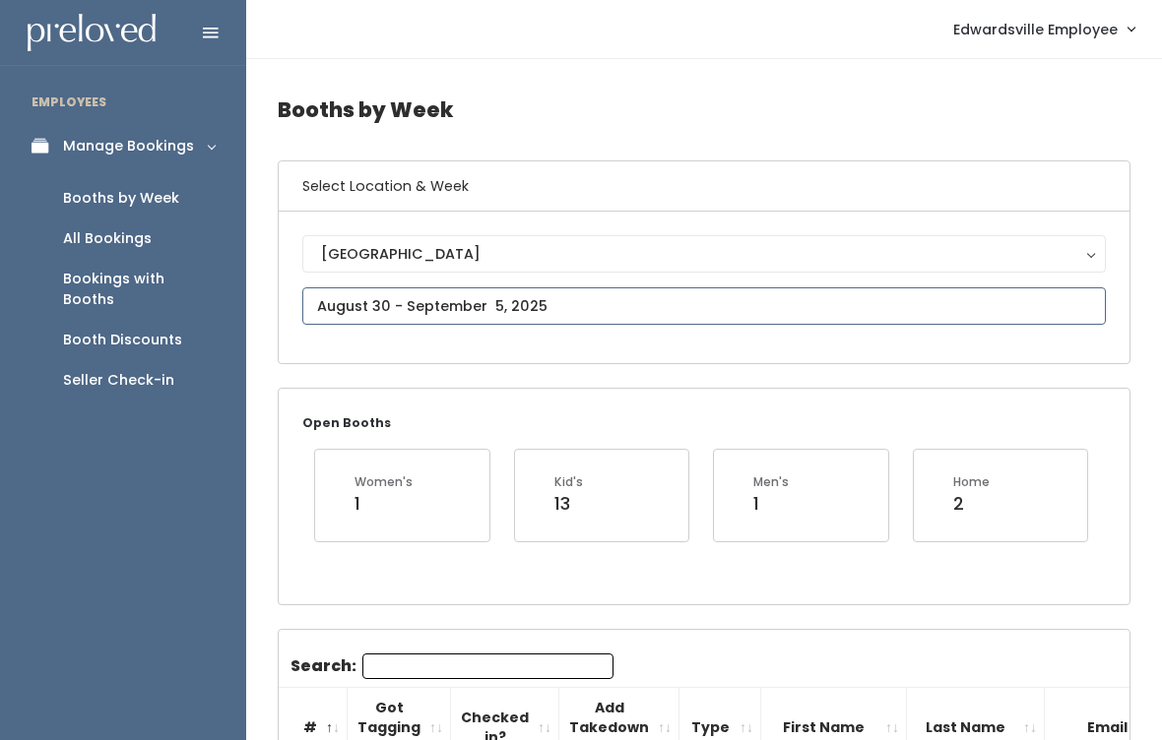
click at [1071, 312] on input "text" at bounding box center [704, 306] width 804 height 37
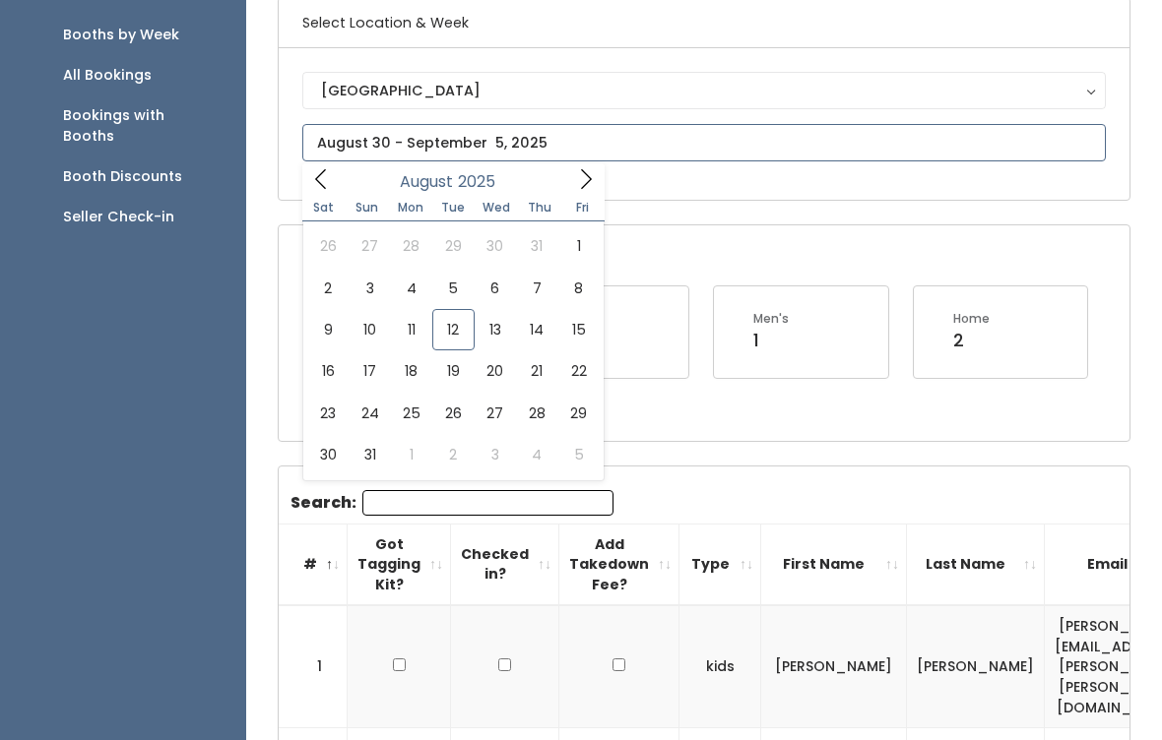
scroll to position [169, 0]
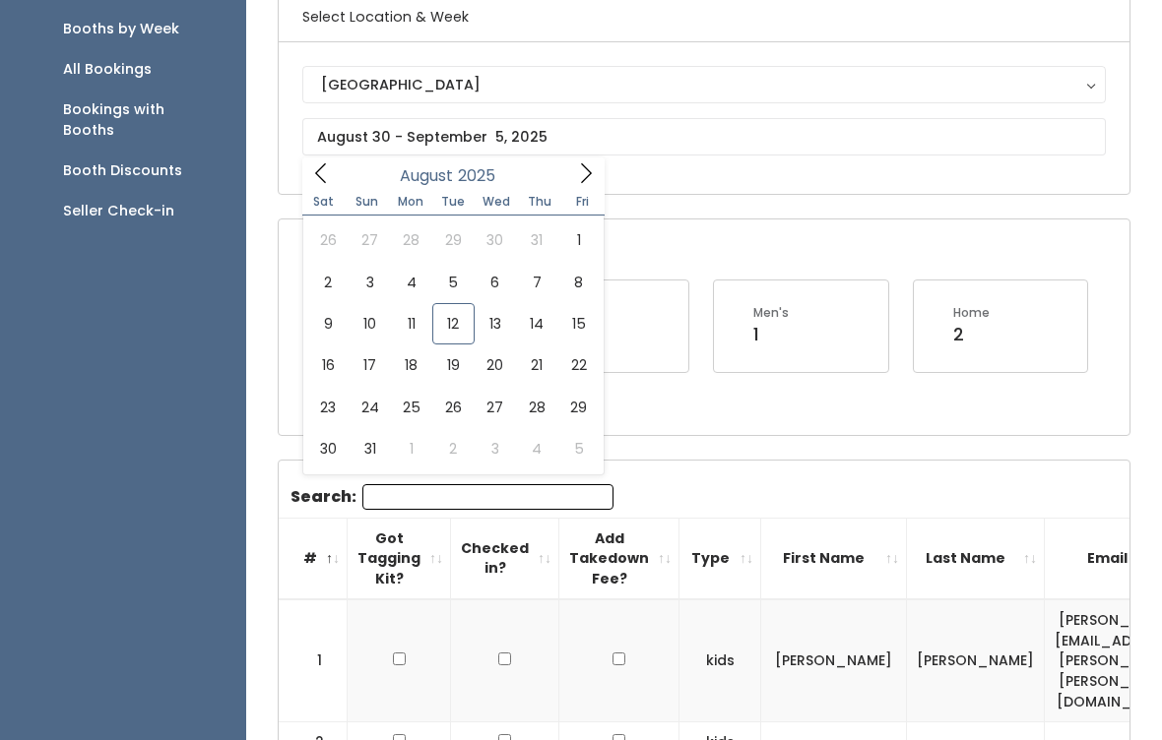
click at [903, 416] on div "Open Booths Women's 1 Kid's 13 Men's 1 Home 2" at bounding box center [704, 327] width 851 height 215
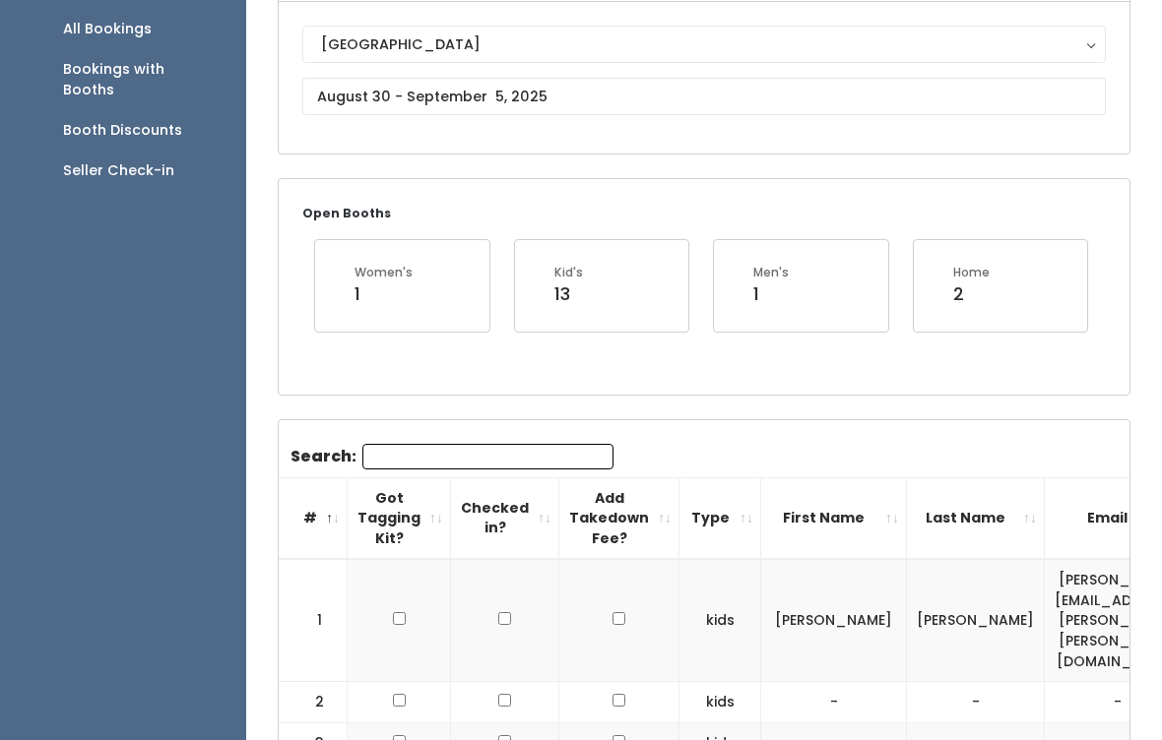
scroll to position [71, 0]
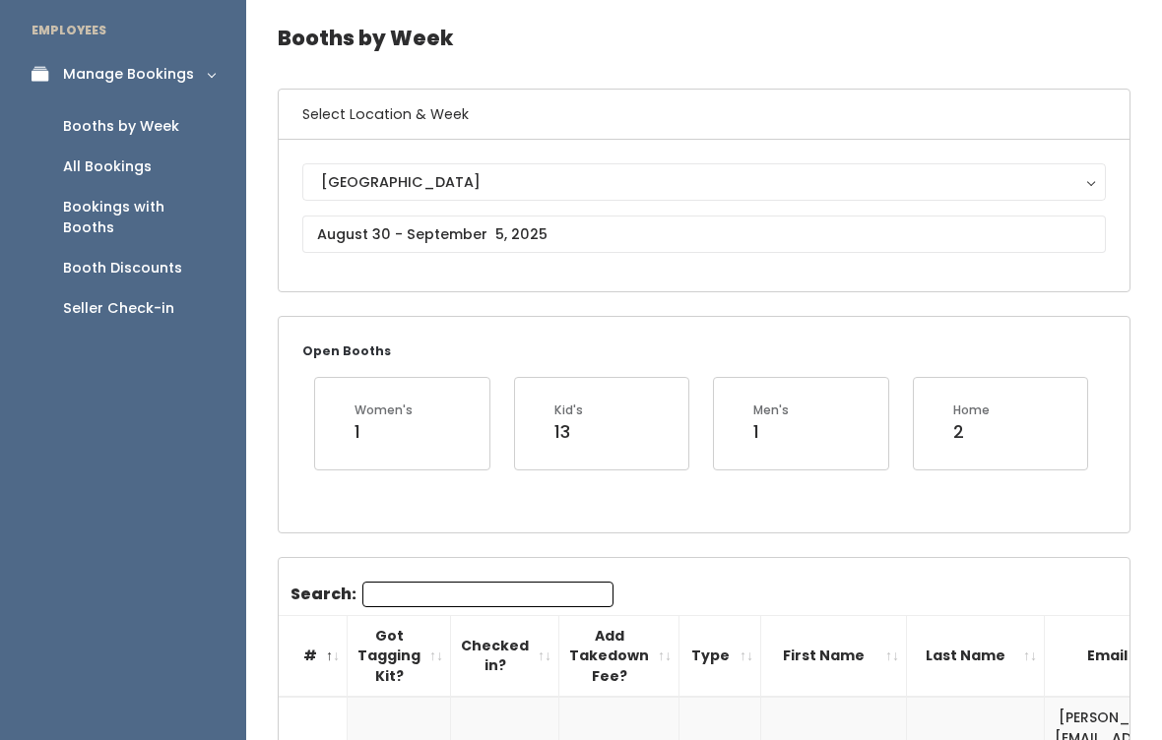
click at [175, 200] on div "Bookings with Booths" at bounding box center [139, 218] width 152 height 41
